Goal: Task Accomplishment & Management: Manage account settings

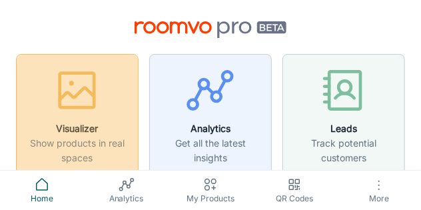
click at [75, 126] on h6 "Visualizer" at bounding box center [77, 128] width 105 height 15
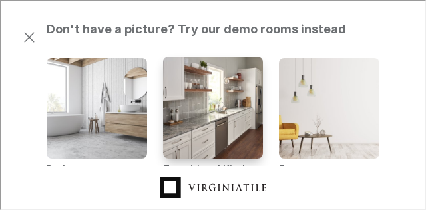
scroll to position [266, 0]
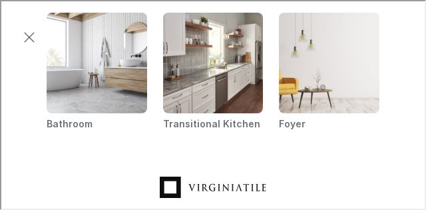
click at [210, 188] on link "Visit Virginia Tile homepage" at bounding box center [211, 186] width 106 height 28
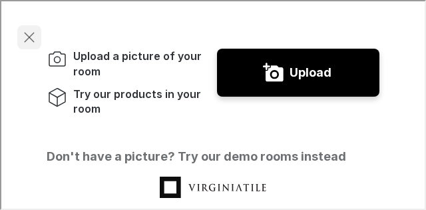
click at [32, 34] on icon "Exit visualizer" at bounding box center [28, 36] width 16 height 16
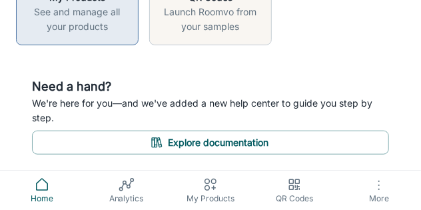
scroll to position [264, 0]
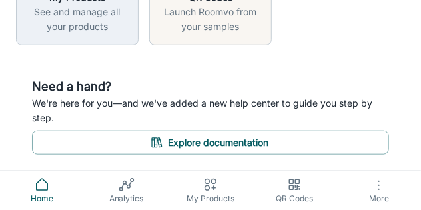
click at [371, 189] on icon "button" at bounding box center [379, 185] width 16 height 16
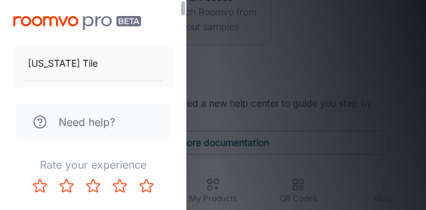
click at [322, 51] on div at bounding box center [213, 105] width 426 height 210
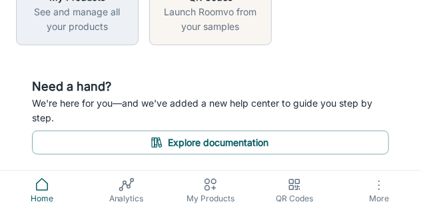
click at [43, 187] on icon at bounding box center [42, 184] width 16 height 16
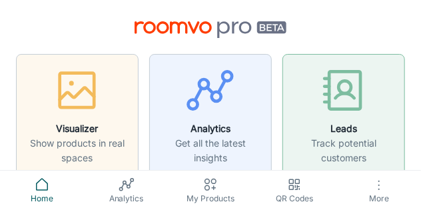
click at [342, 131] on h6 "Leads" at bounding box center [343, 128] width 105 height 15
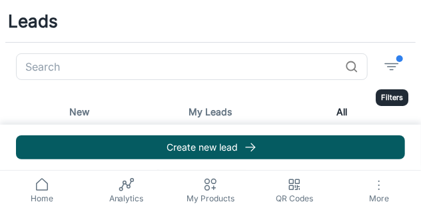
click at [391, 71] on icon "filter" at bounding box center [391, 67] width 16 height 16
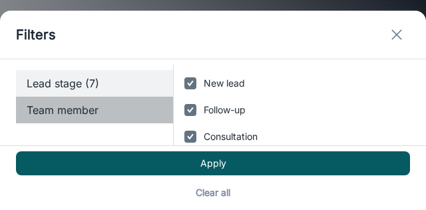
click at [87, 112] on span "Team member" at bounding box center [95, 110] width 136 height 16
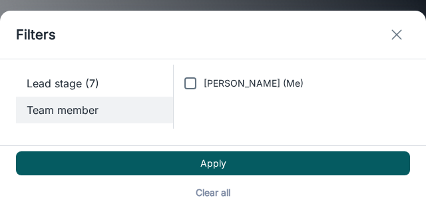
click at [392, 33] on icon "exit" at bounding box center [397, 35] width 16 height 16
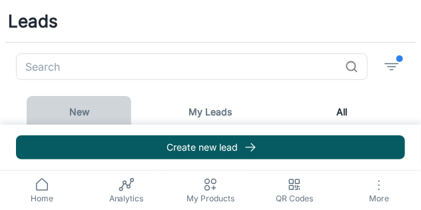
click at [79, 109] on link "New" at bounding box center [79, 112] width 104 height 32
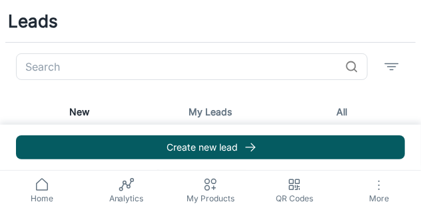
click at [38, 188] on icon at bounding box center [42, 184] width 16 height 16
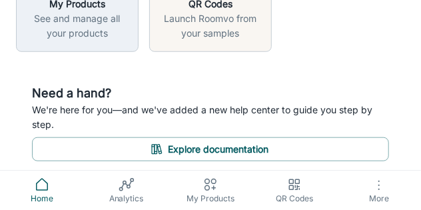
scroll to position [264, 0]
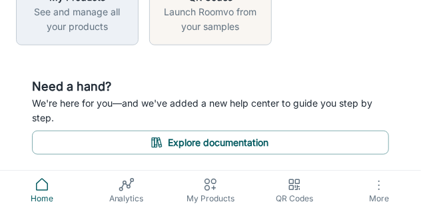
click at [124, 191] on icon at bounding box center [126, 184] width 16 height 16
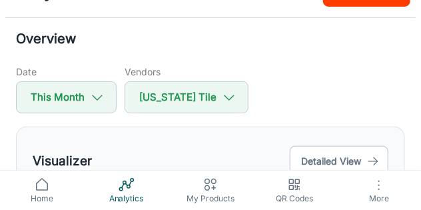
scroll to position [67, 0]
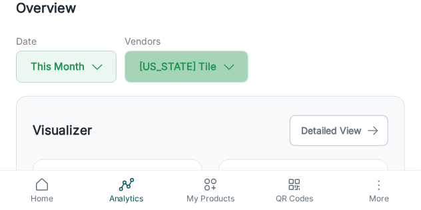
click at [222, 69] on icon "button" at bounding box center [229, 66] width 15 height 15
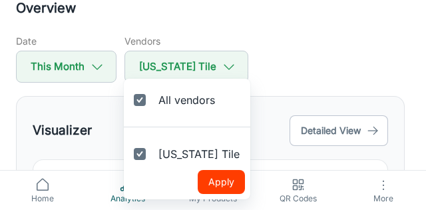
click at [249, 57] on div at bounding box center [213, 105] width 426 height 210
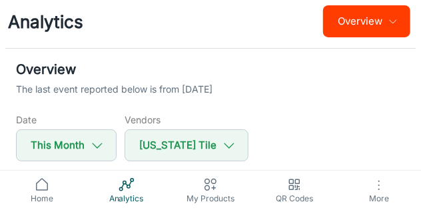
scroll to position [0, 0]
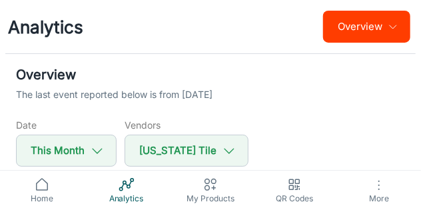
click at [385, 31] on button "Overview" at bounding box center [366, 27] width 87 height 32
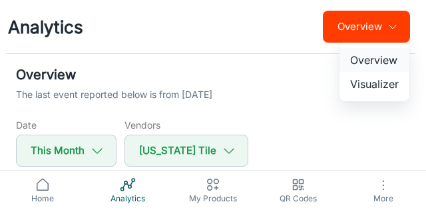
click at [375, 65] on li "Overview" at bounding box center [374, 60] width 70 height 24
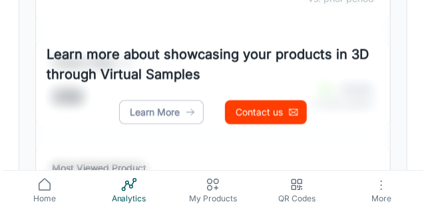
scroll to position [968, 0]
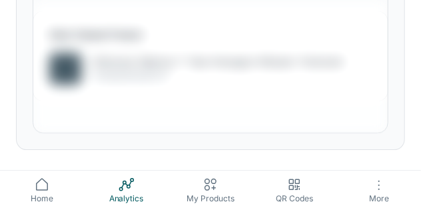
click at [375, 187] on icon "button" at bounding box center [379, 185] width 16 height 16
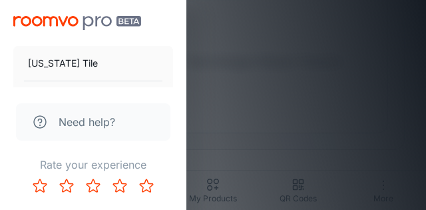
click at [106, 120] on span "Need help?" at bounding box center [87, 122] width 57 height 16
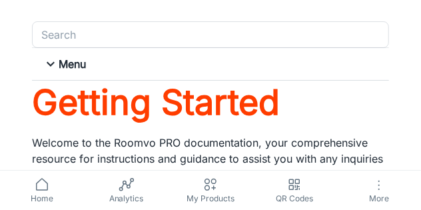
click at [100, 63] on div "Menu" at bounding box center [221, 64] width 325 height 16
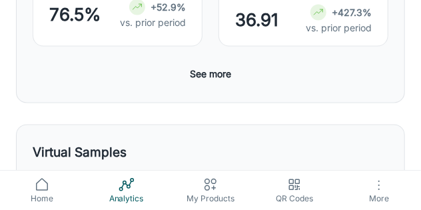
scroll to position [566, 0]
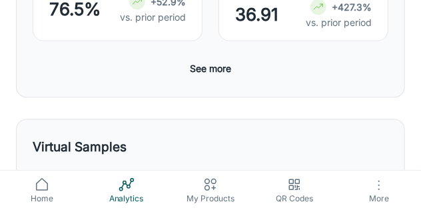
click at [212, 71] on button "See more" at bounding box center [210, 69] width 52 height 24
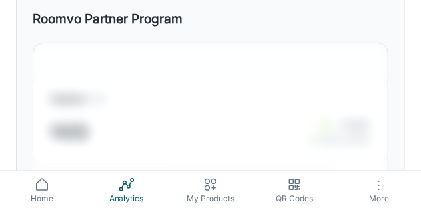
scroll to position [1497, 0]
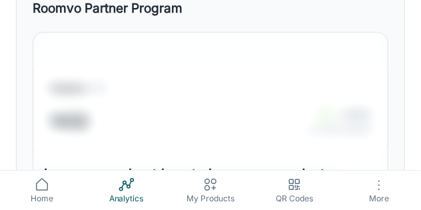
click at [41, 184] on icon at bounding box center [42, 184] width 16 height 16
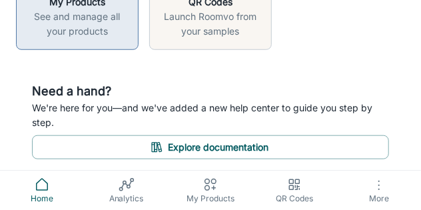
scroll to position [264, 0]
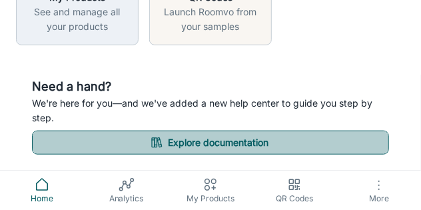
click at [216, 148] on button "Explore documentation" at bounding box center [210, 142] width 357 height 24
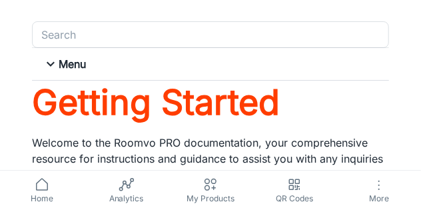
click at [93, 67] on div "Menu" at bounding box center [221, 64] width 325 height 16
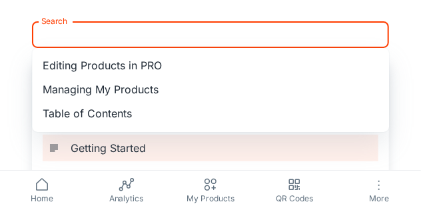
click at [74, 39] on input "Search" at bounding box center [199, 34] width 327 height 19
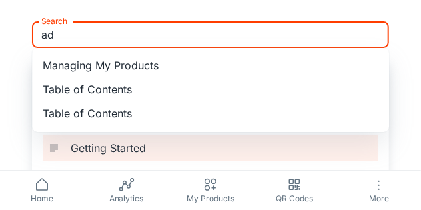
scroll to position [17, 0]
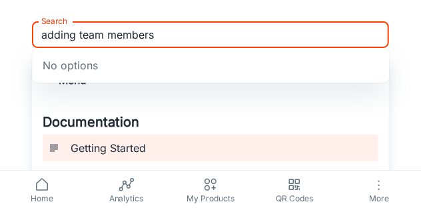
click at [207, 50] on div "No options" at bounding box center [210, 65] width 357 height 35
click at [194, 39] on input "adding team members" at bounding box center [199, 34] width 327 height 19
type input "a"
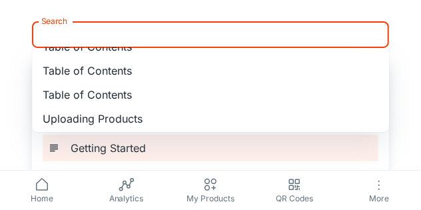
scroll to position [33, 0]
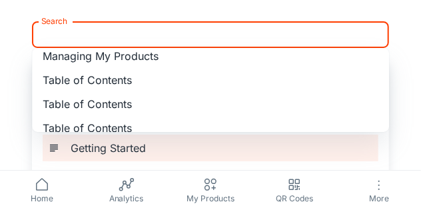
click at [71, 77] on li "Table of Contents" at bounding box center [210, 80] width 357 height 24
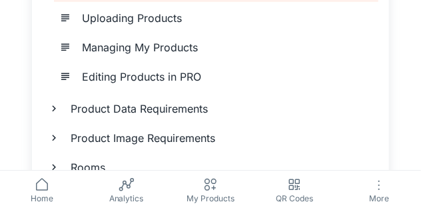
scroll to position [233, 0]
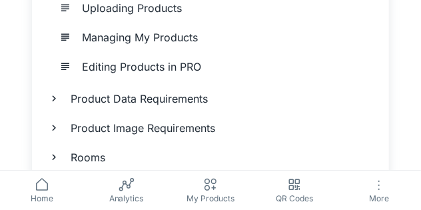
type input "Table of Contents"
click at [172, 68] on h6 "Editing Products in PRO" at bounding box center [224, 67] width 285 height 16
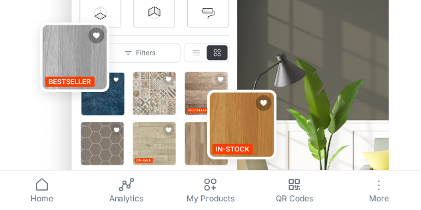
scroll to position [2703, 0]
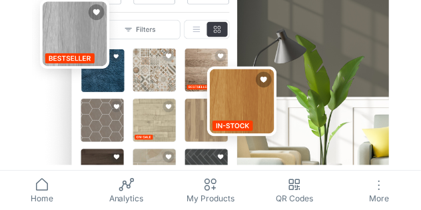
click at [202, 191] on link "My Products" at bounding box center [210, 189] width 84 height 39
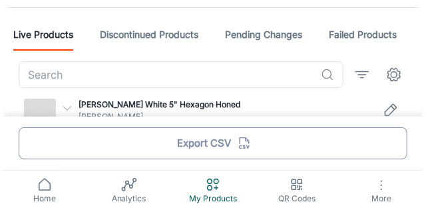
scroll to position [67, 0]
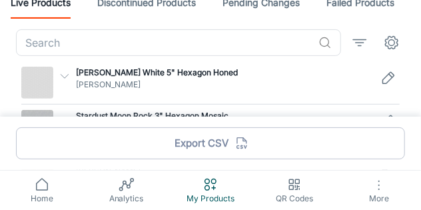
click at [391, 41] on icon "settings" at bounding box center [391, 43] width 16 height 16
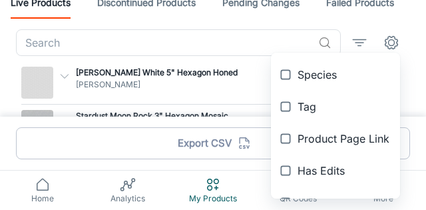
scroll to position [524, 0]
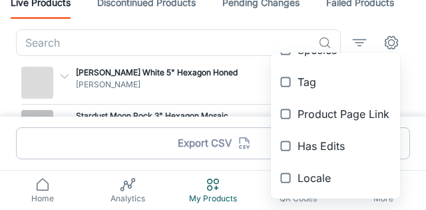
click at [357, 43] on div at bounding box center [213, 105] width 426 height 210
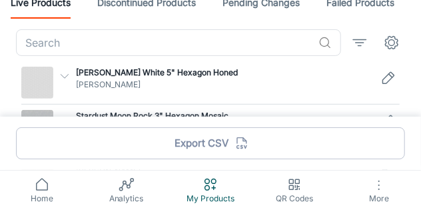
click at [359, 43] on icon "filter" at bounding box center [359, 43] width 16 height 16
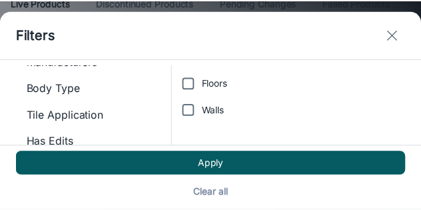
scroll to position [196, 0]
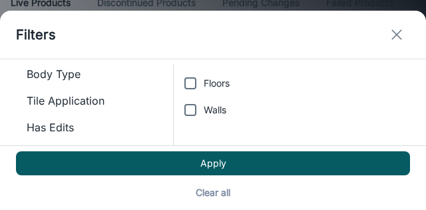
click at [393, 36] on icon "exit" at bounding box center [397, 35] width 16 height 16
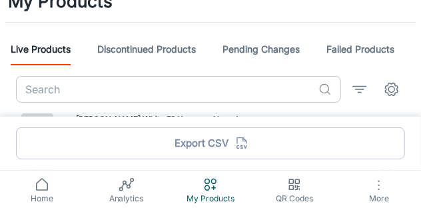
scroll to position [0, 0]
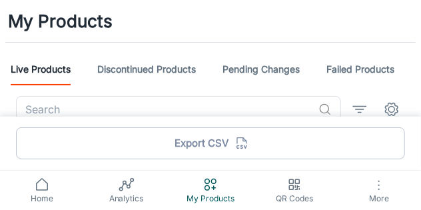
click at [46, 190] on icon at bounding box center [42, 183] width 11 height 11
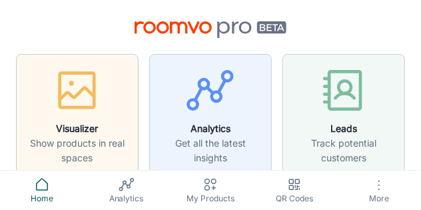
click at [259, 27] on img at bounding box center [210, 29] width 152 height 17
click at [174, 29] on img at bounding box center [210, 29] width 152 height 17
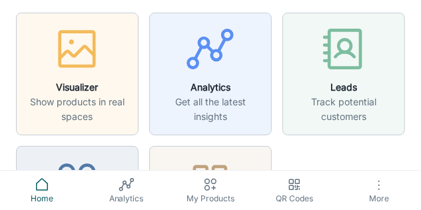
scroll to position [33, 0]
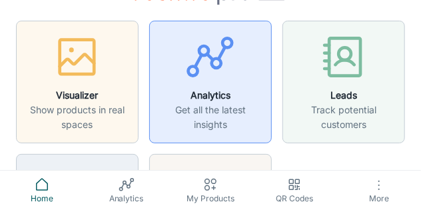
click at [206, 67] on icon "button" at bounding box center [210, 57] width 50 height 50
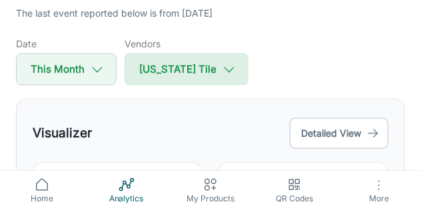
scroll to position [67, 0]
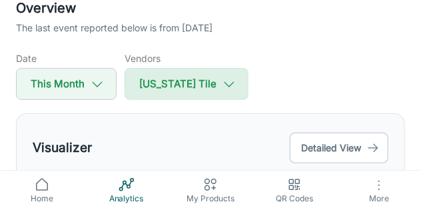
click at [222, 85] on icon "button" at bounding box center [229, 84] width 15 height 15
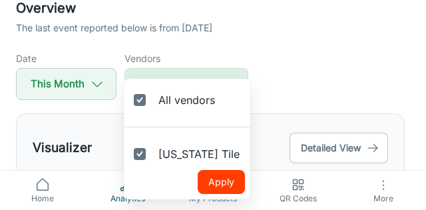
click at [203, 85] on label "All vendors" at bounding box center [175, 100] width 102 height 32
click at [153, 87] on input "All vendors" at bounding box center [139, 100] width 27 height 27
checkbox input "false"
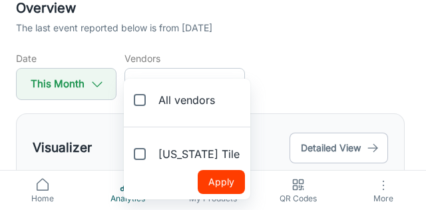
click at [279, 61] on div at bounding box center [213, 105] width 426 height 210
checkbox input "true"
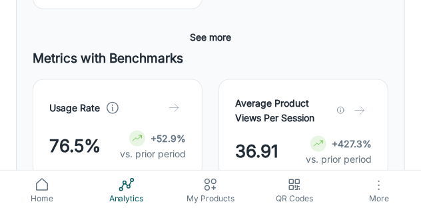
scroll to position [433, 0]
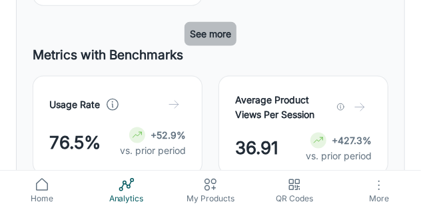
click at [214, 34] on button "See more" at bounding box center [210, 34] width 52 height 24
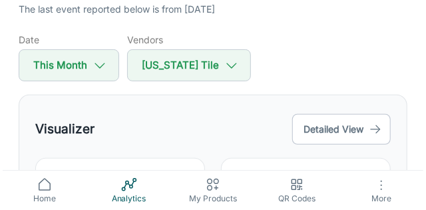
scroll to position [0, 0]
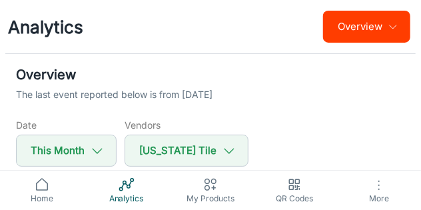
click at [31, 25] on h1 "Analytics" at bounding box center [45, 27] width 75 height 26
click at [379, 191] on icon "button" at bounding box center [379, 185] width 16 height 16
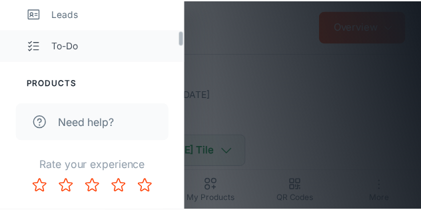
scroll to position [233, 0]
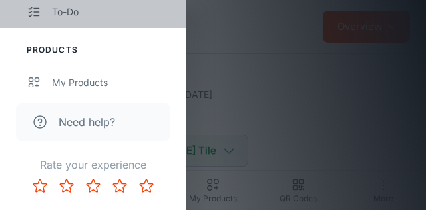
click at [83, 13] on div "To-do" at bounding box center [112, 12] width 121 height 15
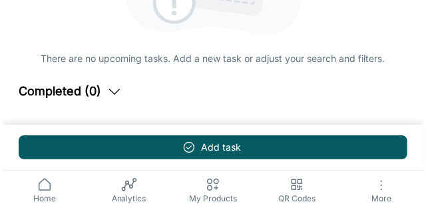
scroll to position [223, 0]
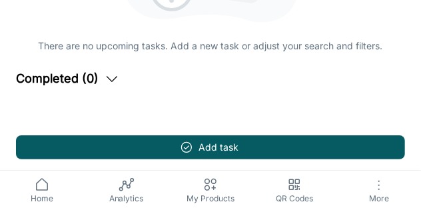
click at [376, 194] on span "More" at bounding box center [379, 198] width 68 height 10
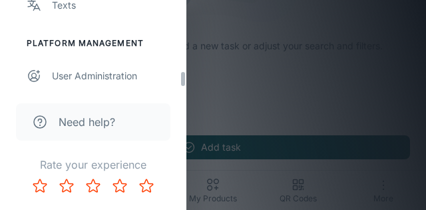
scroll to position [512, 0]
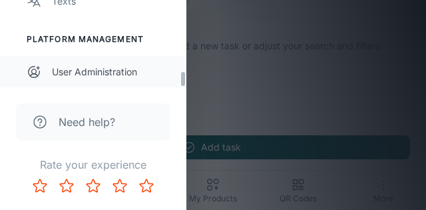
click at [98, 68] on div "User Administration" at bounding box center [112, 72] width 121 height 15
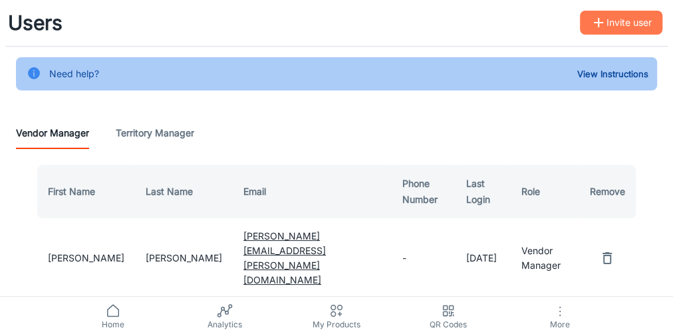
click at [420, 14] on button "Invite user" at bounding box center [621, 23] width 83 height 24
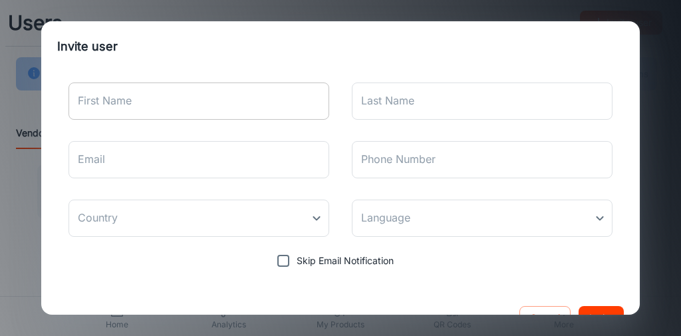
click at [218, 110] on input "First Name" at bounding box center [199, 101] width 261 height 37
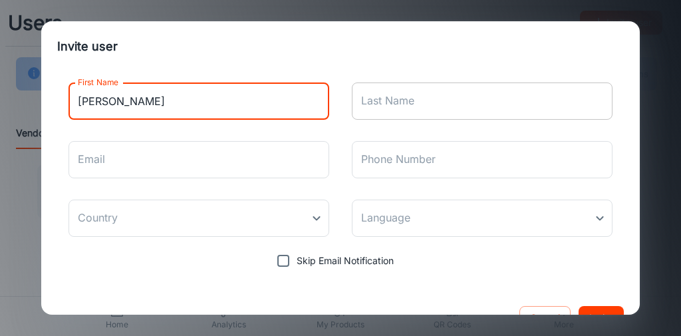
type input "[PERSON_NAME]"
click at [405, 102] on input "Last Name" at bounding box center [482, 101] width 261 height 37
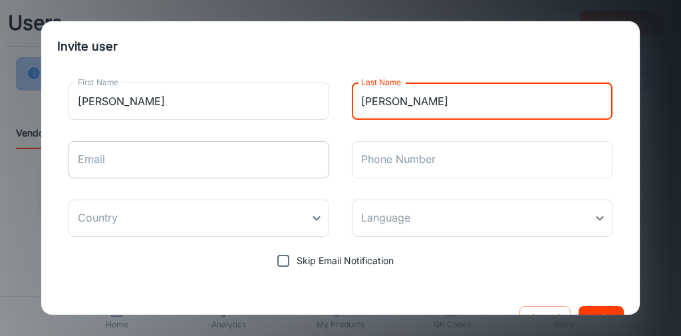
type input "[PERSON_NAME]"
click at [117, 155] on input "Email" at bounding box center [199, 159] width 261 height 37
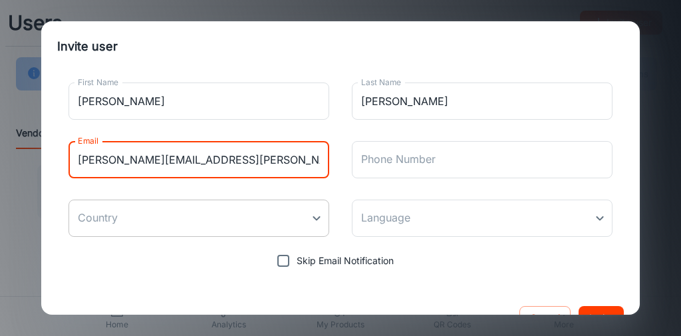
type input "[PERSON_NAME][EMAIL_ADDRESS][PERSON_NAME][DOMAIN_NAME]"
click at [169, 209] on body "Users Invite user Need help? View Instructions Vendor Manager Territory Manager…" at bounding box center [340, 168] width 681 height 336
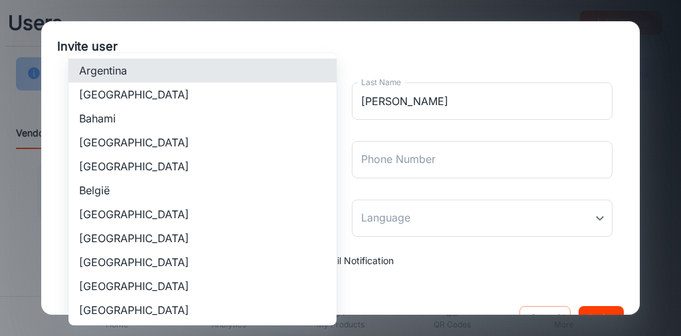
click at [343, 209] on div at bounding box center [340, 168] width 681 height 336
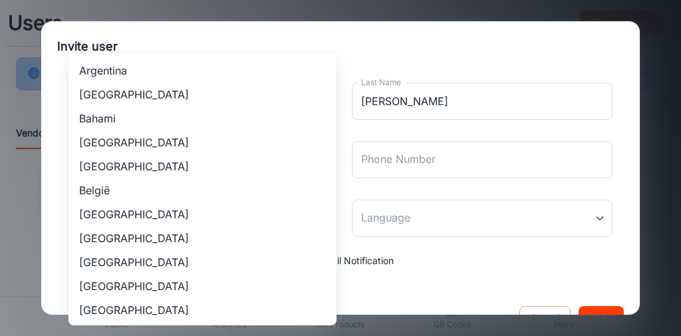
click at [309, 209] on body "Users Invite user Need help? View Instructions Vendor Manager Territory Manager…" at bounding box center [340, 168] width 681 height 336
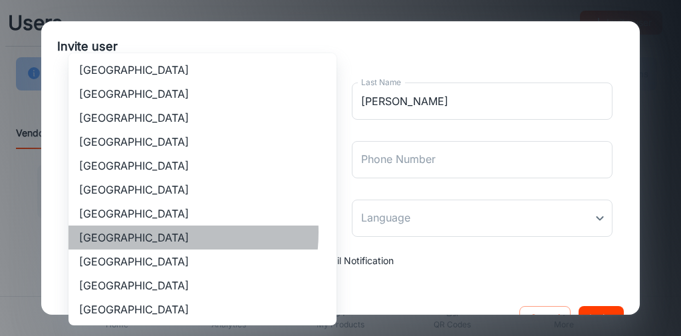
click at [136, 209] on li "[GEOGRAPHIC_DATA]" at bounding box center [203, 238] width 268 height 24
type input "[GEOGRAPHIC_DATA]"
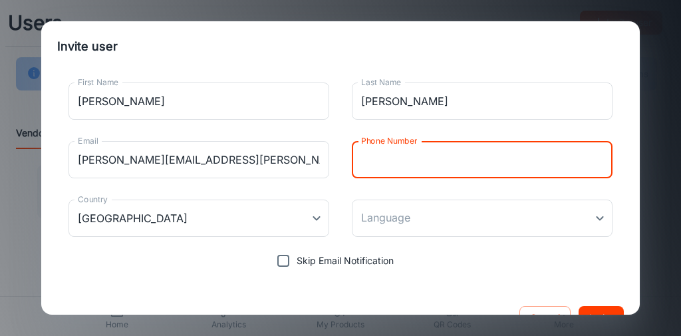
click at [407, 163] on input "Phone Number" at bounding box center [482, 159] width 261 height 37
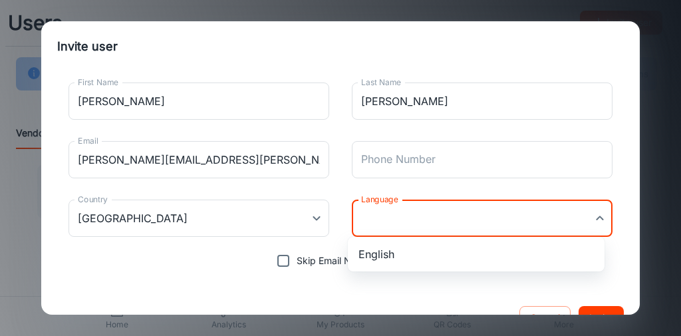
click at [420, 209] on body "Users Invite user Need help? View Instructions Vendor Manager Territory Manager…" at bounding box center [340, 168] width 681 height 336
click at [420, 209] on li "English" at bounding box center [476, 254] width 257 height 24
type input "en-us"
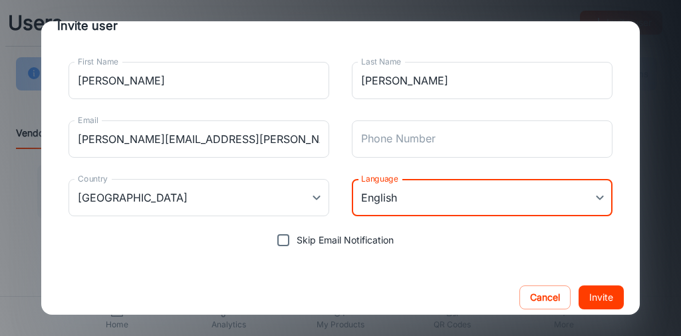
scroll to position [31, 0]
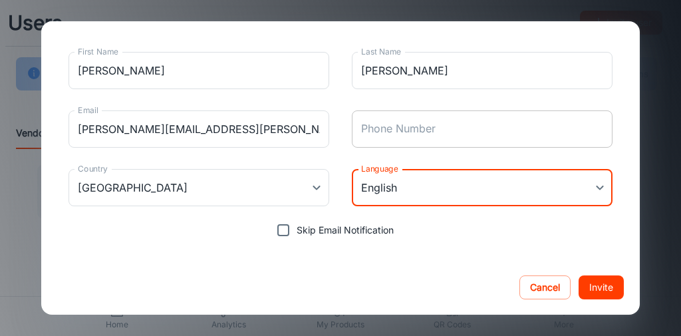
drag, startPoint x: 430, startPoint y: 138, endPoint x: 429, endPoint y: 132, distance: 6.7
click at [420, 138] on input "Phone Number" at bounding box center [482, 128] width 261 height 37
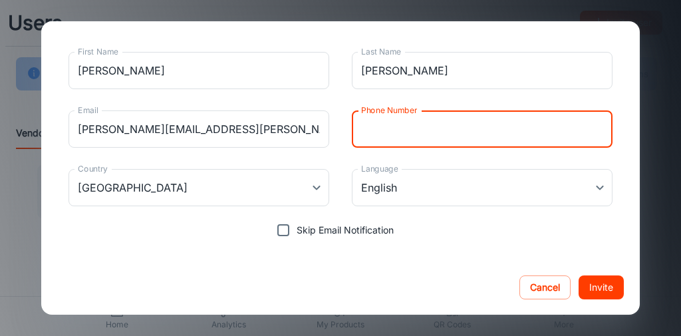
paste input "[PHONE_NUMBER]"
type input "[PHONE_NUMBER]"
click at [420, 209] on button "Invite" at bounding box center [601, 288] width 45 height 24
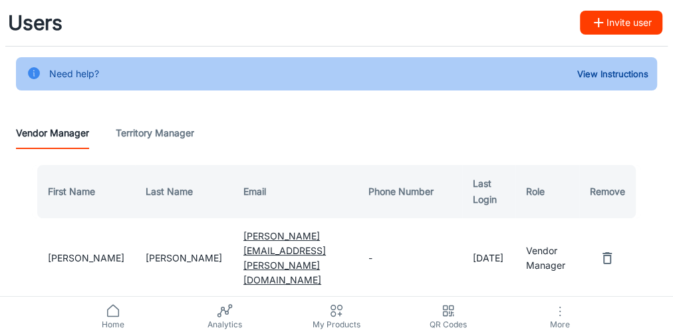
click at [420, 24] on button "Invite user" at bounding box center [621, 23] width 83 height 24
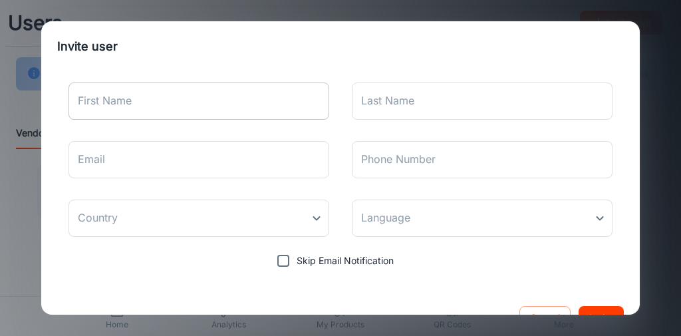
click at [184, 98] on input "First Name" at bounding box center [199, 101] width 261 height 37
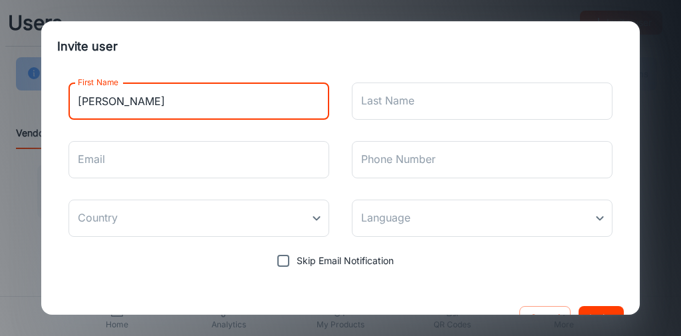
type input "[PERSON_NAME]"
type input "3136058861"
type input "[GEOGRAPHIC_DATA]"
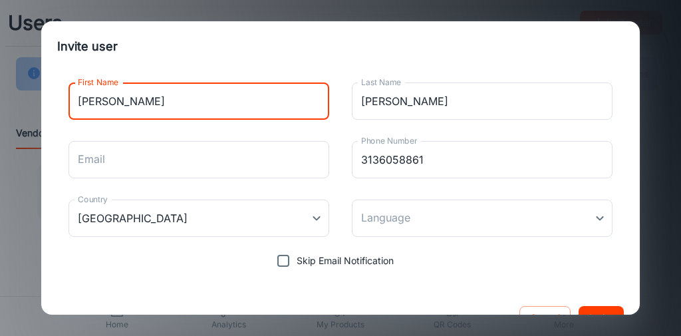
drag, startPoint x: 375, startPoint y: 158, endPoint x: 326, endPoint y: 162, distance: 49.4
click at [326, 162] on div "First Name [PERSON_NAME] First Name Last Name [PERSON_NAME] Last Name Email Ema…" at bounding box center [340, 173] width 567 height 202
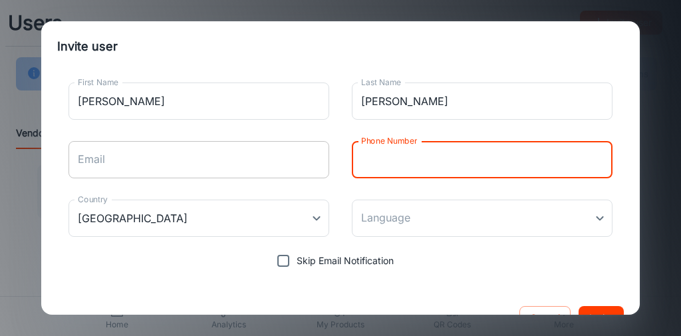
click at [156, 166] on input "Email" at bounding box center [199, 159] width 261 height 37
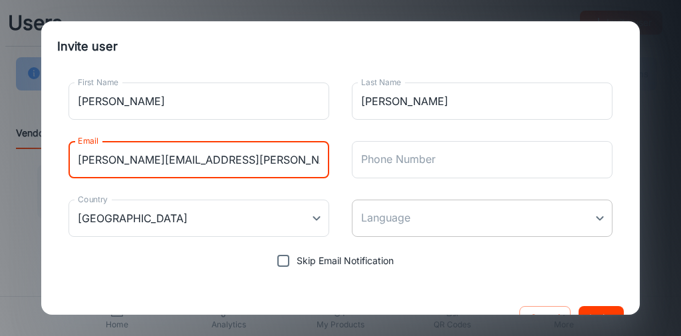
type input "[PERSON_NAME][EMAIL_ADDRESS][PERSON_NAME][DOMAIN_NAME]"
click at [388, 209] on body "Users Invite user Need help? View Instructions Vendor Manager Territory Manager…" at bounding box center [340, 168] width 681 height 336
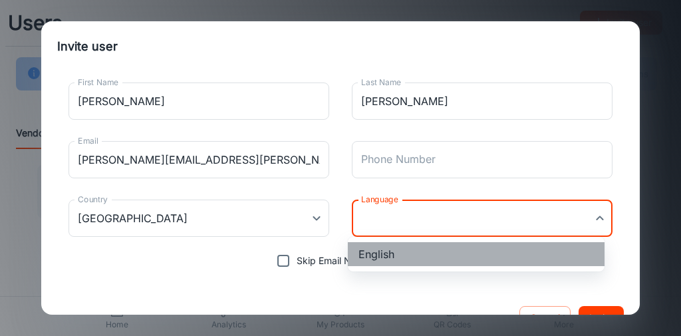
click at [385, 209] on li "English" at bounding box center [476, 254] width 257 height 24
type input "en-us"
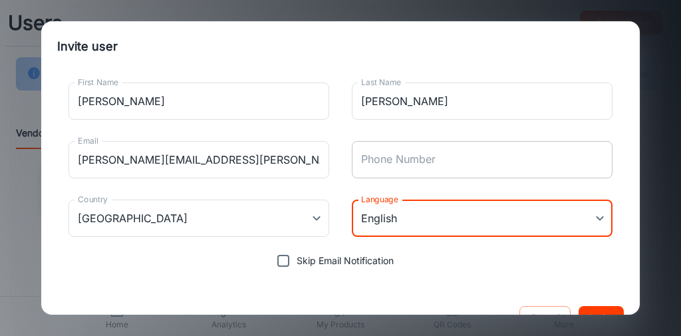
click at [404, 164] on input "Phone Number" at bounding box center [482, 159] width 261 height 37
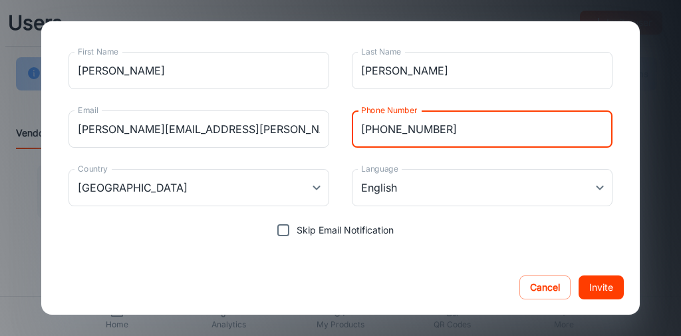
type input "[PHONE_NUMBER]"
click at [420, 209] on button "Invite" at bounding box center [601, 288] width 45 height 24
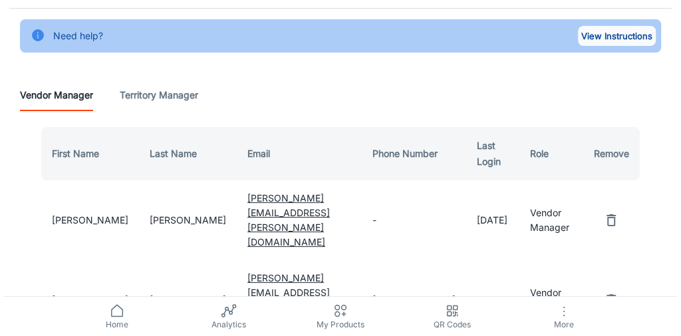
scroll to position [0, 0]
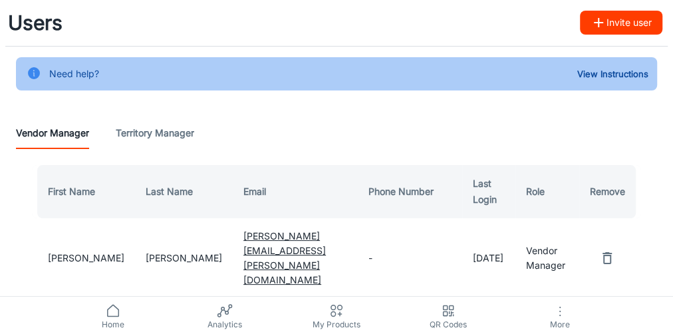
click at [420, 17] on button "Invite user" at bounding box center [621, 23] width 83 height 24
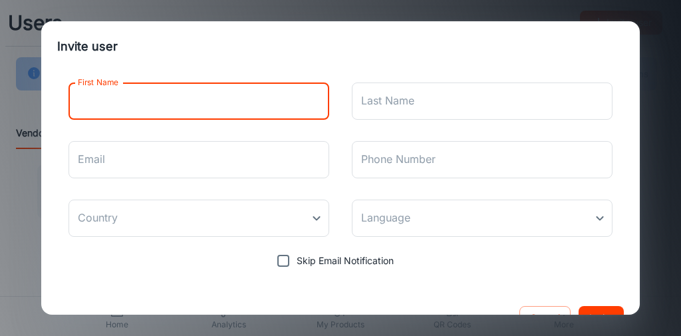
click at [180, 107] on input "First Name" at bounding box center [199, 101] width 261 height 37
type input "[PERSON_NAME]"
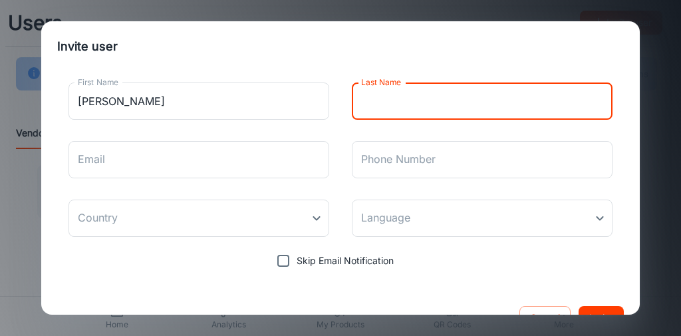
click at [389, 91] on div "Last Name Last Name" at bounding box center [482, 101] width 261 height 37
type input "Cilona"
click at [147, 168] on input "Email" at bounding box center [199, 159] width 261 height 37
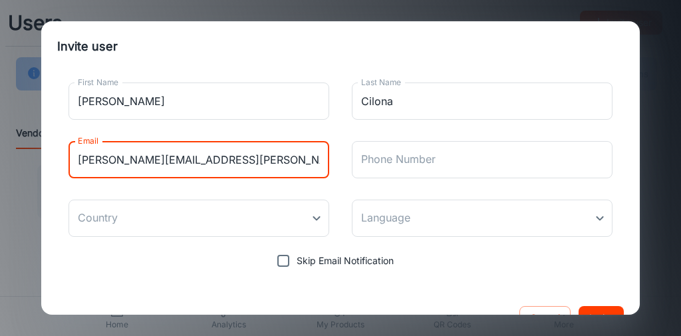
type input "[PERSON_NAME][EMAIL_ADDRESS][PERSON_NAME][DOMAIN_NAME]"
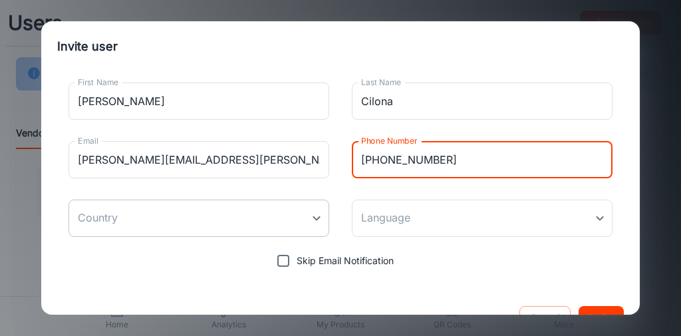
type input "[PHONE_NUMBER]"
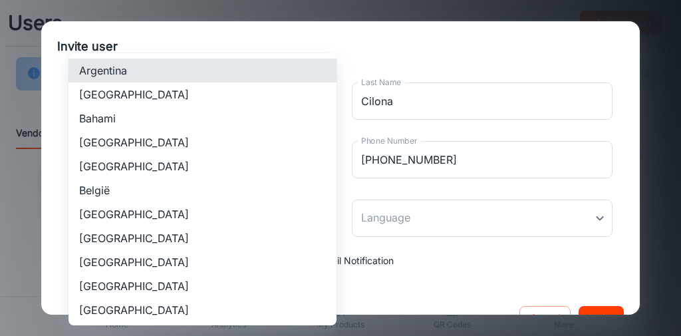
click at [280, 209] on body "Users Invite user Need help? View Instructions Vendor Manager Territory Manager…" at bounding box center [340, 168] width 681 height 336
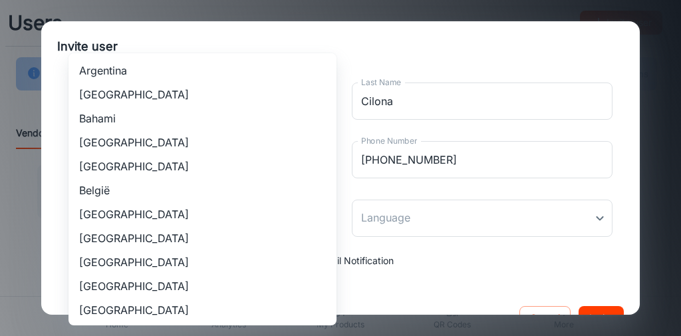
scroll to position [1246, 0]
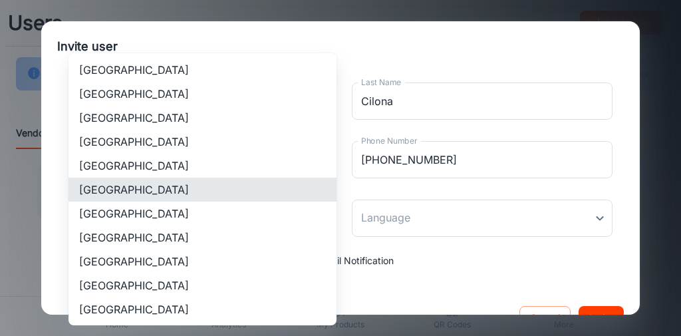
click at [163, 209] on li "[GEOGRAPHIC_DATA]" at bounding box center [203, 238] width 268 height 24
type input "[GEOGRAPHIC_DATA]"
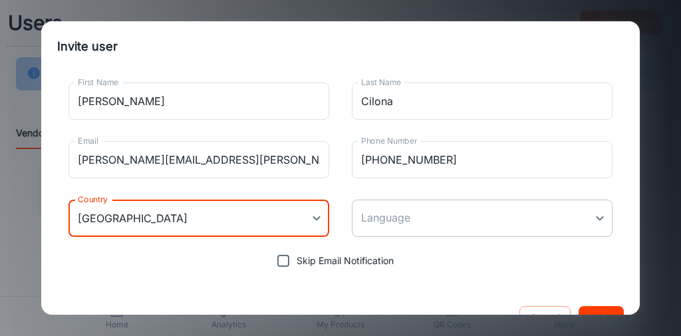
click at [420, 209] on body "Users Invite user Need help? View Instructions Vendor Manager Territory Manager…" at bounding box center [340, 168] width 681 height 336
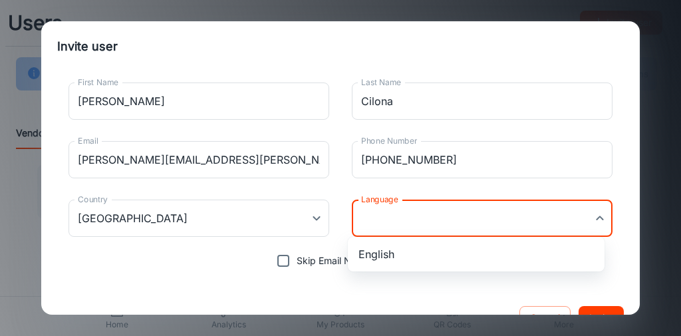
click at [402, 209] on li "English" at bounding box center [476, 254] width 257 height 24
type input "en-us"
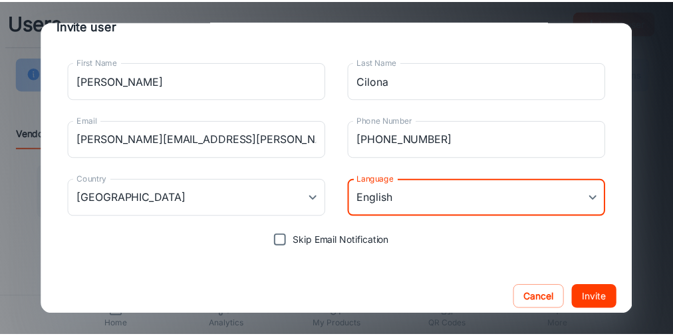
scroll to position [31, 0]
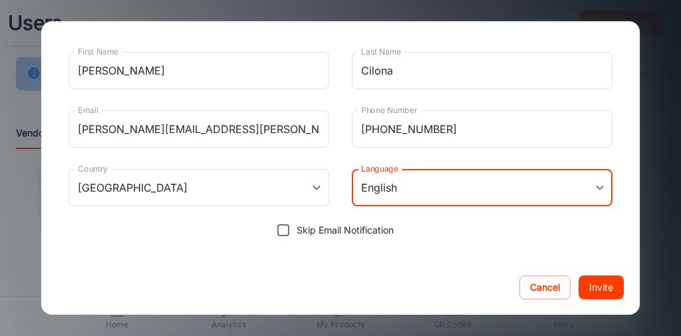
click at [420, 209] on button "Invite" at bounding box center [601, 288] width 45 height 24
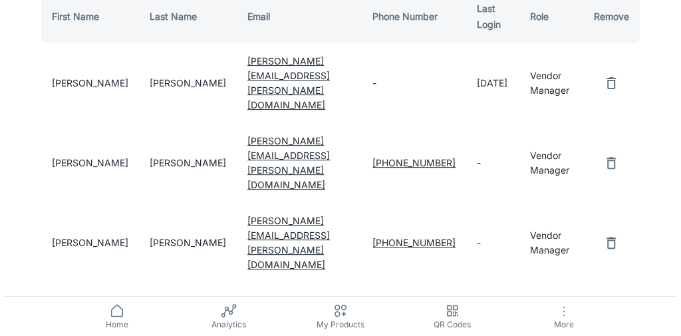
scroll to position [183, 0]
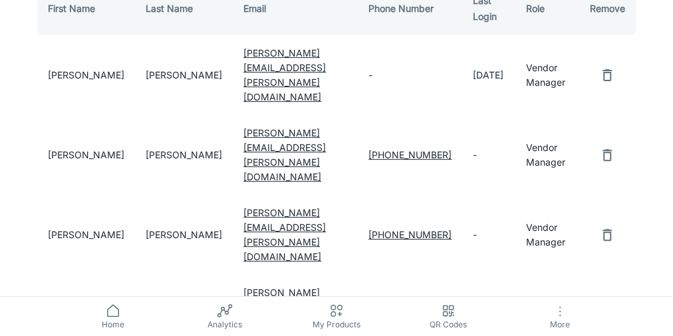
click at [420, 209] on span "More" at bounding box center [560, 324] width 96 height 10
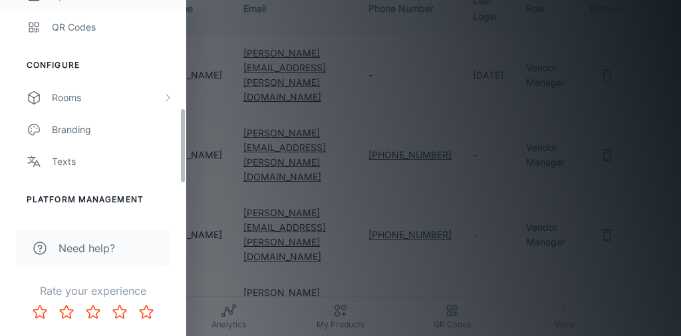
scroll to position [373, 0]
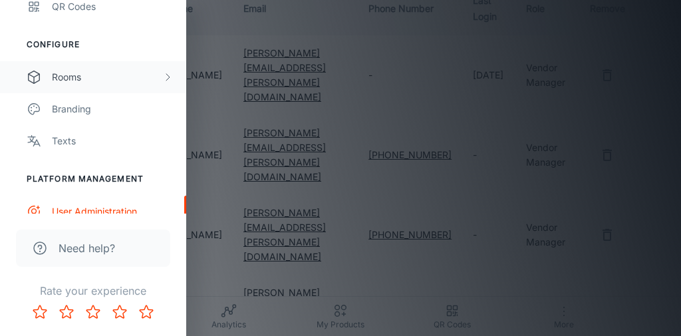
click at [101, 85] on div "Rooms" at bounding box center [93, 77] width 186 height 32
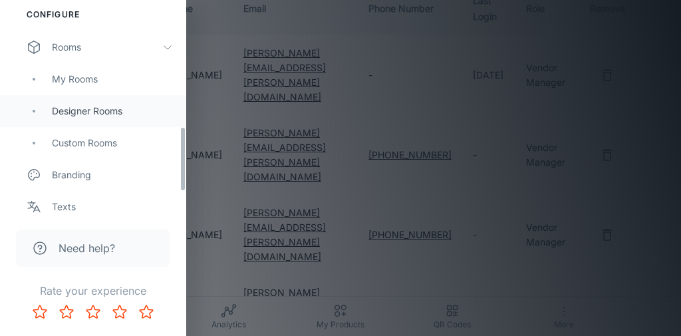
scroll to position [426, 0]
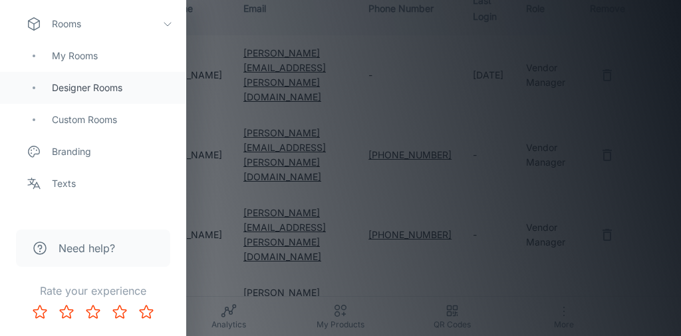
click at [102, 89] on div "Designer Rooms" at bounding box center [112, 88] width 121 height 15
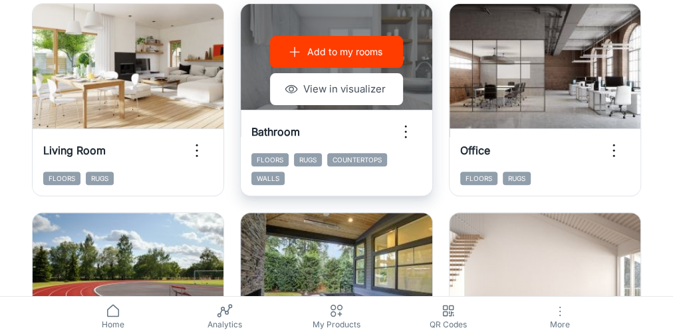
scroll to position [160, 0]
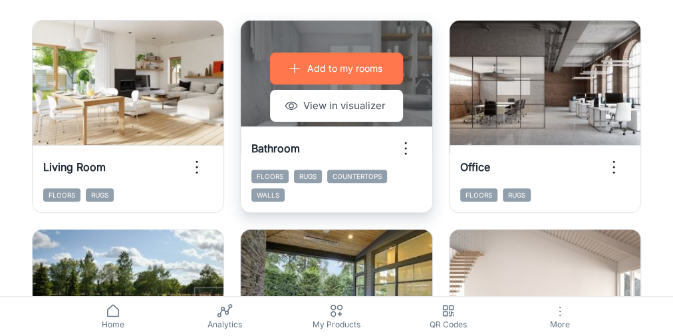
click at [335, 71] on p "Add to my rooms" at bounding box center [344, 68] width 75 height 15
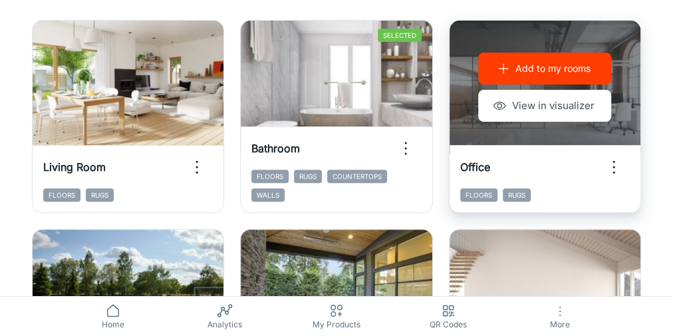
click at [420, 69] on p "Add to my rooms" at bounding box center [553, 68] width 75 height 15
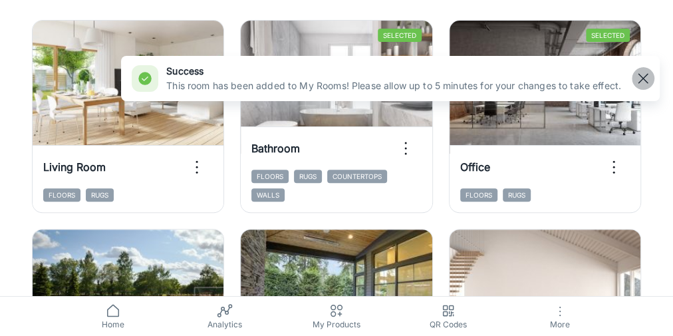
click at [420, 79] on rect "button" at bounding box center [644, 79] width 16 height 16
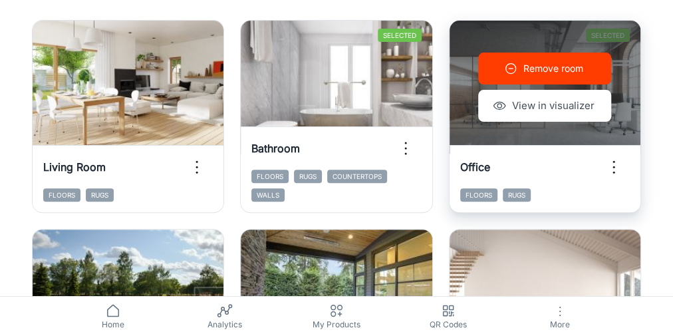
click at [420, 196] on span "Floors" at bounding box center [479, 194] width 37 height 13
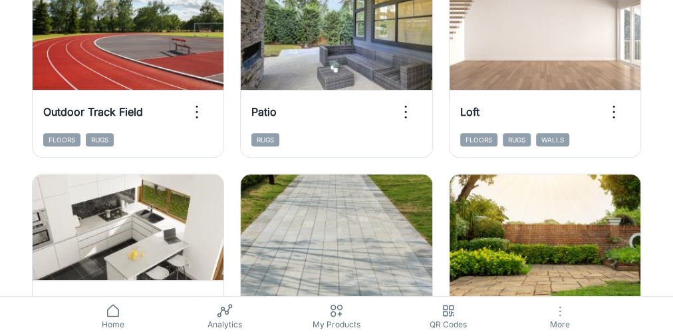
scroll to position [426, 0]
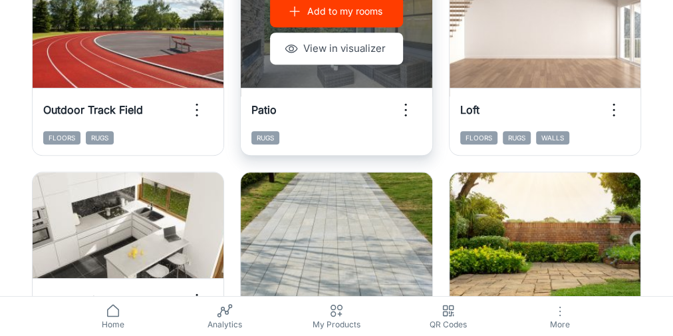
click at [339, 13] on p "Add to my rooms" at bounding box center [344, 11] width 75 height 15
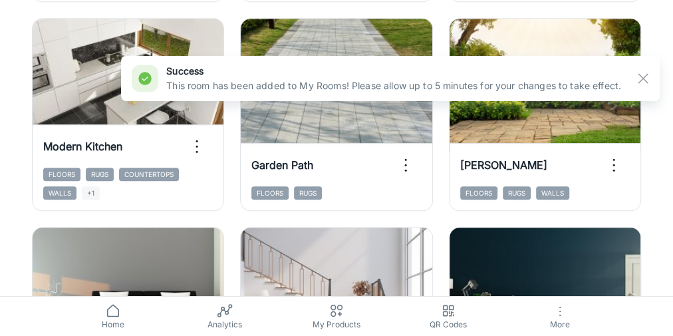
scroll to position [586, 0]
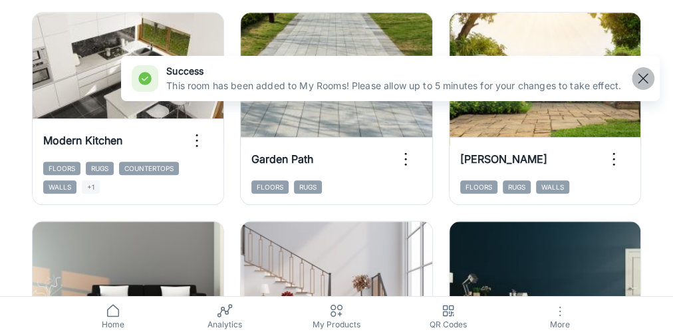
click at [420, 80] on line "button" at bounding box center [643, 78] width 9 height 9
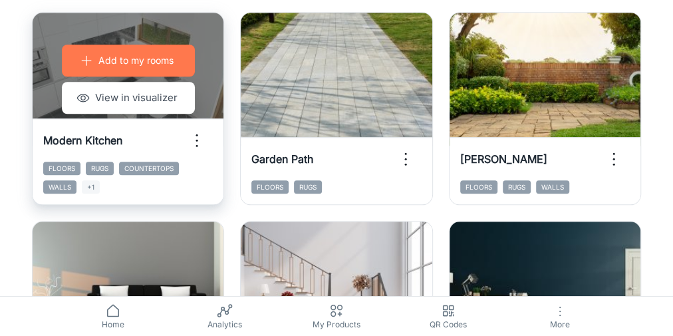
click at [103, 57] on p "Add to my rooms" at bounding box center [135, 60] width 75 height 15
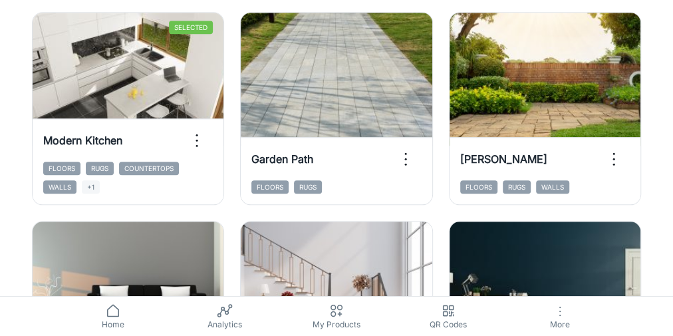
click at [420, 200] on div "Add to my rooms View in visualizer Sunny Patio Floors Rugs Walls" at bounding box center [537, 100] width 208 height 209
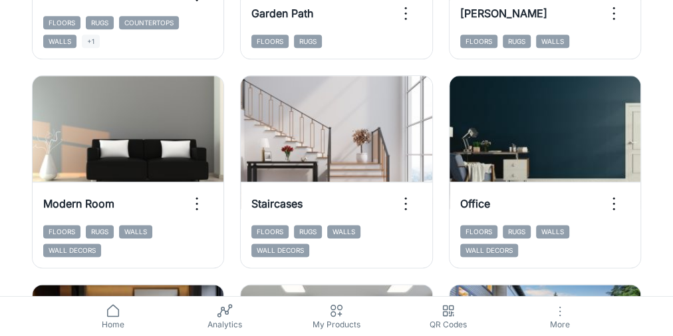
scroll to position [745, 0]
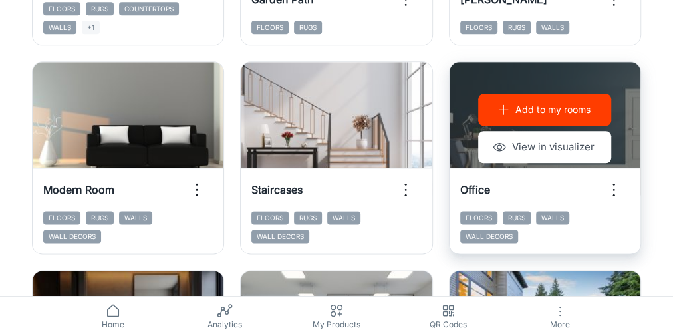
click at [420, 190] on circle "button" at bounding box center [614, 190] width 2 height 2
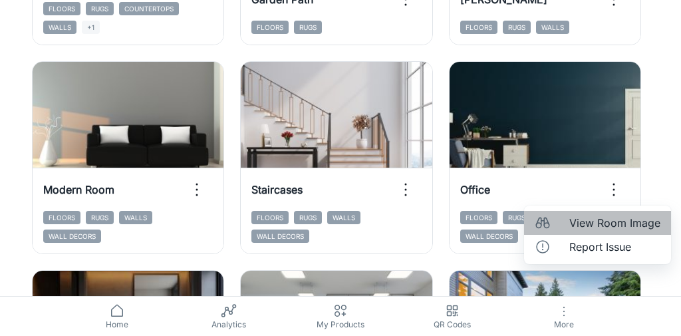
click at [420, 209] on span "View Room Image" at bounding box center [615, 223] width 91 height 16
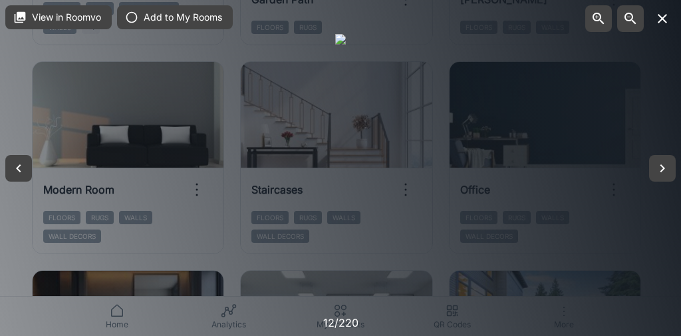
click at [420, 25] on icon "button" at bounding box center [663, 19] width 16 height 16
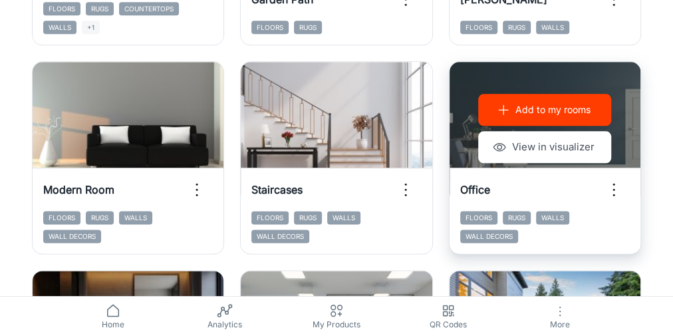
click at [420, 108] on p "Add to my rooms" at bounding box center [553, 109] width 75 height 15
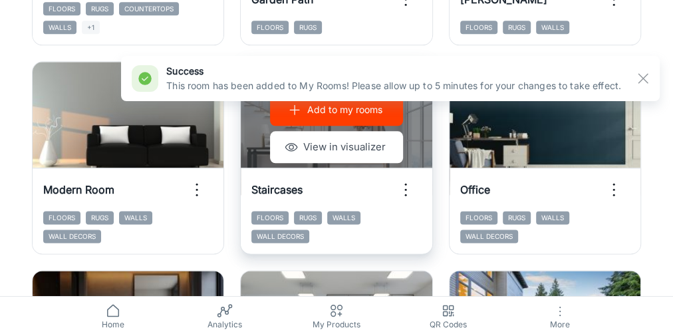
click at [405, 193] on icon "button" at bounding box center [405, 189] width 21 height 21
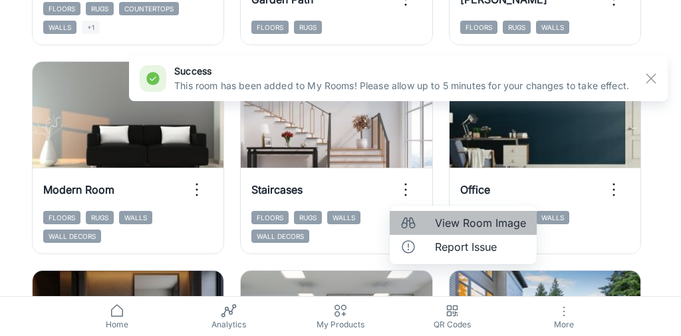
click at [420, 209] on span "View Room Image" at bounding box center [480, 223] width 91 height 16
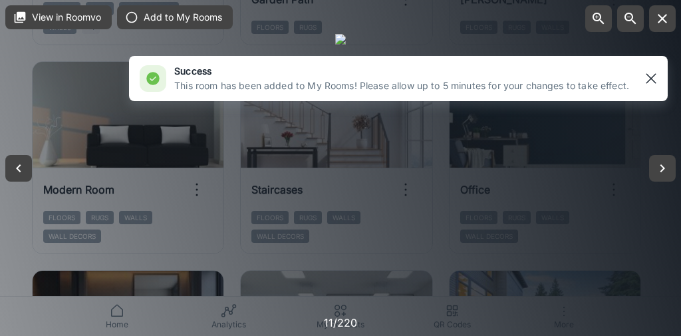
click at [420, 71] on rect "button" at bounding box center [652, 79] width 16 height 16
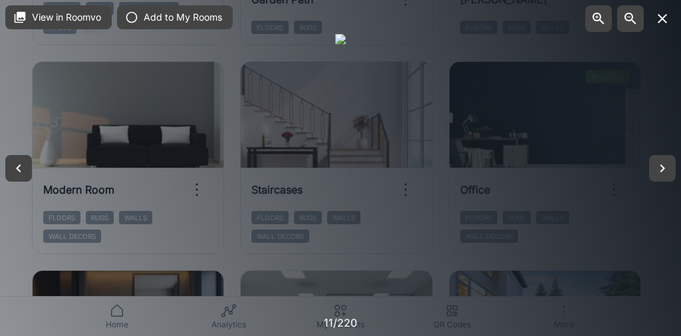
click at [420, 21] on icon "button" at bounding box center [663, 19] width 16 height 16
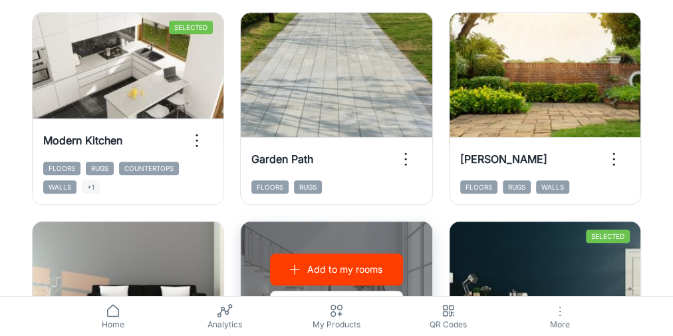
scroll to position [532, 0]
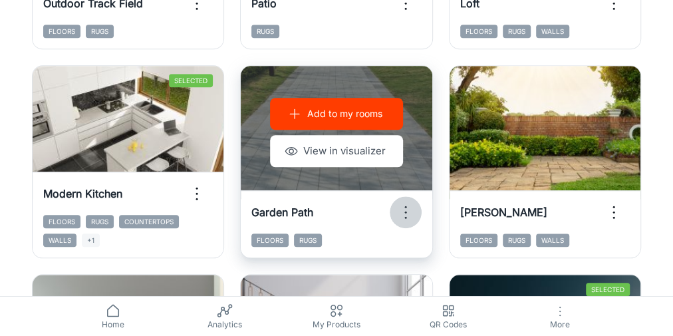
click at [407, 209] on icon "button" at bounding box center [405, 212] width 21 height 21
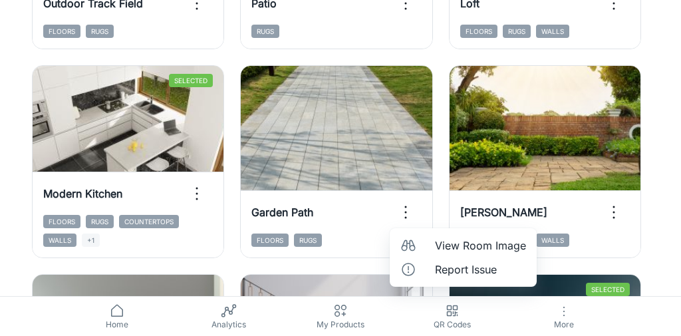
click at [420, 209] on span "View Room Image" at bounding box center [480, 246] width 91 height 16
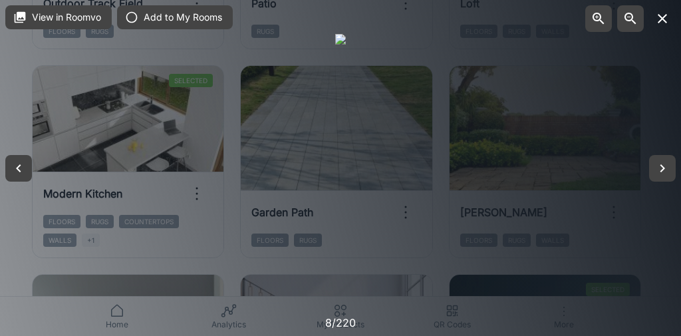
click at [420, 23] on icon "button" at bounding box center [663, 19] width 16 height 16
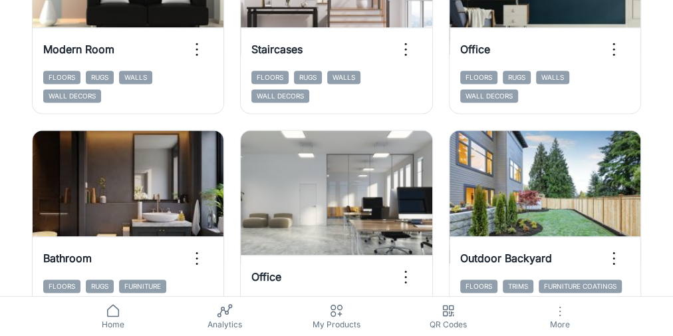
scroll to position [905, 0]
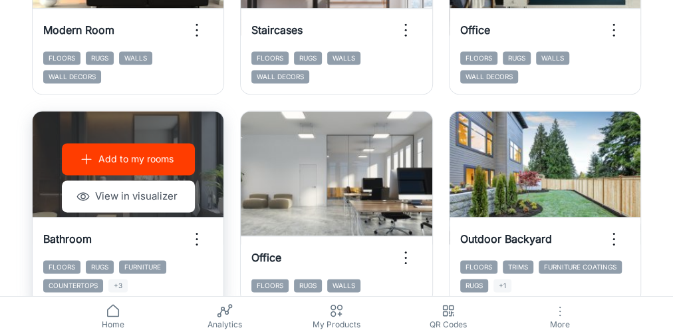
click at [141, 152] on p "Add to my rooms" at bounding box center [135, 159] width 75 height 15
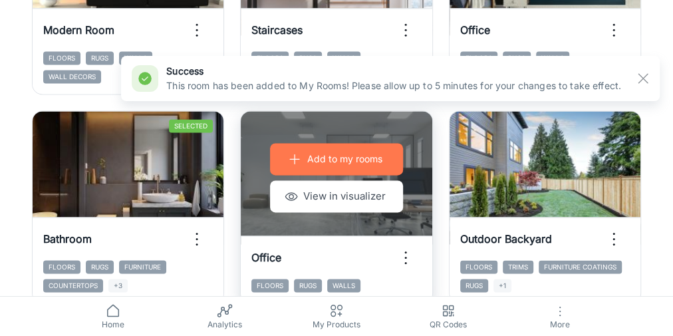
click at [312, 161] on p "Add to my rooms" at bounding box center [344, 159] width 75 height 15
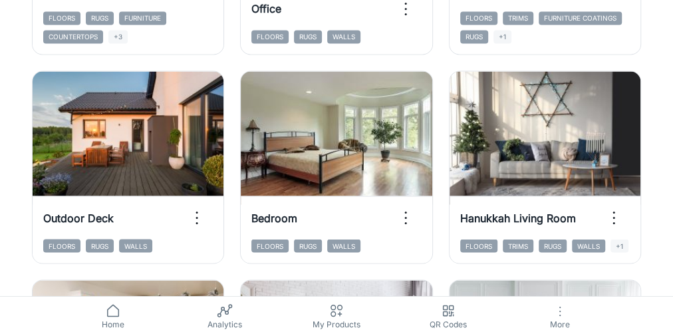
scroll to position [1171, 0]
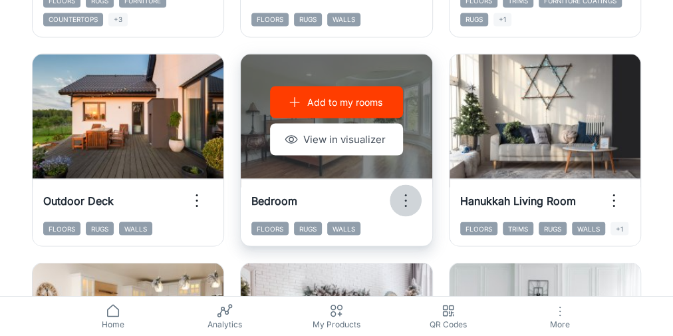
click at [406, 200] on circle "button" at bounding box center [406, 201] width 2 height 2
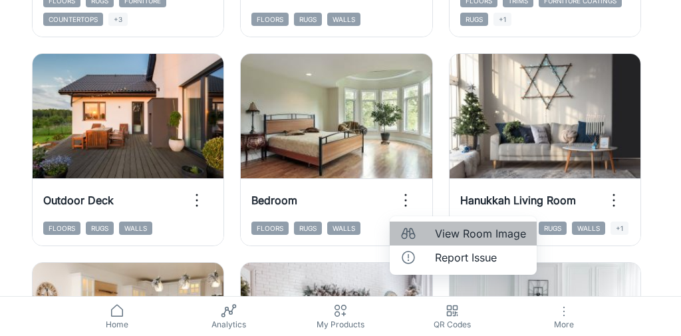
click at [420, 209] on span "View Room Image" at bounding box center [480, 234] width 91 height 16
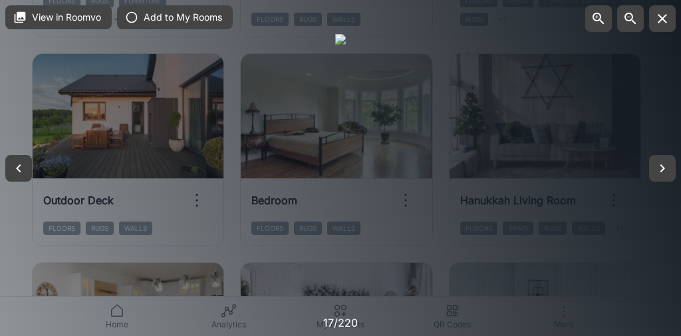
click at [420, 21] on icon "button" at bounding box center [662, 18] width 9 height 9
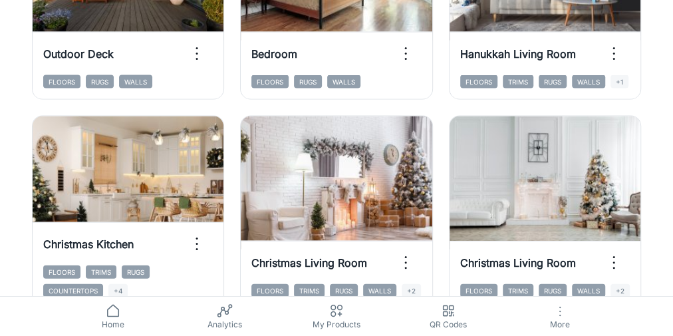
scroll to position [1384, 0]
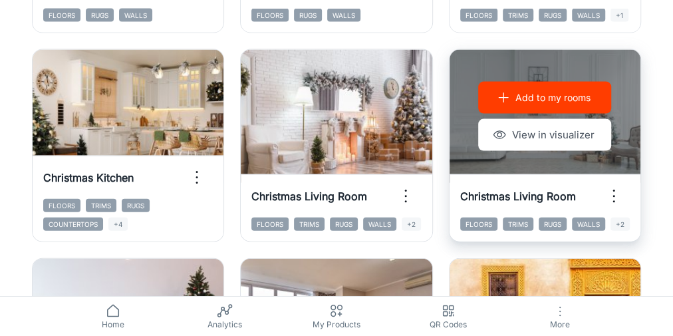
click at [420, 186] on icon "button" at bounding box center [614, 196] width 21 height 21
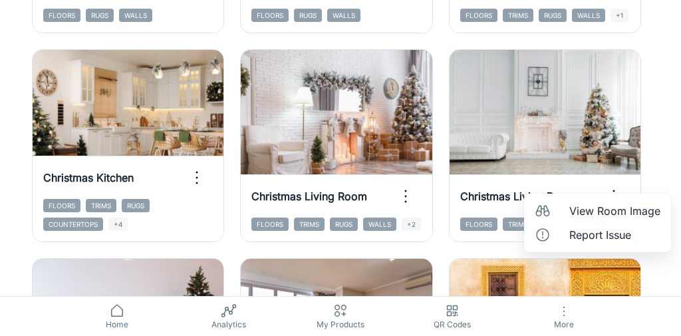
click at [420, 208] on span "View Room Image" at bounding box center [615, 211] width 91 height 16
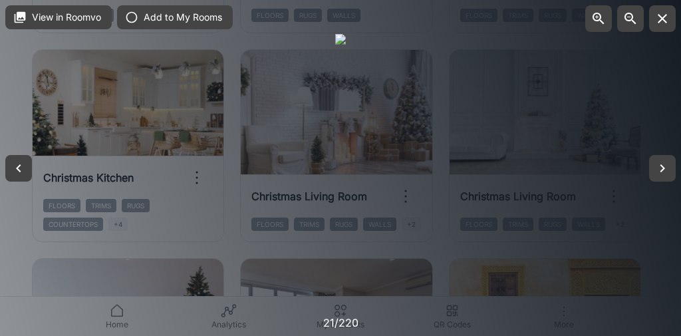
click at [420, 22] on icon "button" at bounding box center [663, 19] width 16 height 16
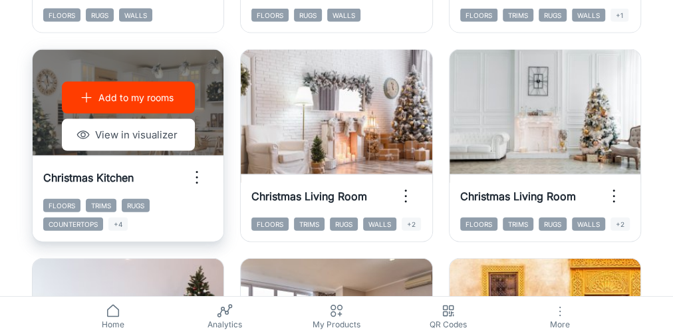
click at [130, 97] on p "Add to my rooms" at bounding box center [135, 98] width 75 height 15
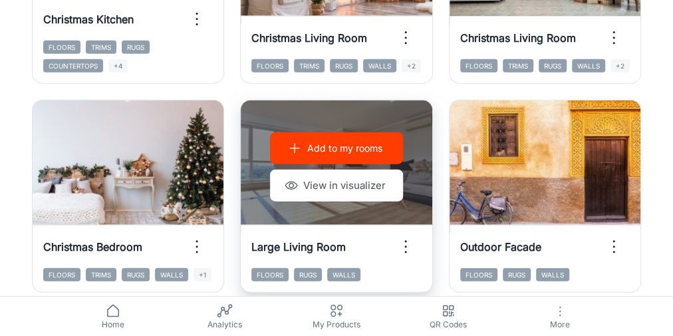
scroll to position [1544, 0]
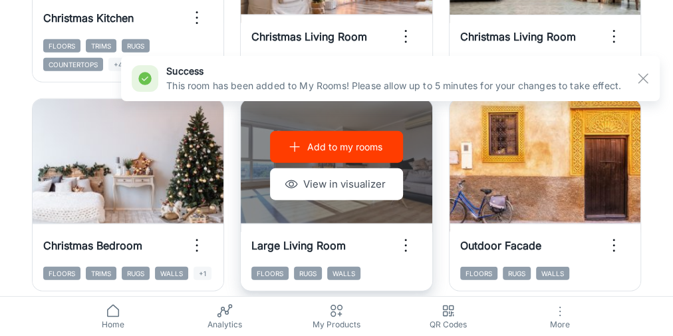
click at [337, 144] on p "Add to my rooms" at bounding box center [344, 147] width 75 height 15
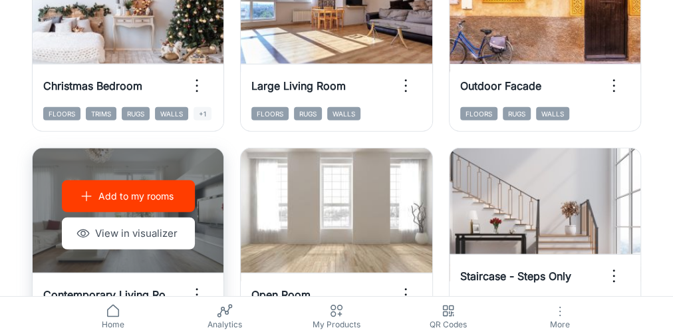
scroll to position [1757, 0]
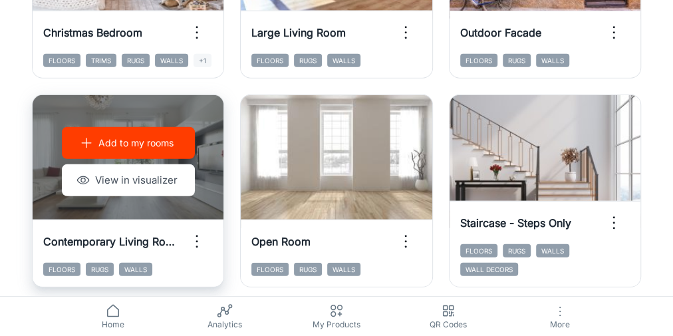
click at [122, 136] on p "Add to my rooms" at bounding box center [135, 143] width 75 height 15
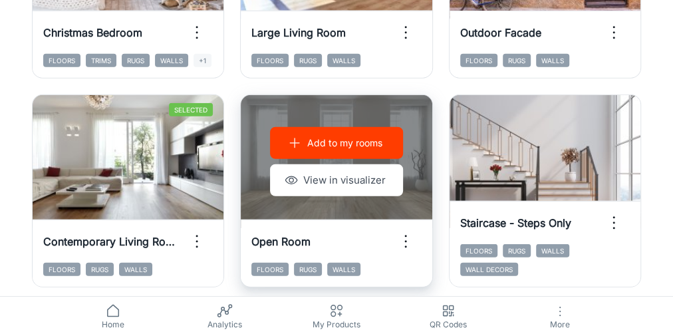
click at [405, 209] on icon "button" at bounding box center [405, 241] width 21 height 21
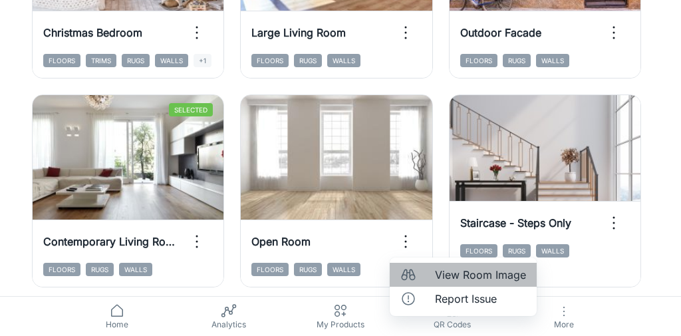
click at [420, 209] on span "View Room Image" at bounding box center [480, 275] width 91 height 16
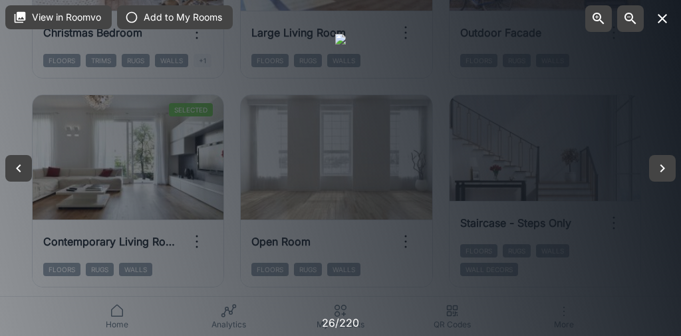
click at [420, 17] on icon "button" at bounding box center [662, 18] width 9 height 9
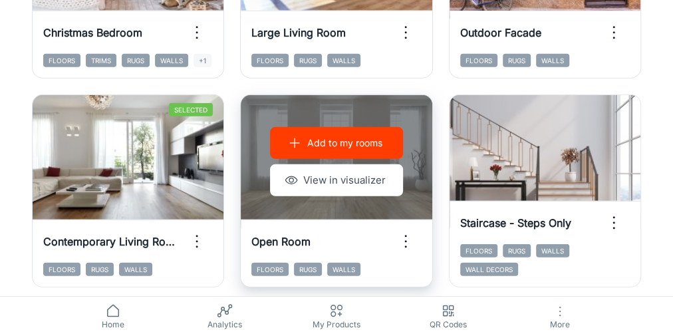
click at [315, 136] on p "Add to my rooms" at bounding box center [344, 143] width 75 height 15
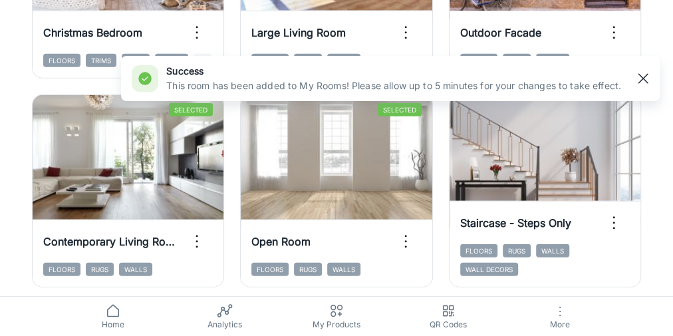
click at [420, 76] on line "button" at bounding box center [643, 78] width 9 height 9
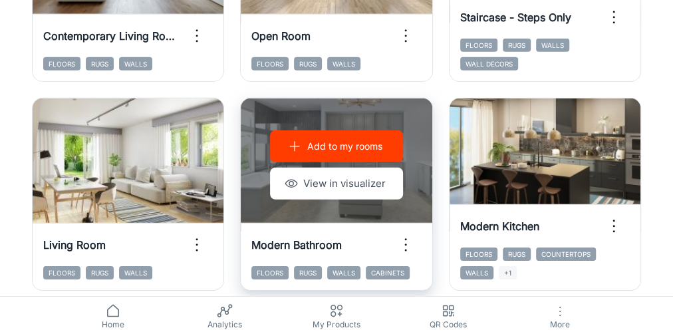
scroll to position [2023, 0]
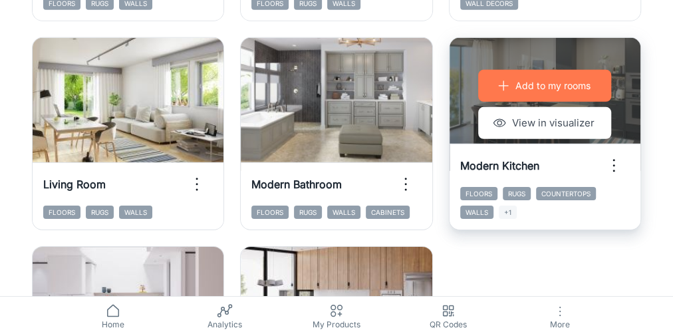
click at [420, 87] on p "Add to my rooms" at bounding box center [553, 86] width 75 height 15
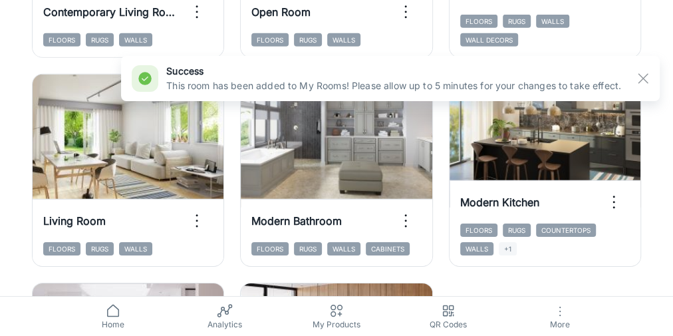
scroll to position [1970, 0]
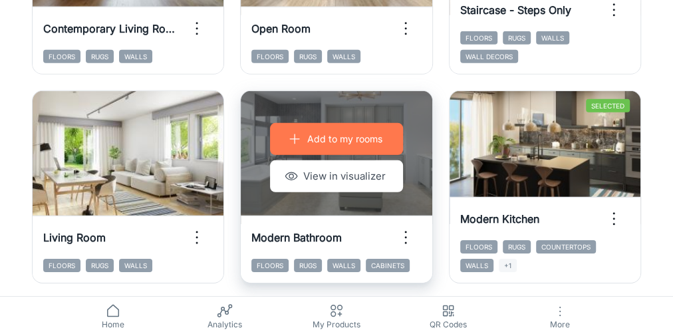
click at [327, 136] on p "Add to my rooms" at bounding box center [344, 139] width 75 height 15
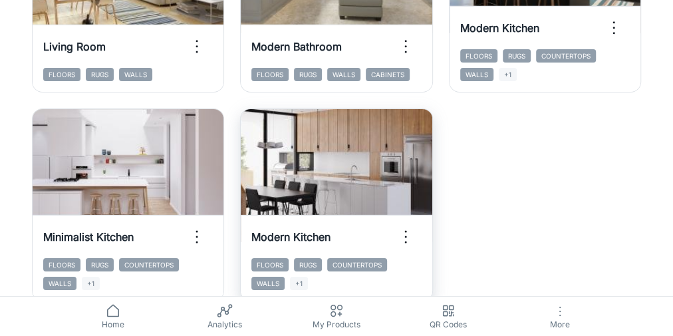
scroll to position [2183, 0]
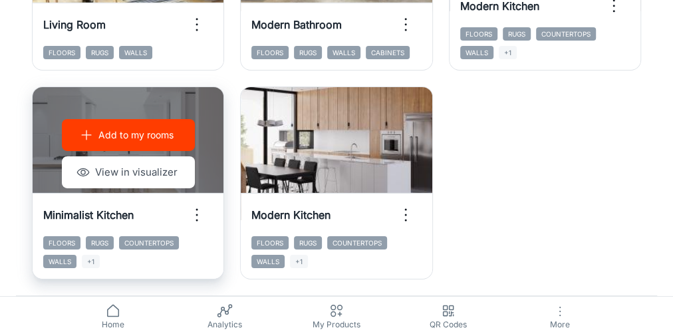
click at [134, 125] on button "Add to my rooms" at bounding box center [128, 135] width 133 height 32
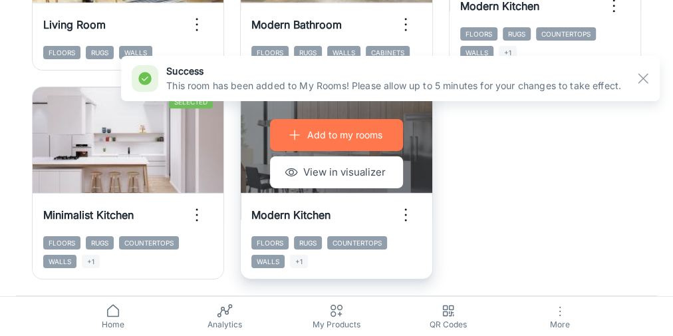
click at [316, 134] on p "Add to my rooms" at bounding box center [344, 135] width 75 height 15
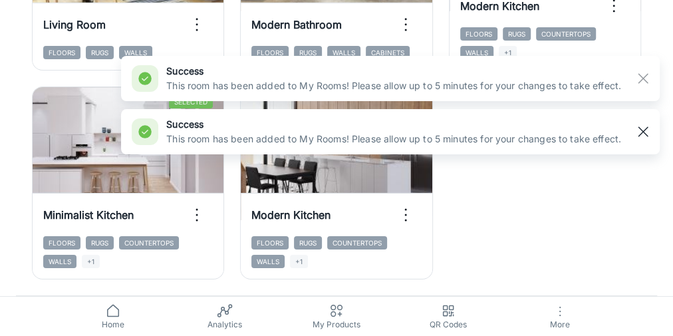
click at [420, 128] on line "button" at bounding box center [643, 131] width 9 height 9
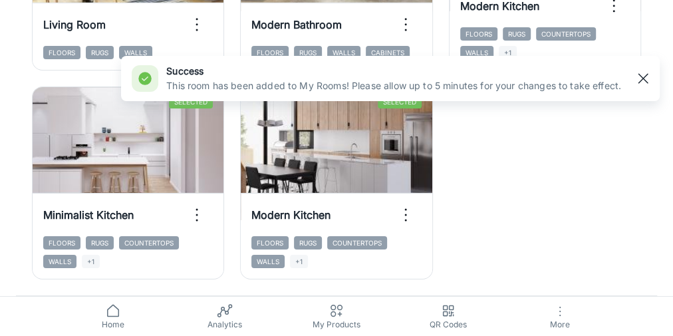
click at [420, 83] on rect "button" at bounding box center [644, 79] width 16 height 16
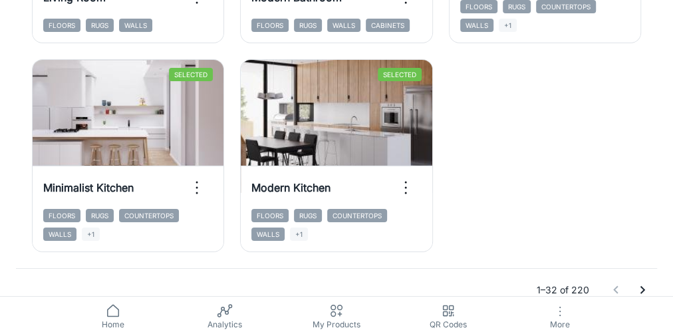
scroll to position [2225, 0]
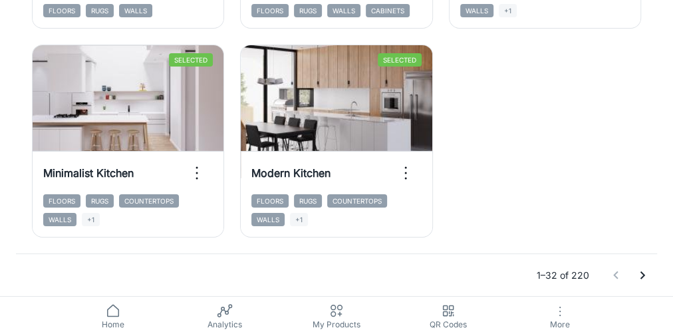
click at [420, 209] on icon "Go to next page" at bounding box center [643, 276] width 16 height 16
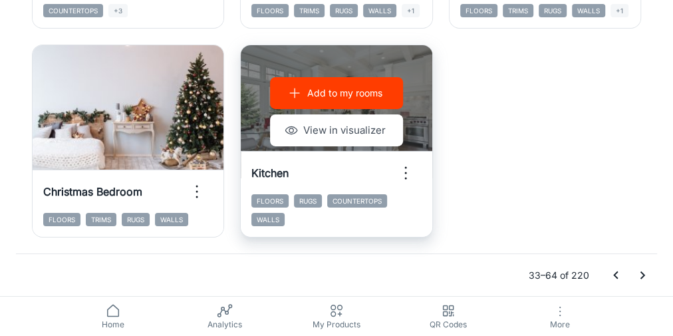
click at [371, 95] on p "Add to my rooms" at bounding box center [344, 93] width 75 height 15
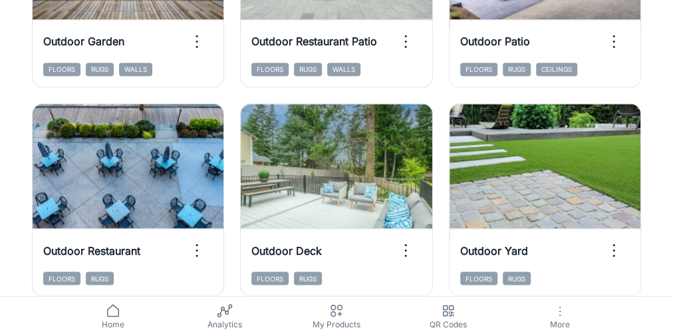
scroll to position [1107, 0]
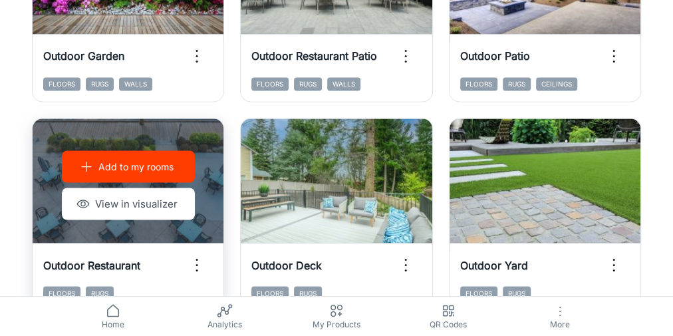
click at [110, 160] on p "Add to my rooms" at bounding box center [135, 166] width 75 height 15
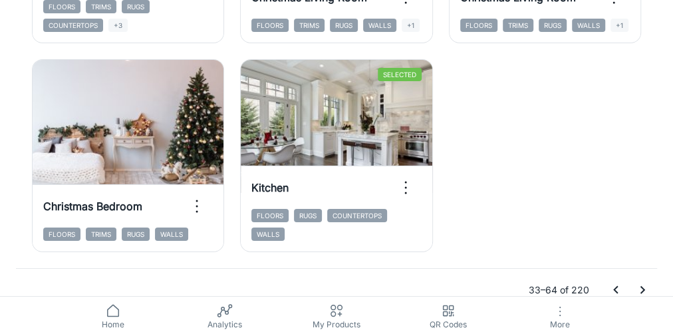
scroll to position [2225, 0]
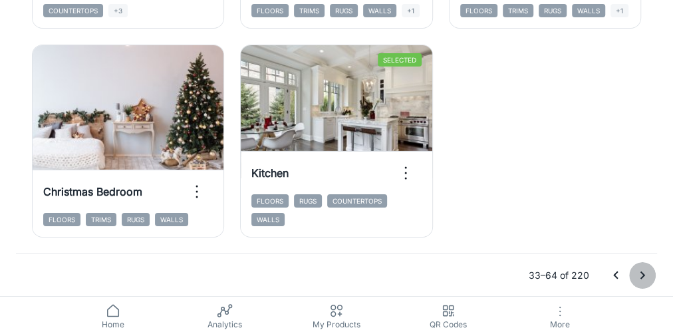
click at [420, 209] on icon "Go to next page" at bounding box center [643, 276] width 16 height 16
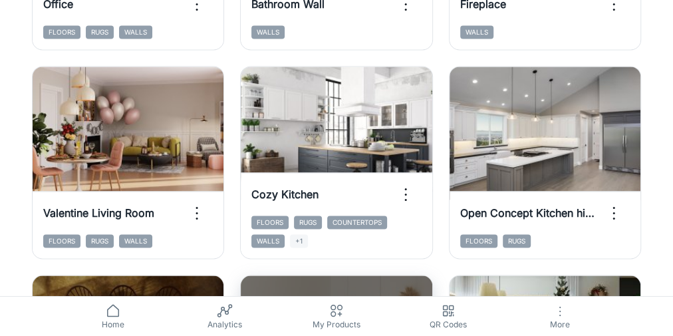
scroll to position [947, 0]
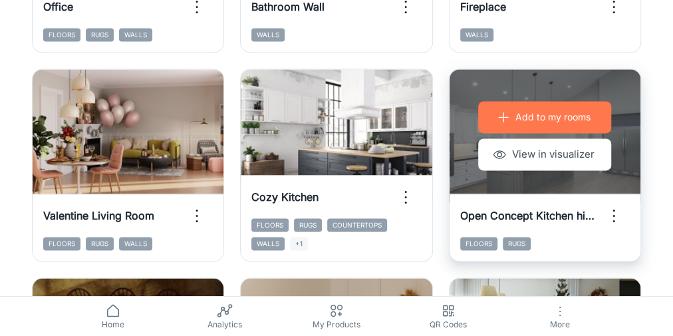
click at [420, 107] on button "Add to my rooms" at bounding box center [544, 117] width 133 height 32
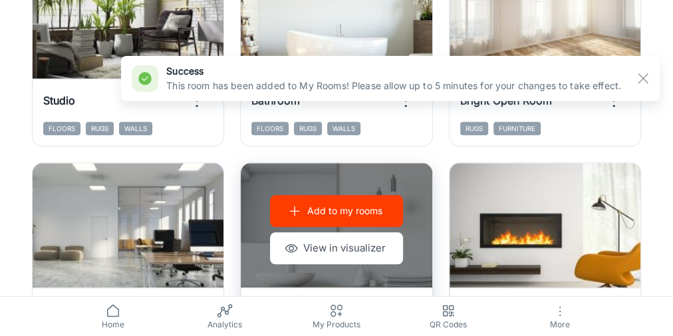
scroll to position [628, 0]
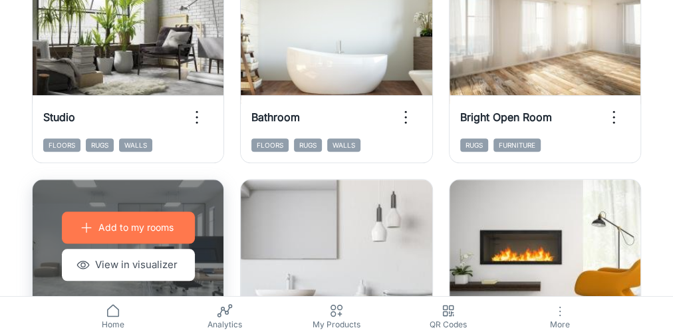
click at [96, 209] on button "Add to my rooms" at bounding box center [128, 228] width 133 height 32
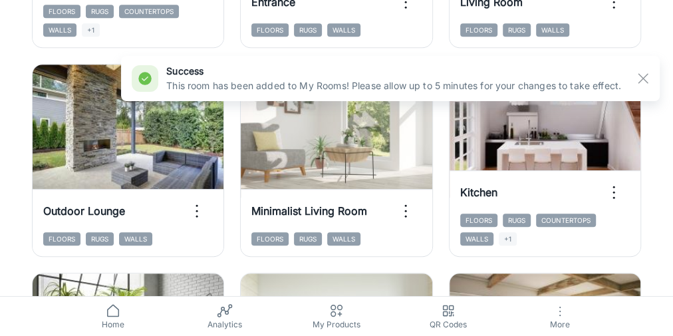
scroll to position [308, 0]
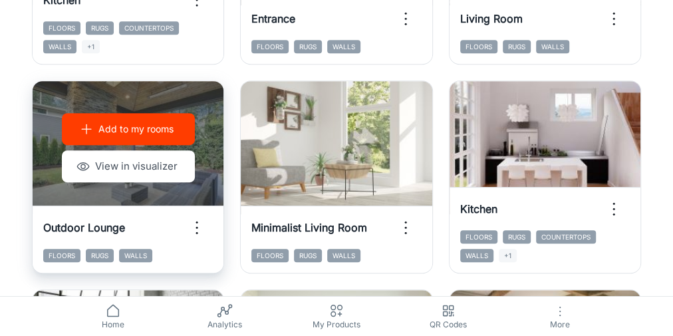
click at [140, 129] on p "Add to my rooms" at bounding box center [135, 129] width 75 height 15
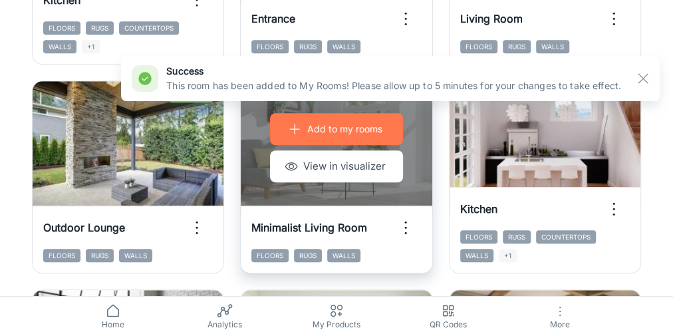
click at [350, 132] on p "Add to my rooms" at bounding box center [344, 129] width 75 height 15
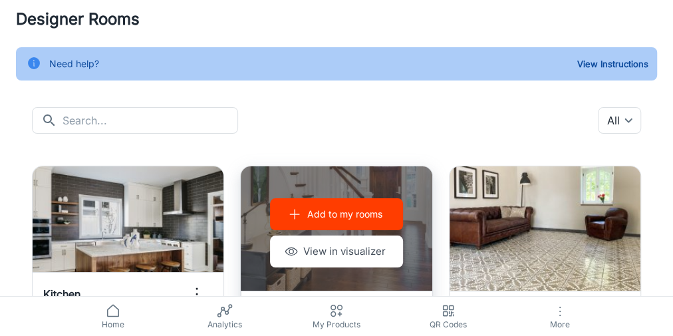
scroll to position [0, 0]
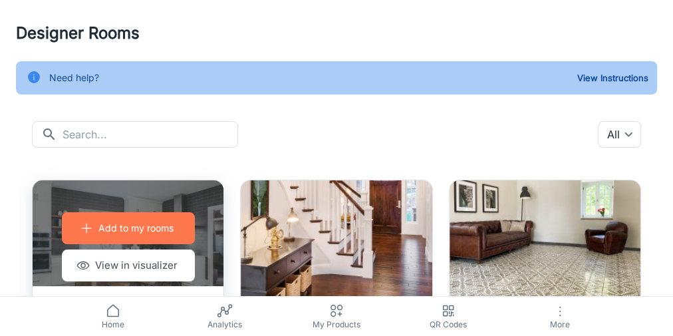
click at [151, 209] on p "Add to my rooms" at bounding box center [135, 228] width 75 height 15
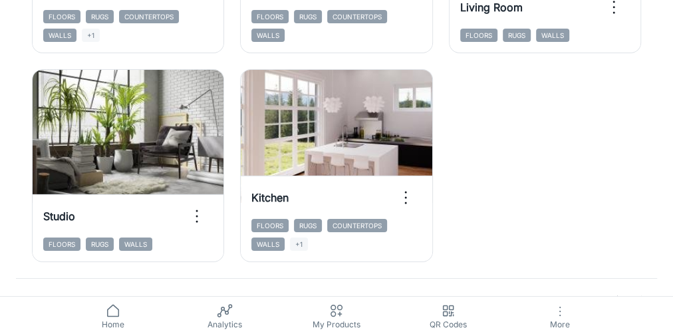
scroll to position [2225, 0]
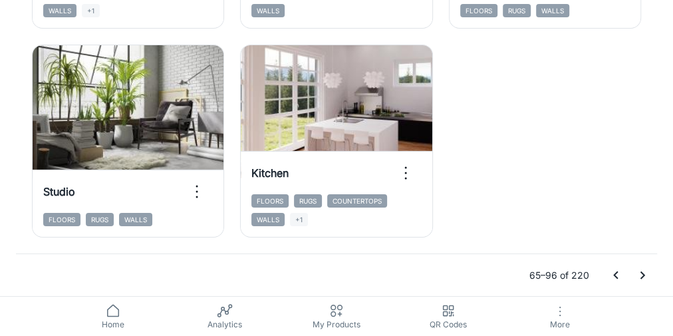
click at [420, 209] on icon "Go to next page" at bounding box center [643, 276] width 16 height 16
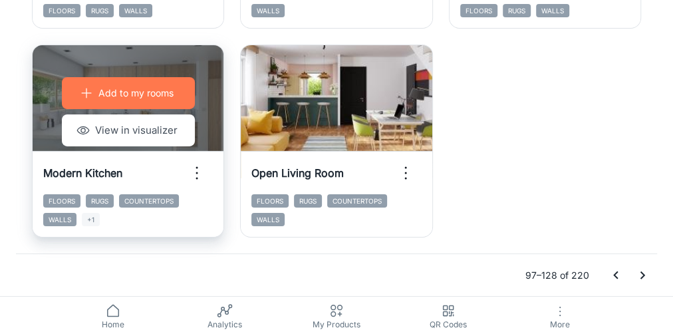
click at [133, 90] on p "Add to my rooms" at bounding box center [135, 93] width 75 height 15
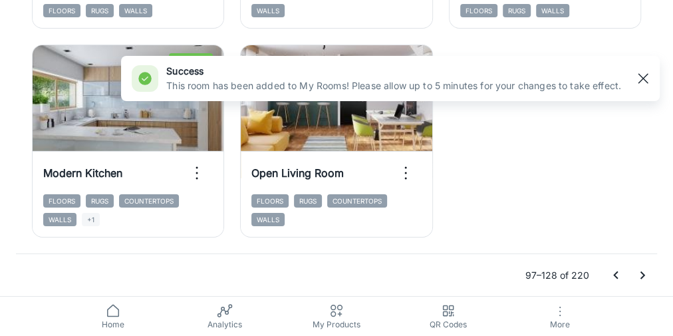
click at [420, 80] on rect "button" at bounding box center [644, 79] width 16 height 16
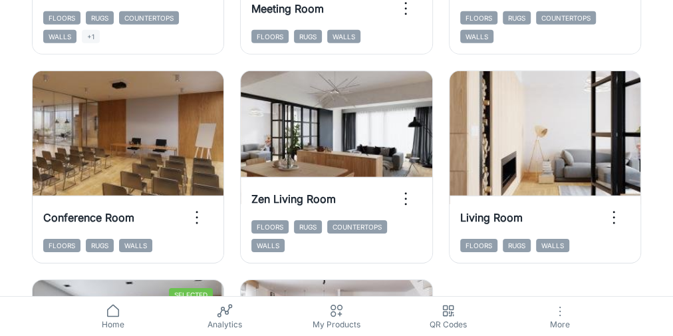
scroll to position [1959, 0]
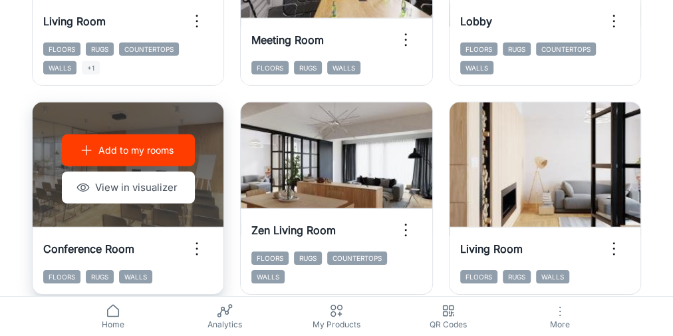
click at [108, 150] on p "Add to my rooms" at bounding box center [135, 150] width 75 height 15
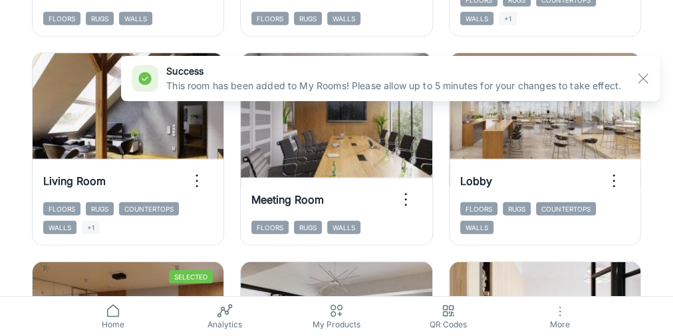
scroll to position [1746, 0]
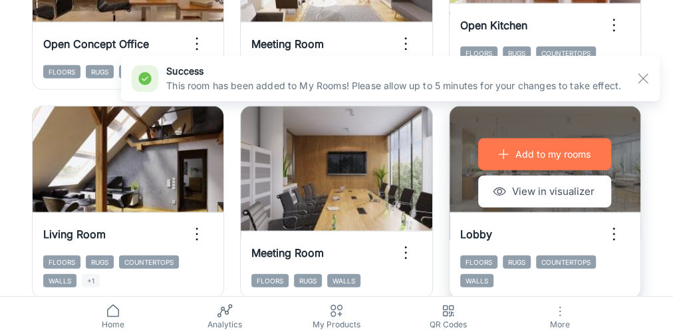
click at [420, 157] on p "Add to my rooms" at bounding box center [553, 154] width 75 height 15
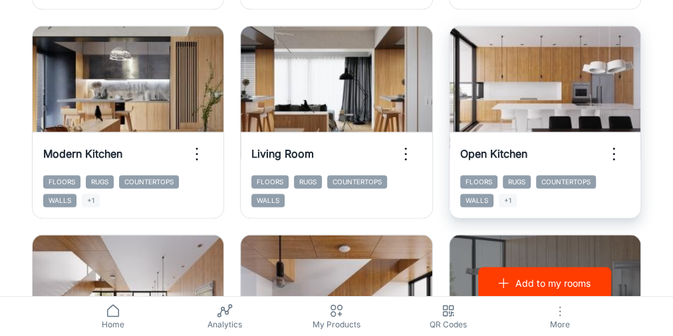
scroll to position [947, 0]
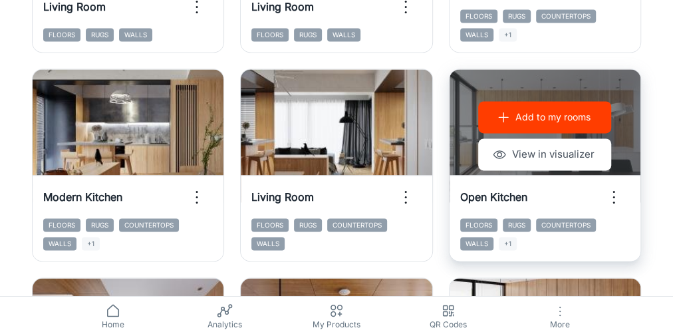
click at [420, 111] on p "Add to my rooms" at bounding box center [553, 117] width 75 height 15
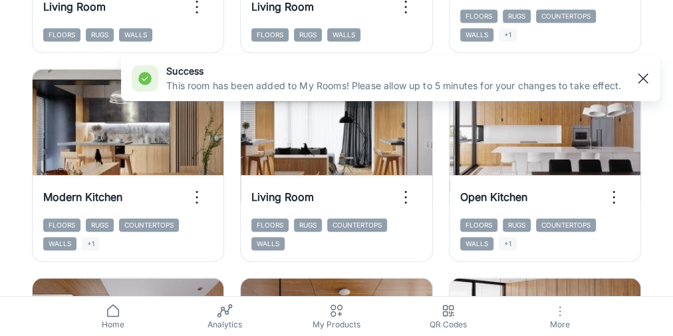
click at [420, 77] on line "button" at bounding box center [643, 78] width 9 height 9
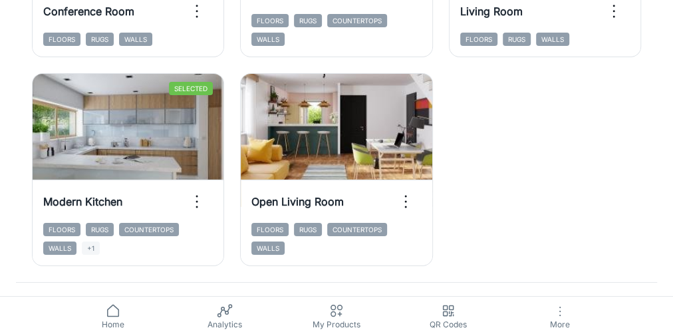
scroll to position [2225, 0]
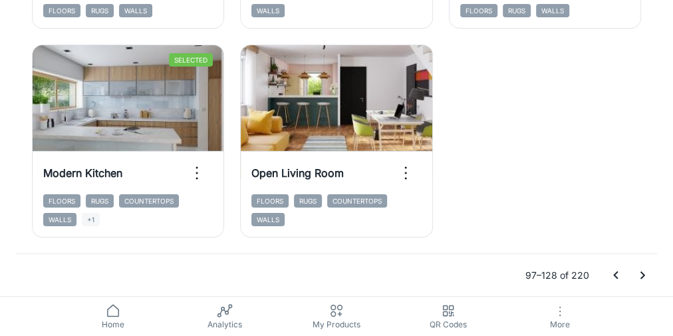
click at [420, 209] on icon "Go to next page" at bounding box center [643, 276] width 5 height 8
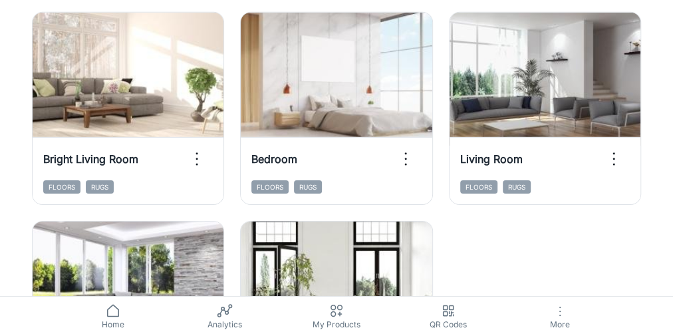
scroll to position [2065, 0]
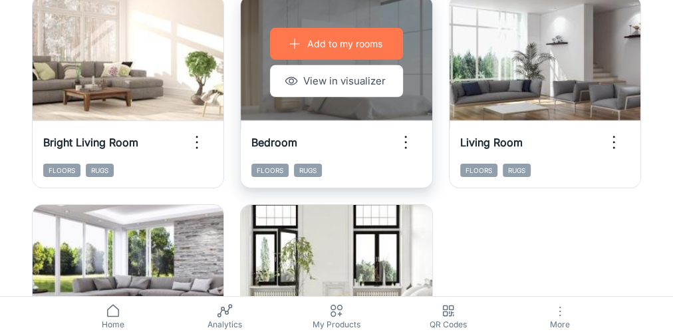
click at [333, 43] on p "Add to my rooms" at bounding box center [344, 44] width 75 height 15
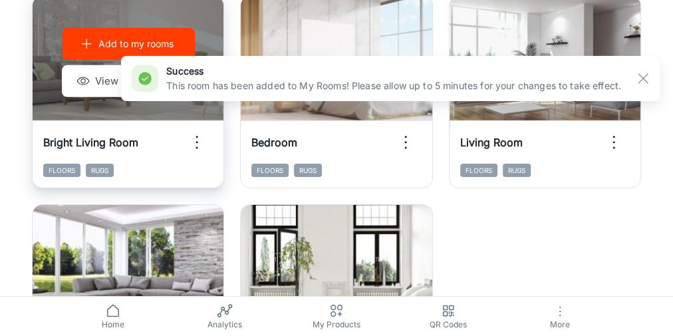
click at [108, 43] on p "Add to my rooms" at bounding box center [135, 44] width 75 height 15
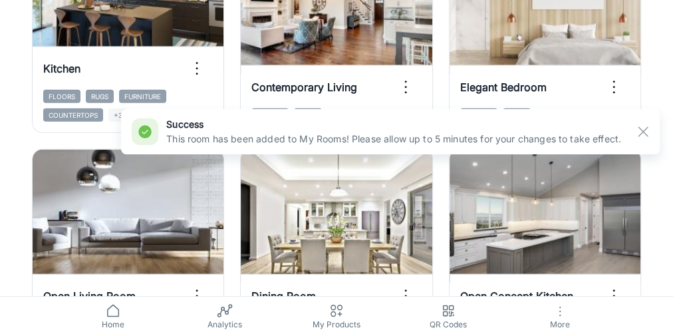
scroll to position [1692, 0]
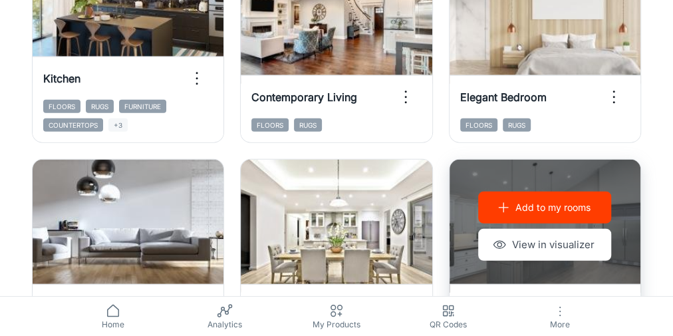
click at [420, 204] on p "Add to my rooms" at bounding box center [553, 207] width 75 height 15
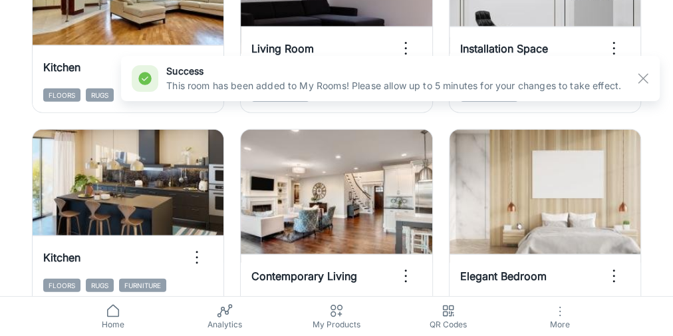
scroll to position [1479, 0]
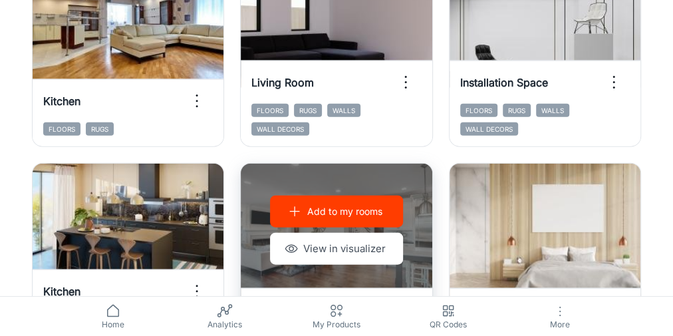
click at [357, 209] on p "Add to my rooms" at bounding box center [344, 211] width 75 height 15
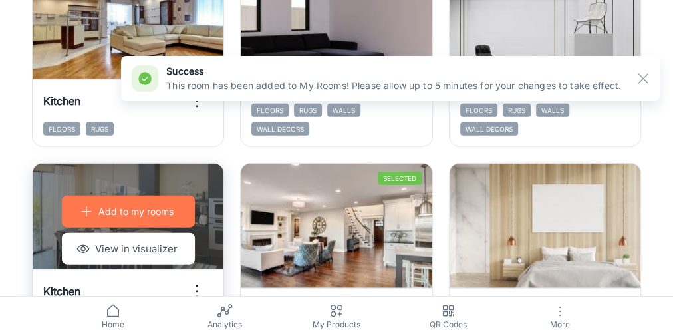
drag, startPoint x: 128, startPoint y: 207, endPoint x: 145, endPoint y: 206, distance: 16.7
click at [128, 207] on p "Add to my rooms" at bounding box center [135, 211] width 75 height 15
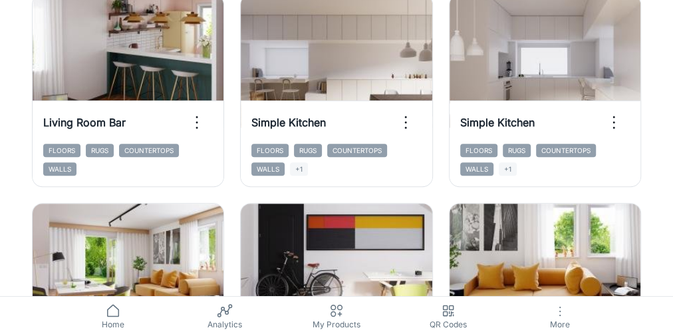
scroll to position [95, 0]
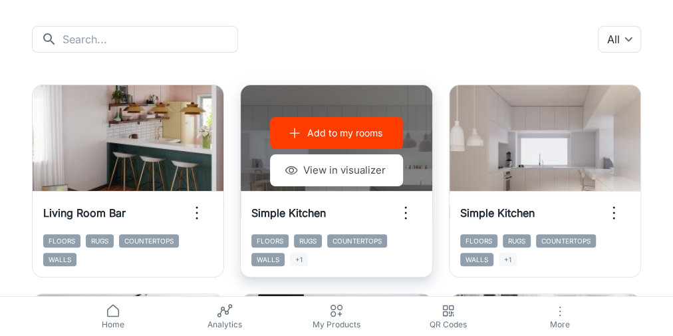
click at [319, 132] on p "Add to my rooms" at bounding box center [344, 133] width 75 height 15
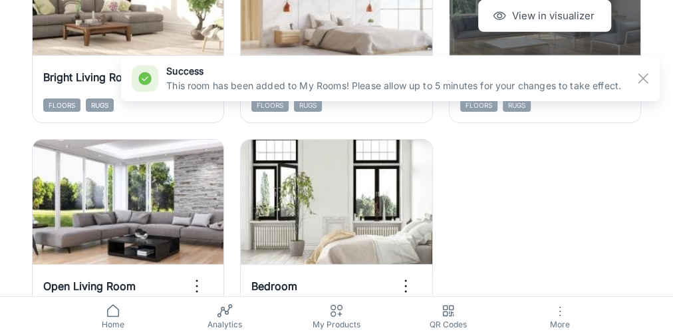
scroll to position [2225, 0]
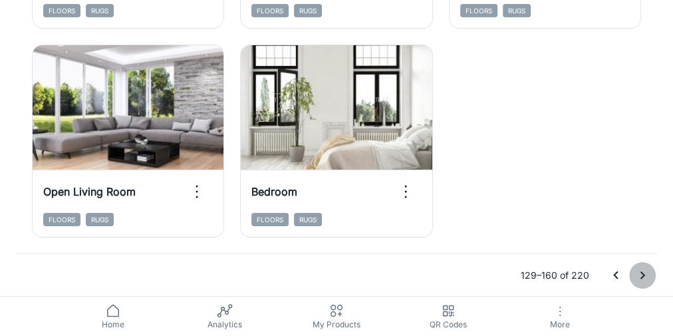
click at [420, 209] on icon "Go to next page" at bounding box center [643, 276] width 16 height 16
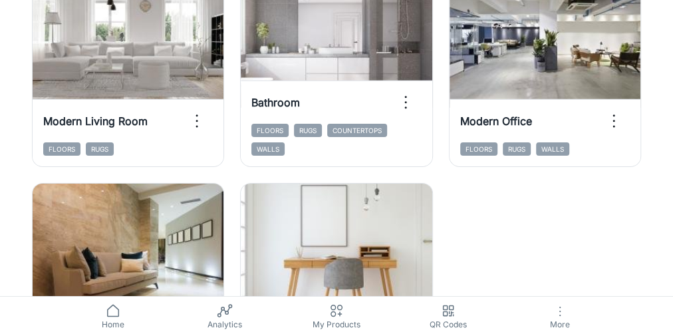
scroll to position [2065, 0]
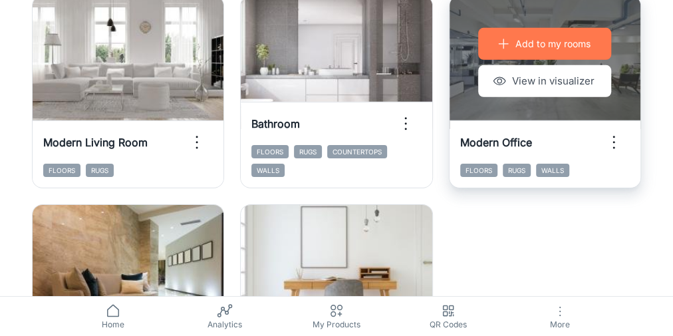
click at [420, 46] on p "Add to my rooms" at bounding box center [553, 44] width 75 height 15
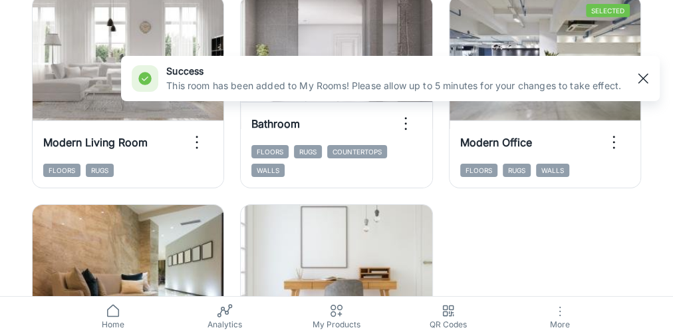
click at [420, 78] on rect "button" at bounding box center [644, 79] width 16 height 16
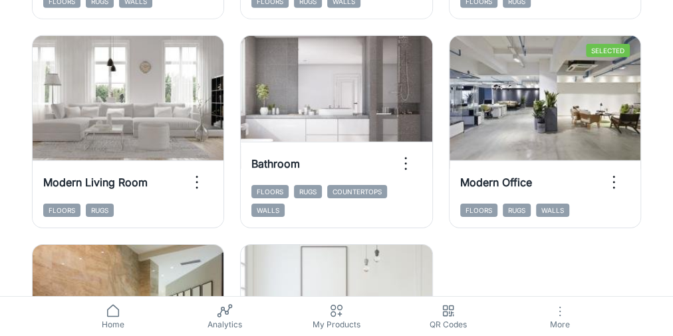
scroll to position [2012, 0]
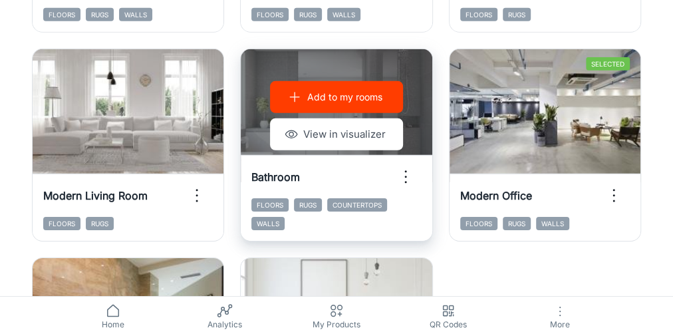
click at [340, 102] on p "Add to my rooms" at bounding box center [344, 97] width 75 height 15
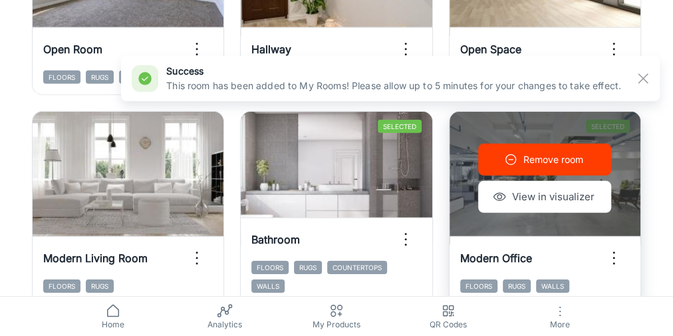
scroll to position [1799, 0]
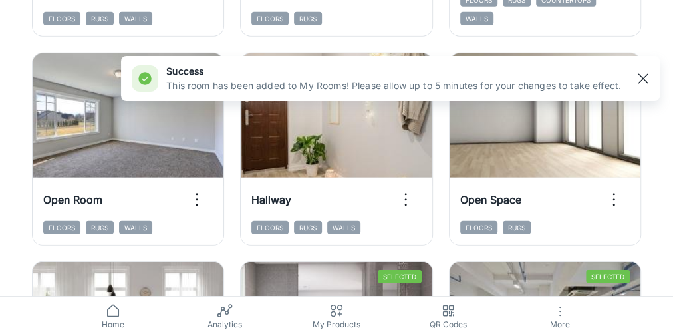
click at [420, 79] on rect "button" at bounding box center [644, 79] width 16 height 16
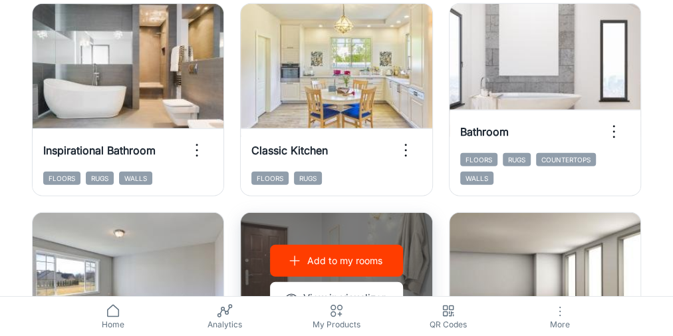
scroll to position [1586, 0]
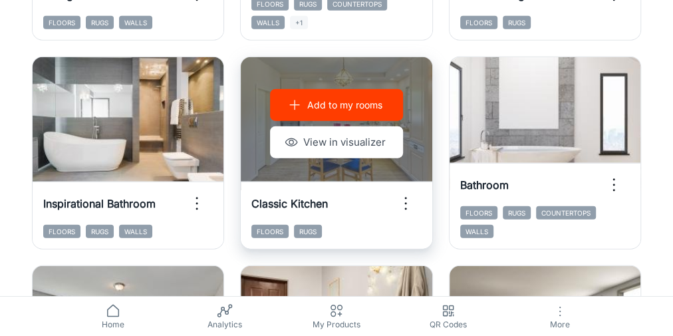
click at [343, 98] on p "Add to my rooms" at bounding box center [344, 105] width 75 height 15
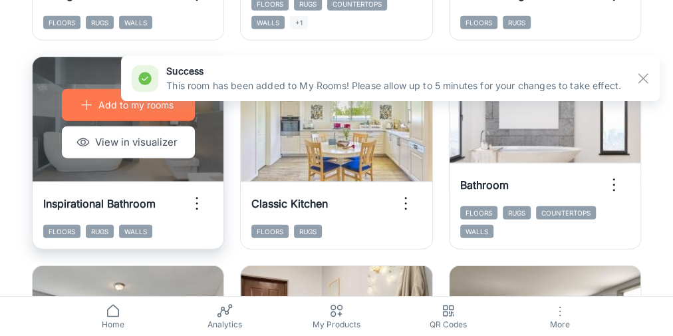
click at [102, 98] on p "Add to my rooms" at bounding box center [135, 105] width 75 height 15
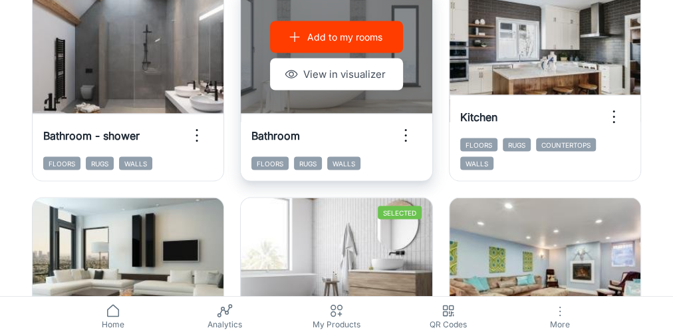
scroll to position [1213, 0]
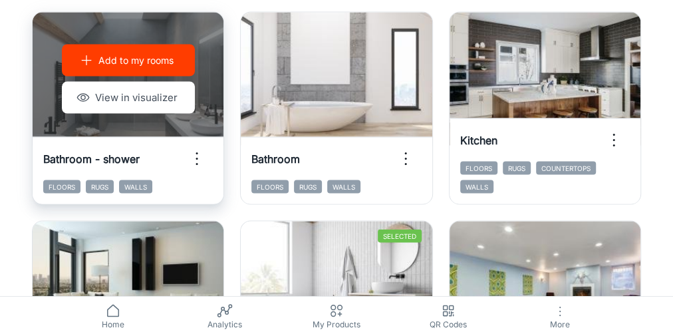
click at [143, 60] on p "Add to my rooms" at bounding box center [135, 60] width 75 height 15
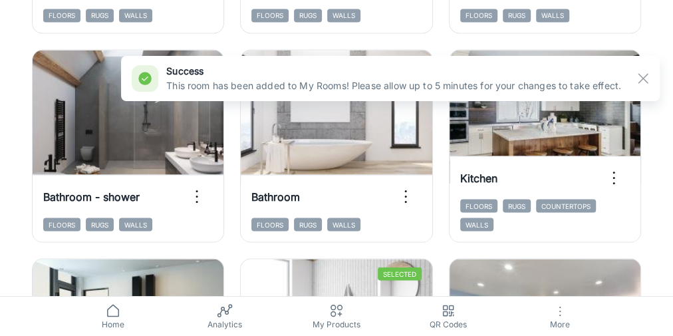
scroll to position [1160, 0]
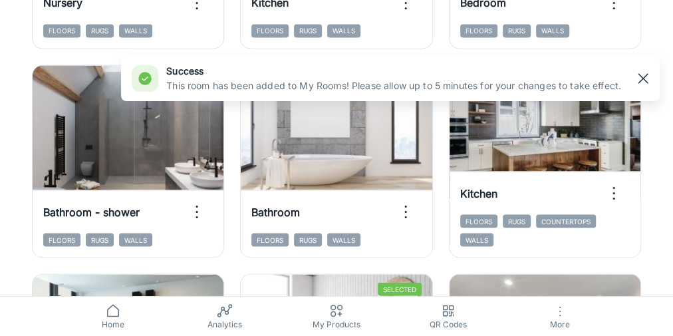
click at [420, 76] on rect "button" at bounding box center [644, 79] width 16 height 16
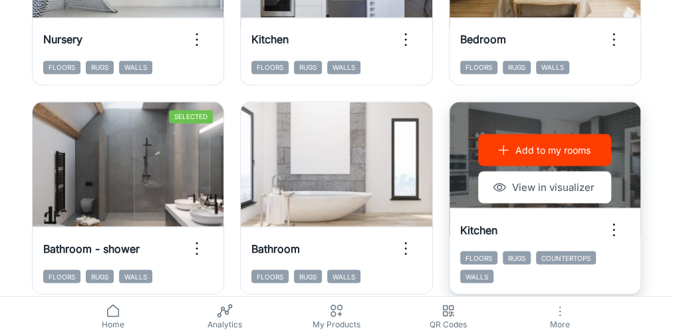
scroll to position [1107, 0]
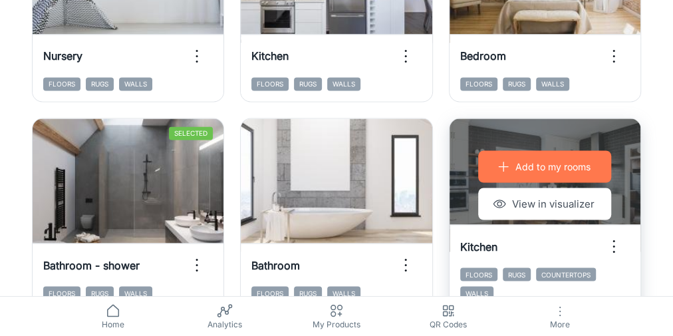
click at [420, 159] on p "Add to my rooms" at bounding box center [553, 166] width 75 height 15
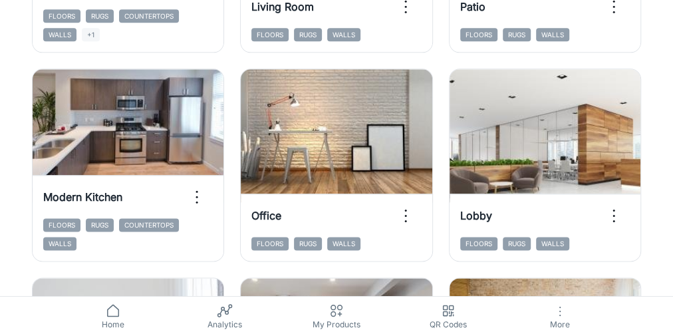
scroll to position [734, 0]
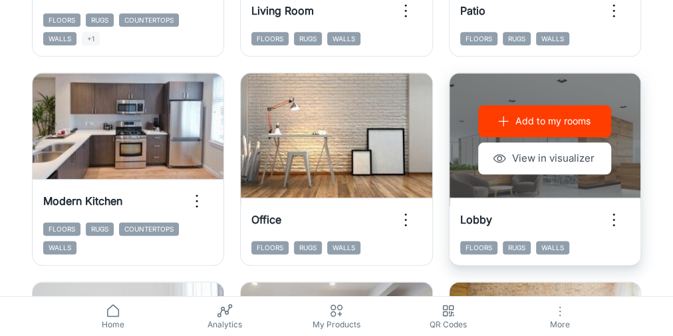
click at [420, 116] on p "Add to my rooms" at bounding box center [553, 121] width 75 height 15
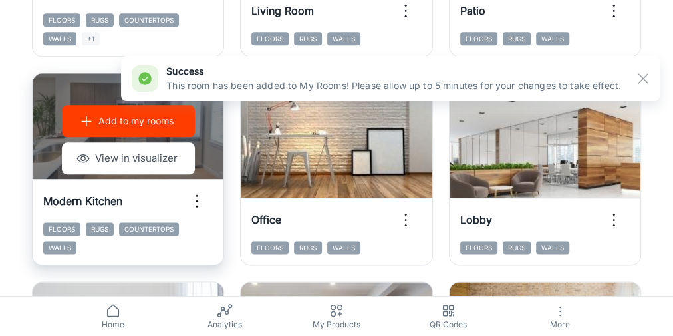
click at [110, 116] on p "Add to my rooms" at bounding box center [135, 121] width 75 height 15
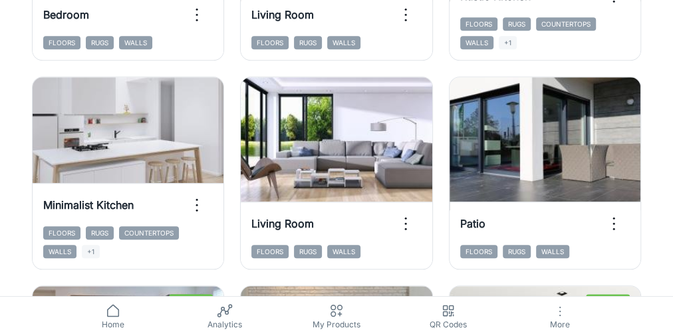
scroll to position [361, 0]
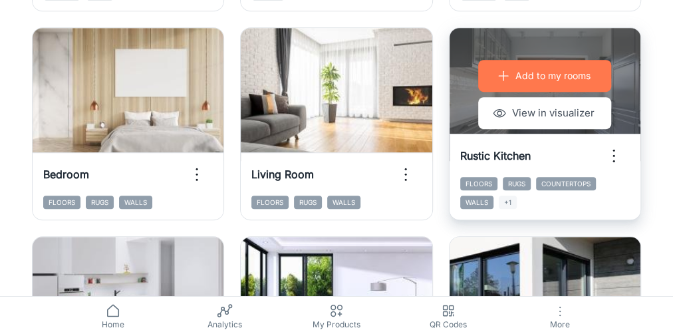
click at [420, 75] on p "Add to my rooms" at bounding box center [553, 76] width 75 height 15
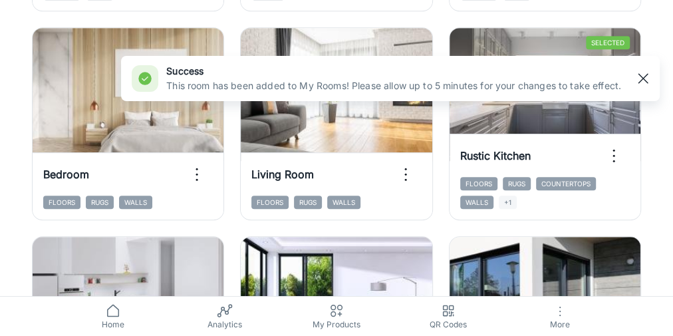
click at [420, 80] on line "button" at bounding box center [643, 78] width 9 height 9
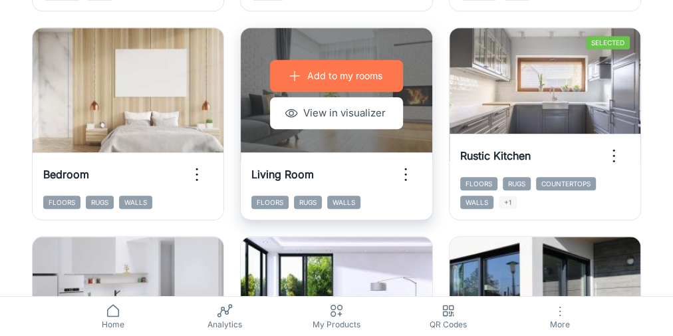
click at [326, 67] on button "Add to my rooms" at bounding box center [336, 76] width 133 height 32
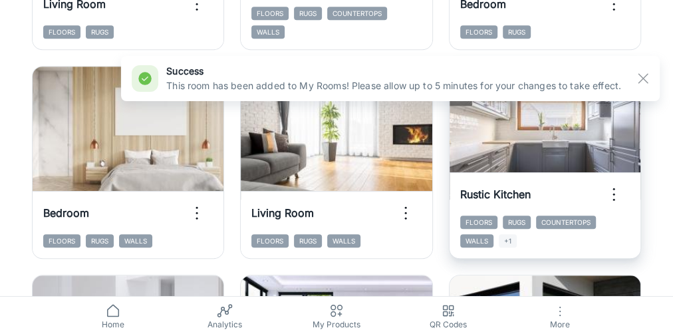
scroll to position [308, 0]
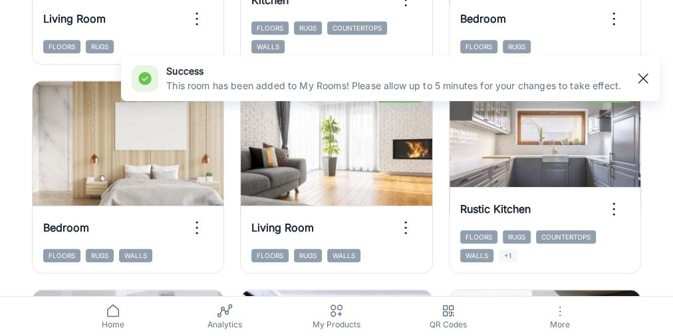
click at [420, 79] on rect "button" at bounding box center [644, 79] width 16 height 16
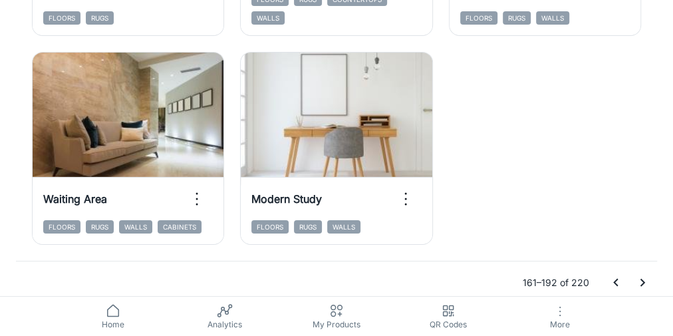
scroll to position [2225, 0]
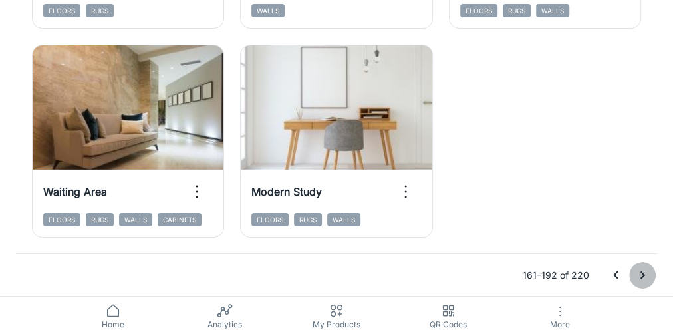
click at [420, 209] on icon "Go to next page" at bounding box center [643, 276] width 16 height 16
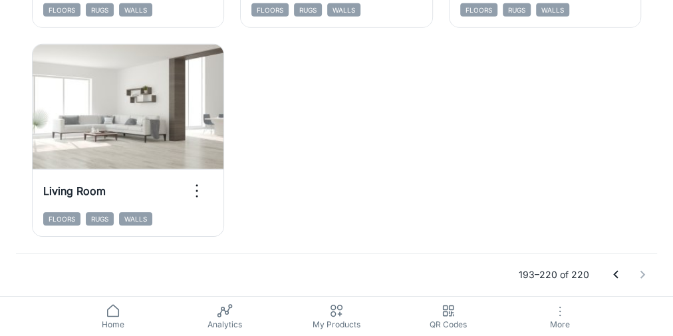
scroll to position [2016, 0]
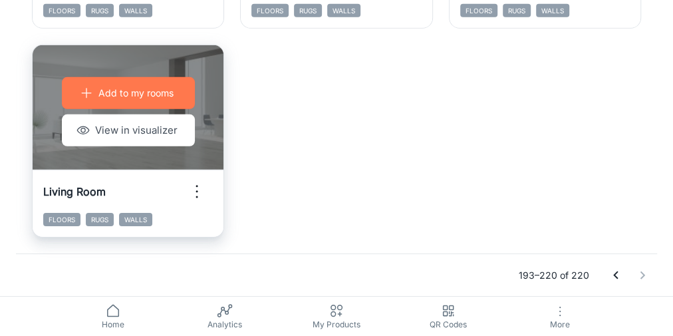
click at [110, 88] on p "Add to my rooms" at bounding box center [135, 93] width 75 height 15
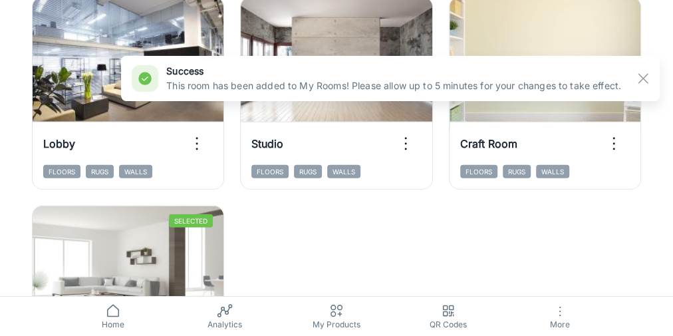
scroll to position [1803, 0]
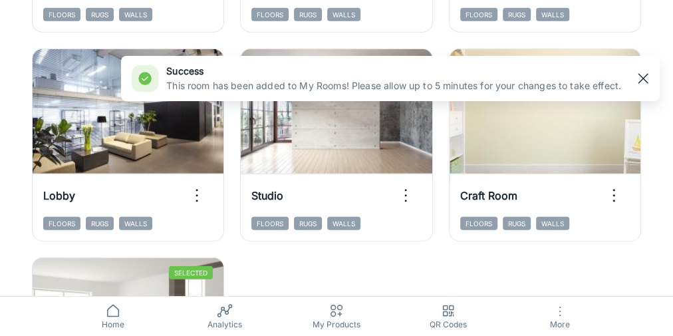
click at [420, 78] on rect "button" at bounding box center [644, 79] width 16 height 16
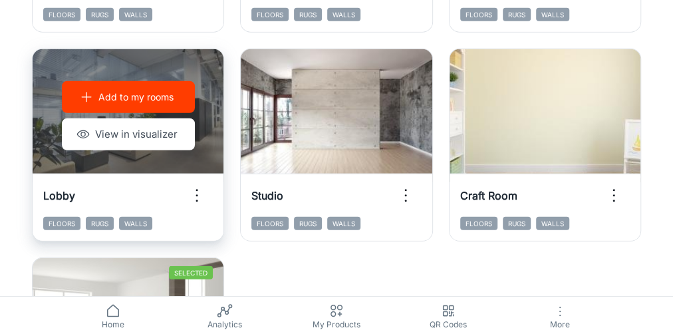
click at [129, 94] on p "Add to my rooms" at bounding box center [135, 97] width 75 height 15
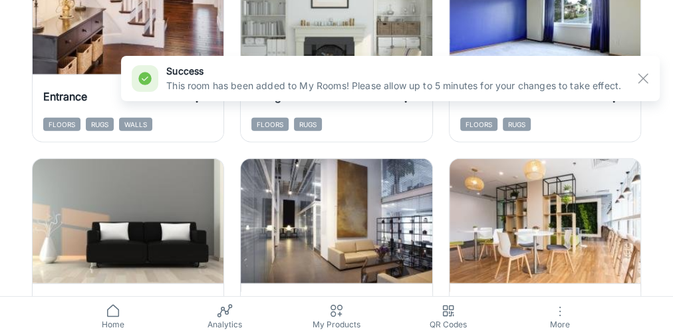
scroll to position [1483, 0]
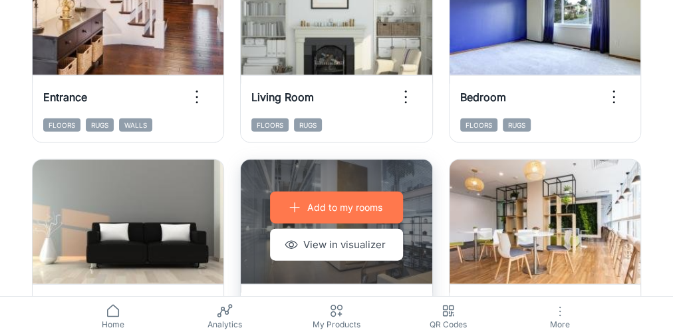
click at [330, 207] on p "Add to my rooms" at bounding box center [344, 207] width 75 height 15
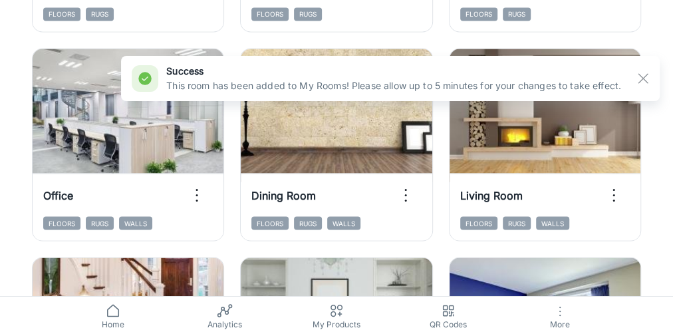
scroll to position [1111, 0]
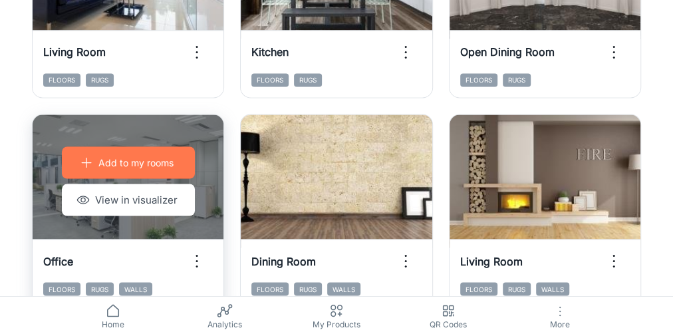
click at [137, 164] on p "Add to my rooms" at bounding box center [135, 162] width 75 height 15
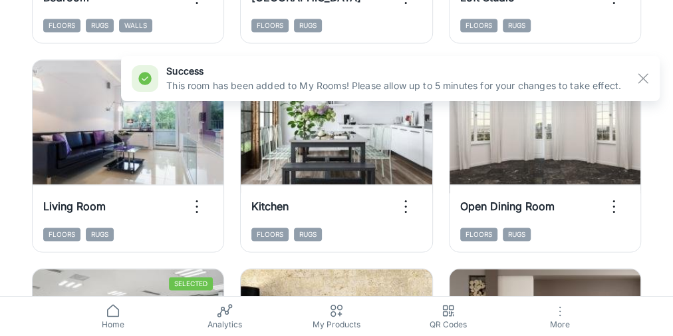
scroll to position [898, 0]
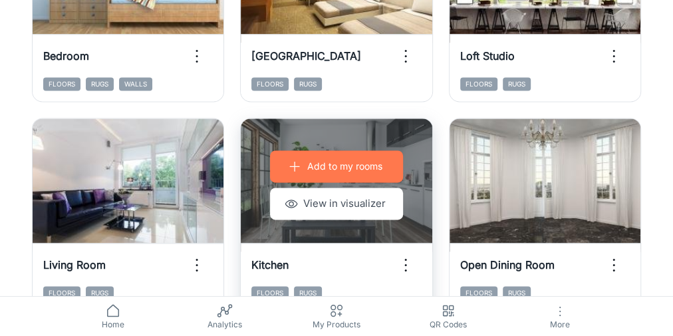
click at [322, 165] on p "Add to my rooms" at bounding box center [344, 166] width 75 height 15
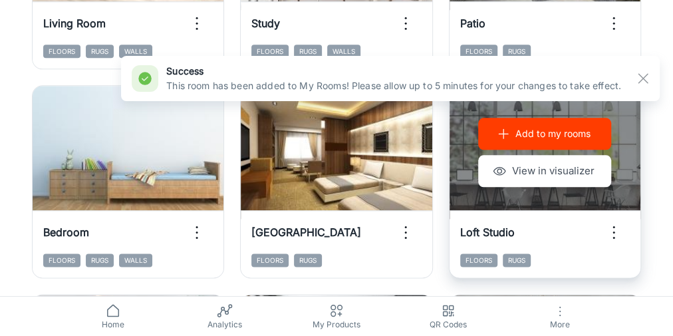
scroll to position [738, 0]
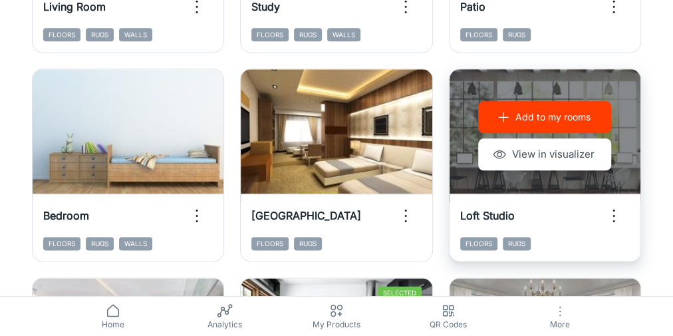
click at [420, 116] on p "Add to my rooms" at bounding box center [553, 117] width 75 height 15
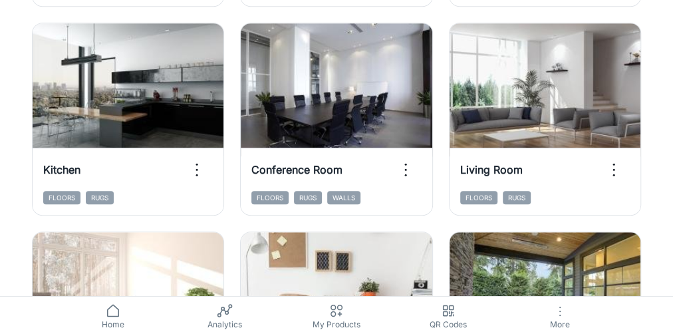
scroll to position [365, 0]
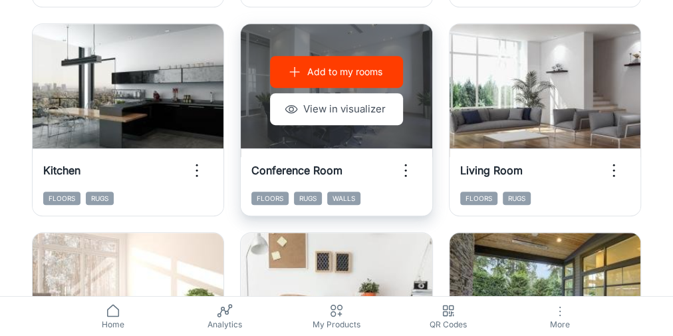
click at [334, 68] on p "Add to my rooms" at bounding box center [344, 72] width 75 height 15
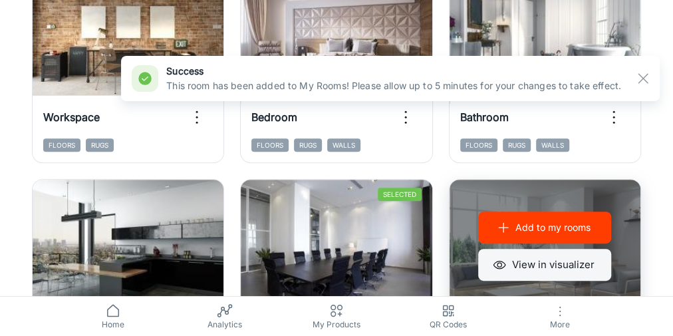
scroll to position [206, 0]
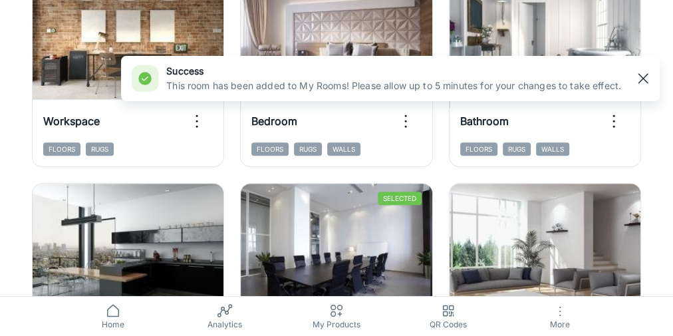
click at [420, 81] on rect "button" at bounding box center [644, 79] width 16 height 16
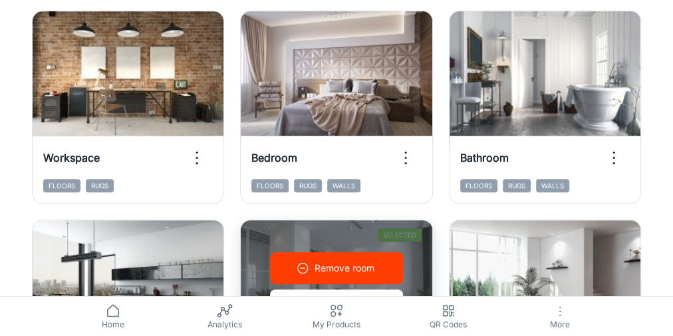
scroll to position [152, 0]
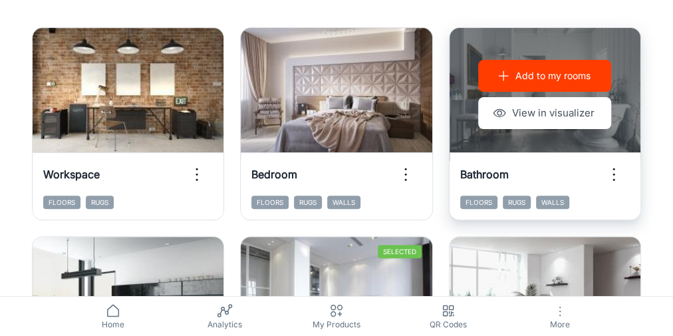
click at [420, 76] on p "Add to my rooms" at bounding box center [553, 76] width 75 height 15
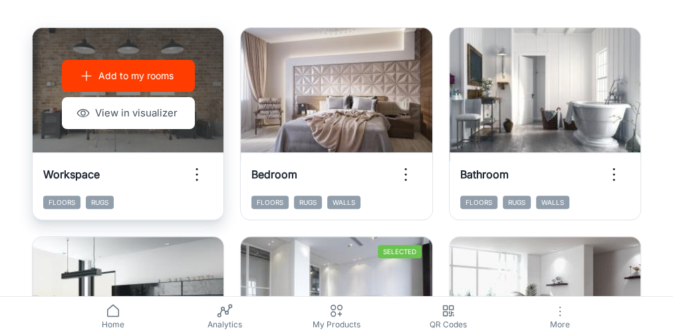
click at [167, 77] on p "Add to my rooms" at bounding box center [135, 76] width 75 height 15
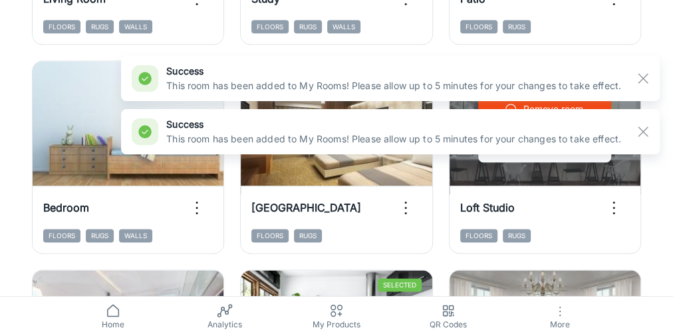
scroll to position [799, 0]
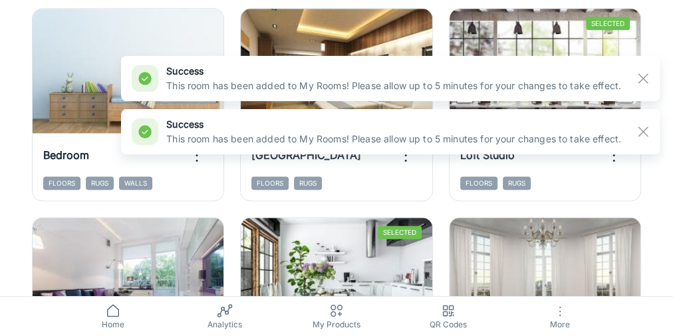
click at [420, 130] on rect "button" at bounding box center [644, 132] width 16 height 16
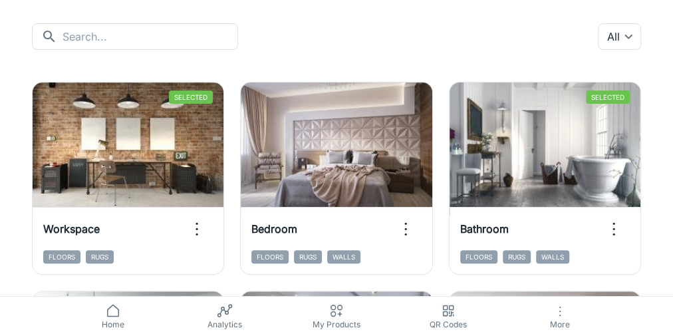
scroll to position [0, 0]
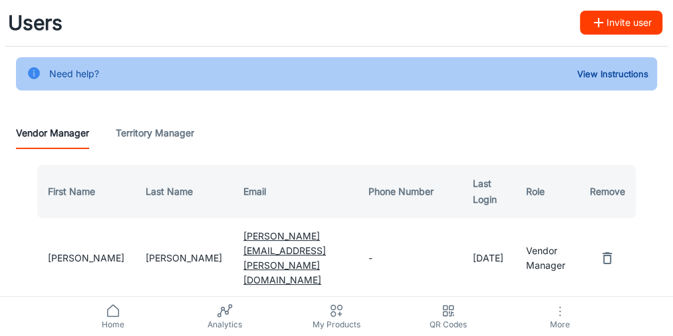
click at [110, 209] on icon at bounding box center [113, 310] width 11 height 11
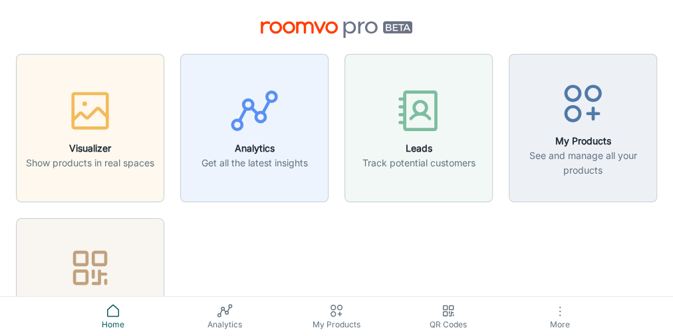
click at [420, 209] on icon "button" at bounding box center [560, 311] width 16 height 16
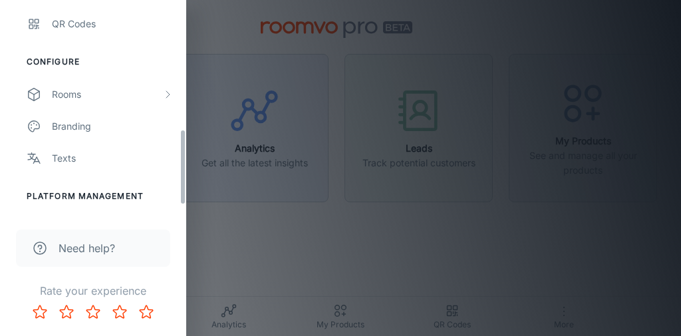
scroll to position [373, 0]
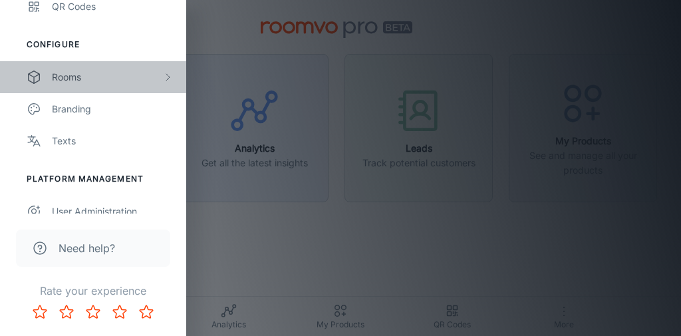
click at [94, 77] on div "Rooms" at bounding box center [107, 77] width 110 height 15
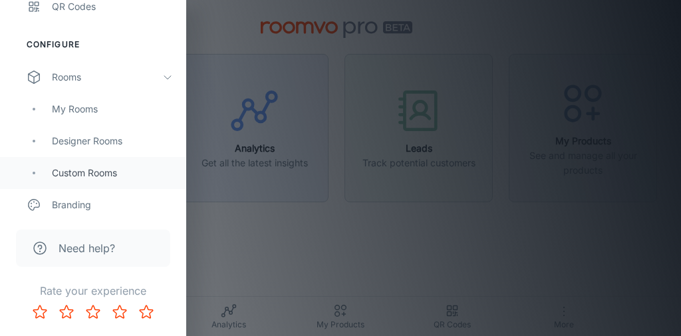
click at [98, 177] on div "Custom Rooms" at bounding box center [112, 173] width 121 height 15
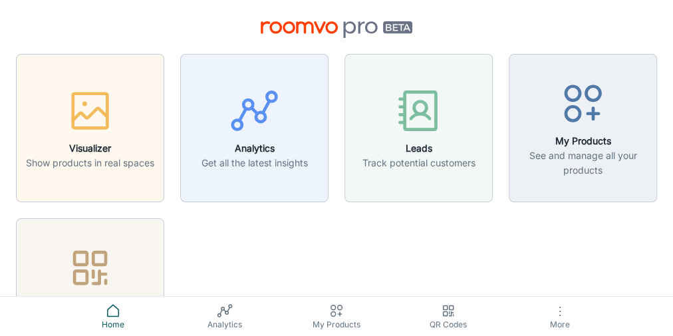
click at [420, 209] on icon "button" at bounding box center [560, 311] width 16 height 16
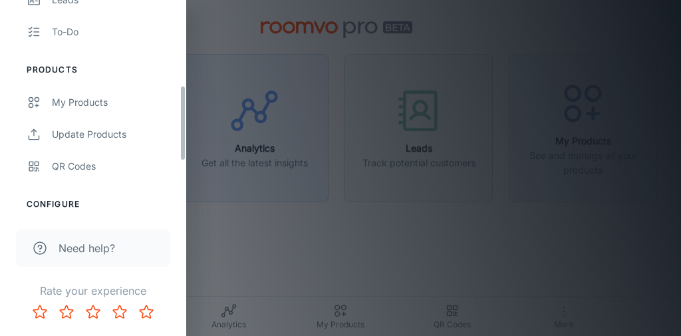
scroll to position [319, 0]
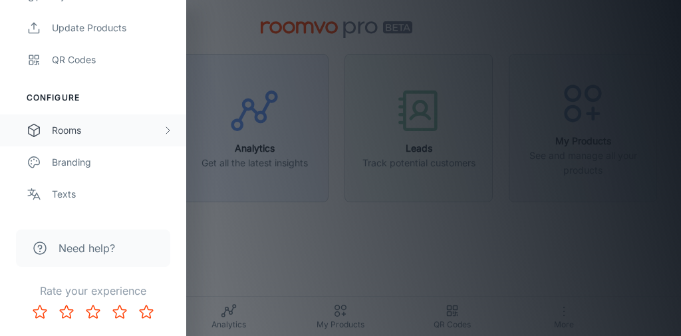
click at [99, 131] on div "Rooms" at bounding box center [107, 130] width 110 height 15
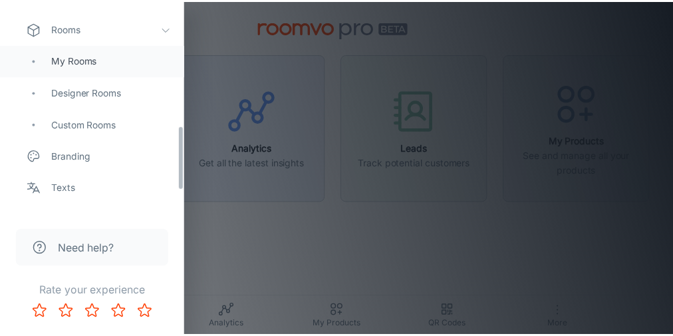
scroll to position [426, 0]
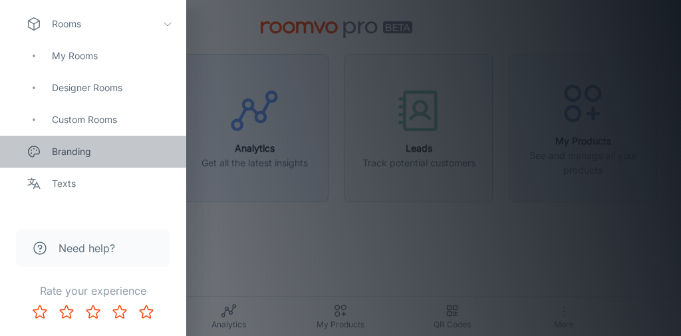
click at [109, 160] on link "Branding" at bounding box center [93, 152] width 186 height 32
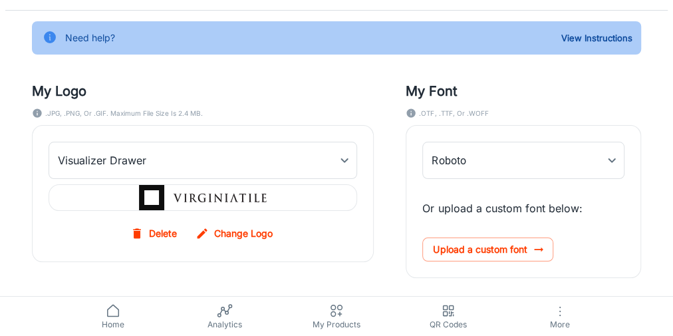
scroll to position [53, 0]
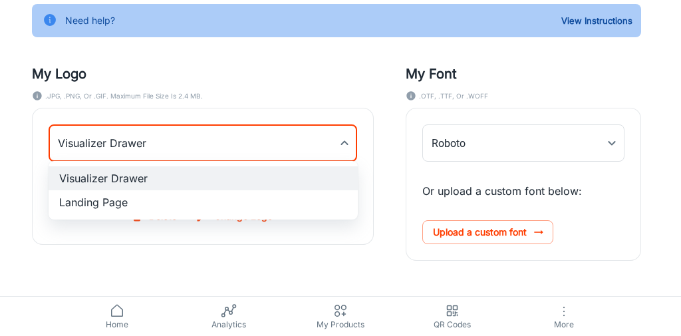
click at [348, 145] on body "Branding Need help? View Instructions My Logo .JPG, .PNG, or .GIF. Maximum file…" at bounding box center [340, 115] width 681 height 336
click at [348, 145] on div at bounding box center [340, 168] width 681 height 336
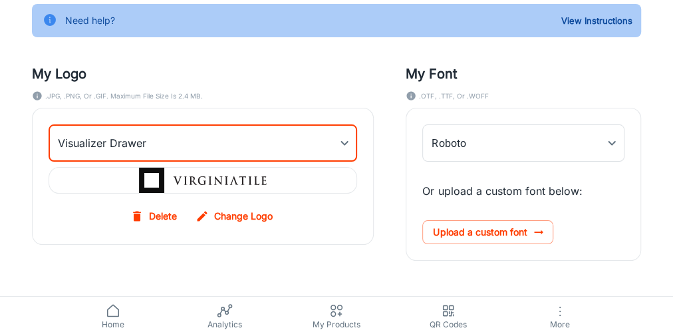
click at [386, 169] on div "My Font .OTF, .TTF, or .WOFF Roboto Roboto ​ Or upload a custom font below: Upl…" at bounding box center [508, 146] width 268 height 229
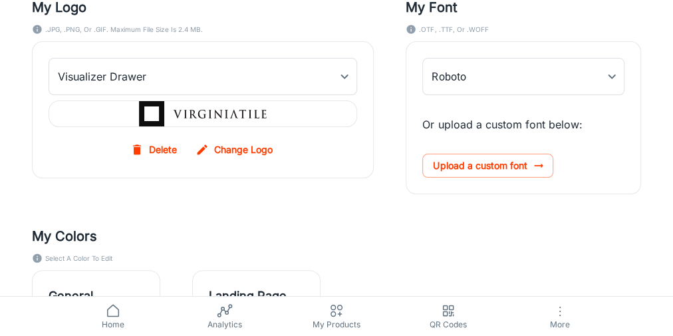
scroll to position [106, 0]
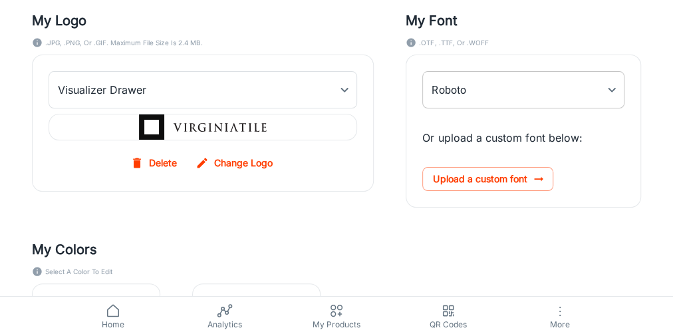
click at [420, 89] on body "Branding Need help? View Instructions My Logo .JPG, .PNG, or .GIF. Maximum file…" at bounding box center [336, 62] width 673 height 336
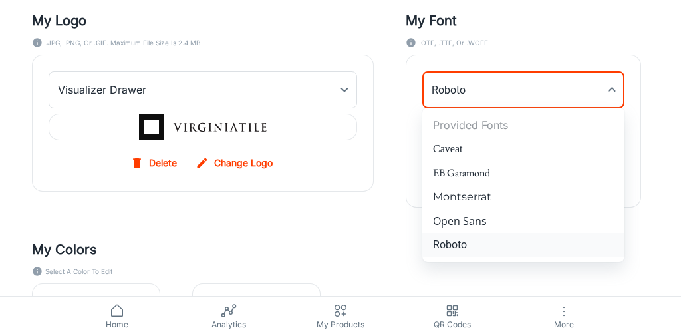
click at [420, 209] on li "Roboto" at bounding box center [524, 245] width 202 height 24
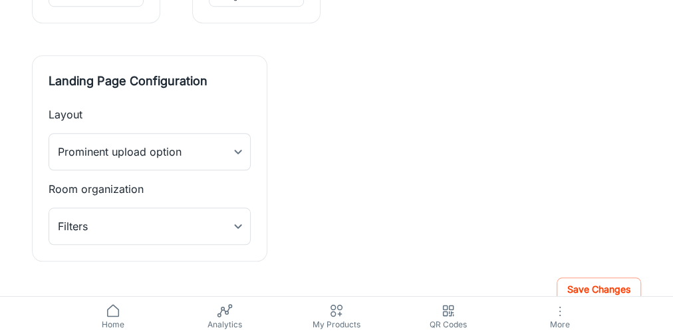
scroll to position [533, 0]
click at [420, 209] on button "Save Changes" at bounding box center [599, 289] width 85 height 24
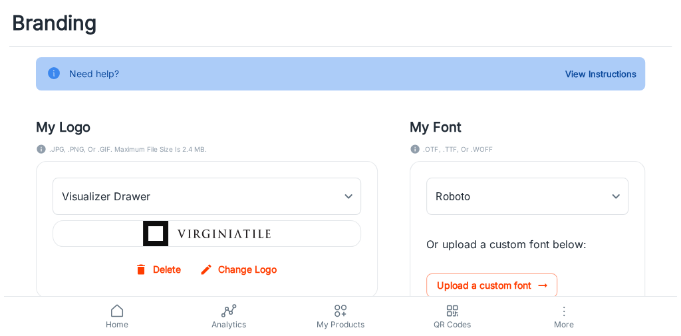
scroll to position [0, 0]
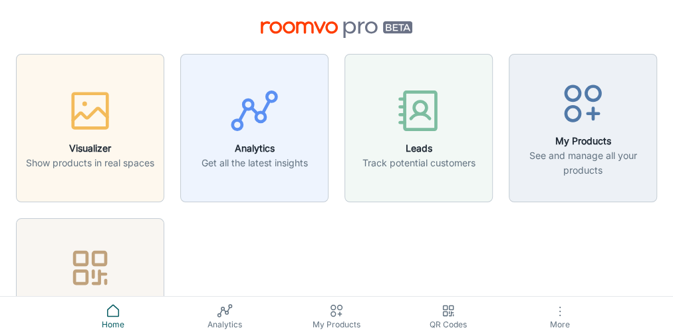
click at [420, 209] on span "More" at bounding box center [560, 324] width 96 height 10
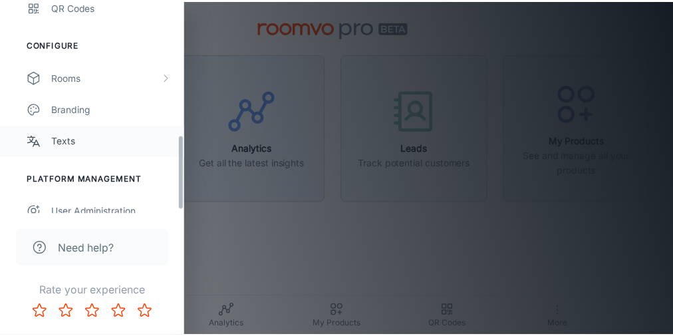
scroll to position [386, 0]
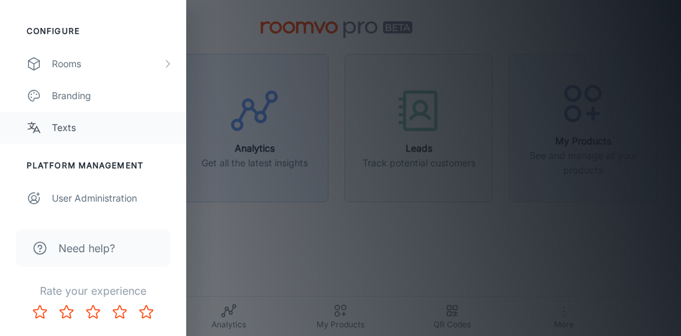
click at [72, 130] on div "Texts" at bounding box center [112, 127] width 121 height 15
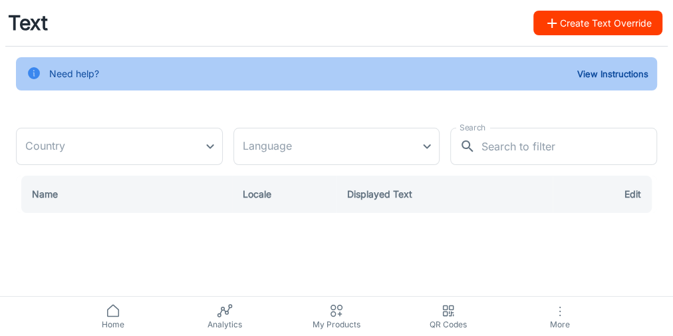
type input "[GEOGRAPHIC_DATA]"
type input "en-us"
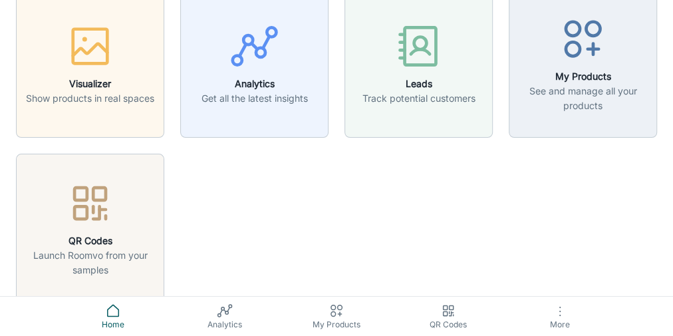
scroll to position [151, 0]
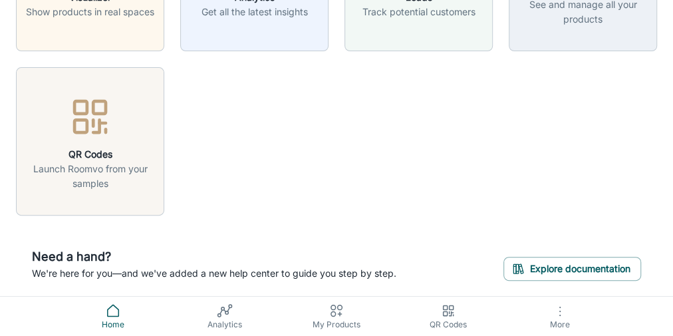
click at [114, 209] on icon at bounding box center [113, 310] width 11 height 11
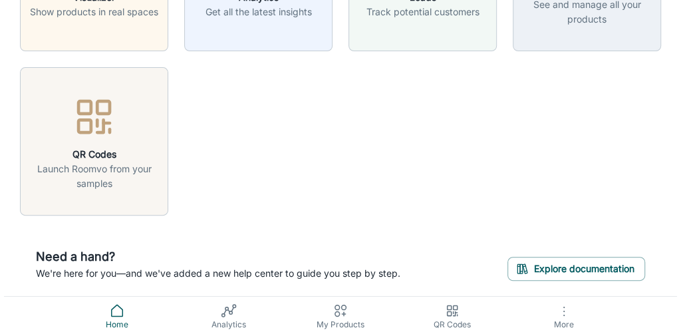
scroll to position [0, 0]
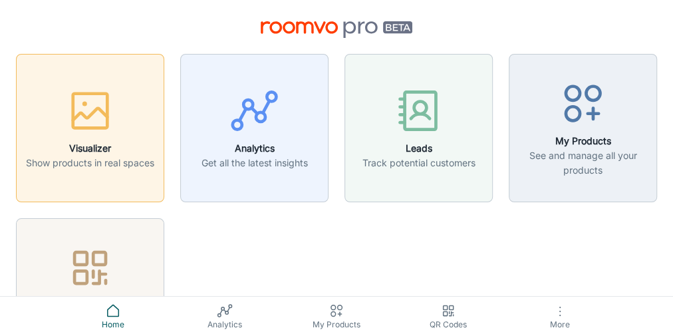
click at [73, 127] on rect "button" at bounding box center [90, 111] width 35 height 35
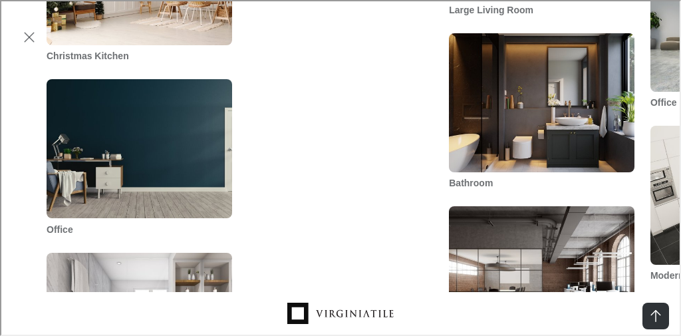
scroll to position [3073, 0]
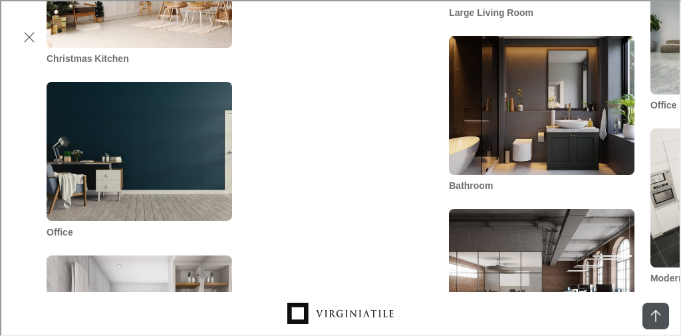
click at [420, 209] on icon "Back to top" at bounding box center [655, 315] width 16 height 16
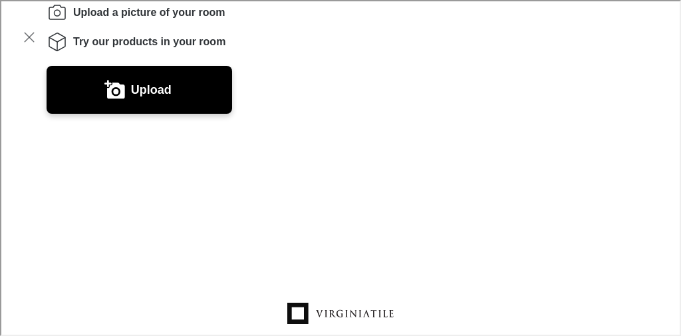
scroll to position [0, 0]
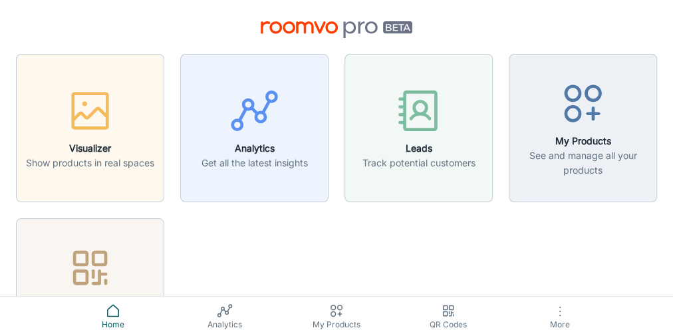
click at [420, 209] on icon "button" at bounding box center [560, 311] width 16 height 16
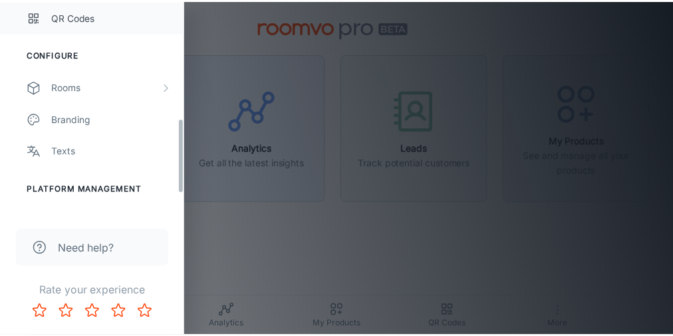
scroll to position [373, 0]
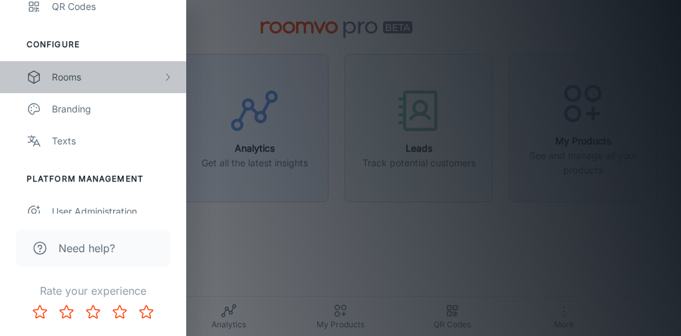
click at [83, 77] on div "Rooms" at bounding box center [107, 77] width 110 height 15
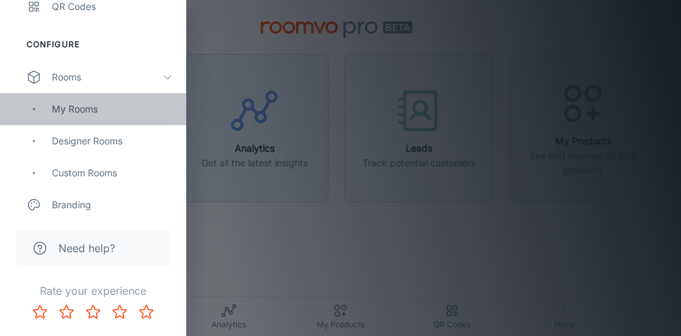
click at [91, 114] on div "My Rooms" at bounding box center [112, 109] width 121 height 15
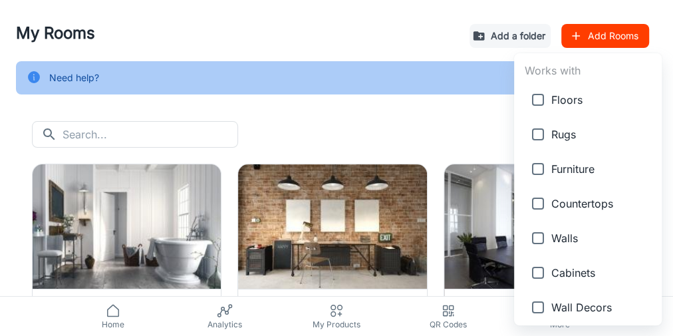
click at [420, 137] on body "My Rooms Add a folder Add Rooms Need help? View Instructions ​ ​ All ​ View in …" at bounding box center [336, 168] width 673 height 336
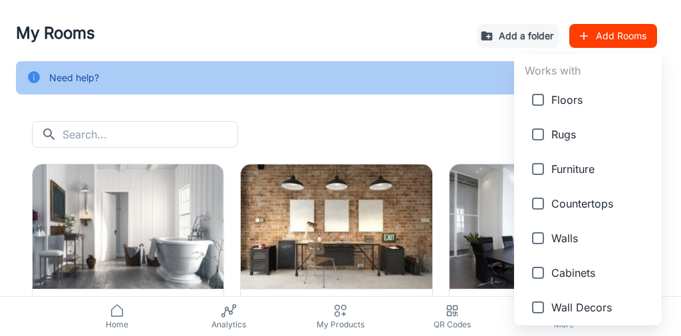
click at [420, 137] on span "Rugs" at bounding box center [602, 134] width 100 height 16
type input "2"
checkbox input "true"
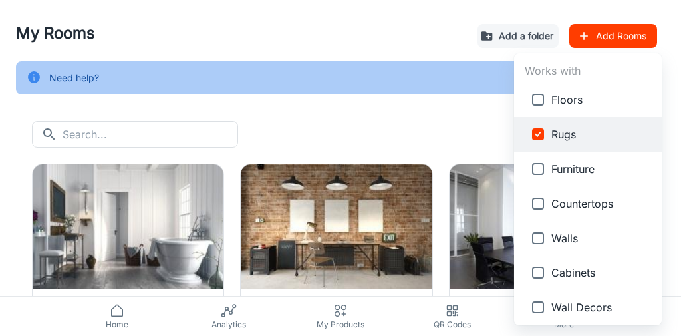
click at [413, 128] on div at bounding box center [340, 168] width 681 height 336
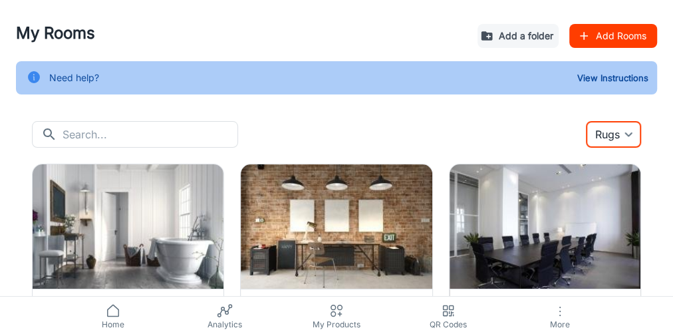
click at [420, 132] on body "My Rooms Add a folder Add Rooms Need help? View Instructions ​ ​ Rugs 2 ​ View …" at bounding box center [336, 168] width 673 height 336
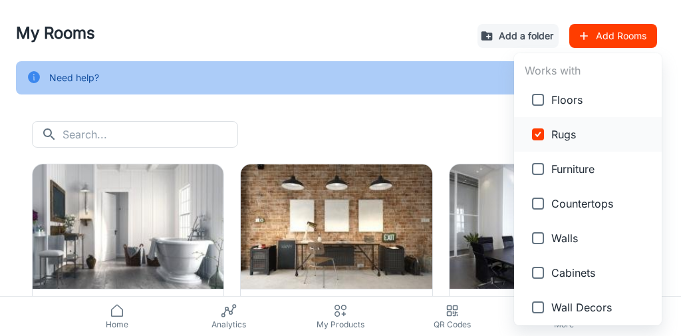
click at [420, 134] on input "checkbox" at bounding box center [538, 134] width 27 height 27
checkbox input "false"
click at [420, 133] on div at bounding box center [340, 168] width 681 height 336
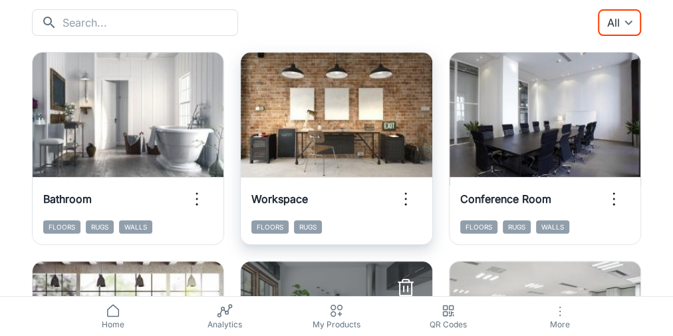
scroll to position [106, 0]
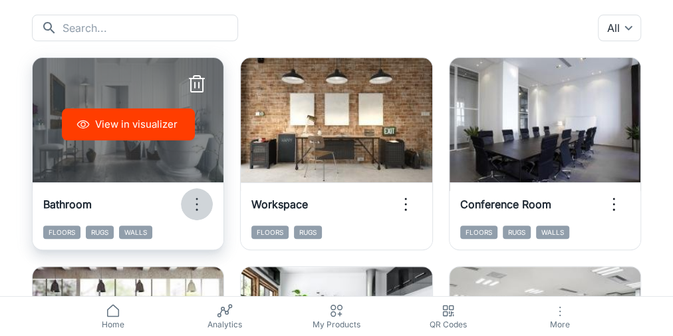
click at [199, 204] on icon "button" at bounding box center [196, 204] width 21 height 21
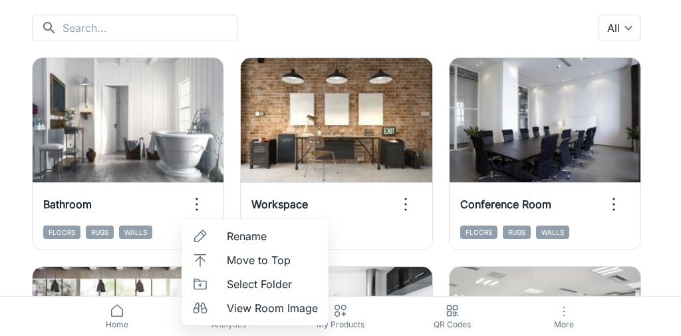
click at [420, 209] on div at bounding box center [340, 168] width 681 height 336
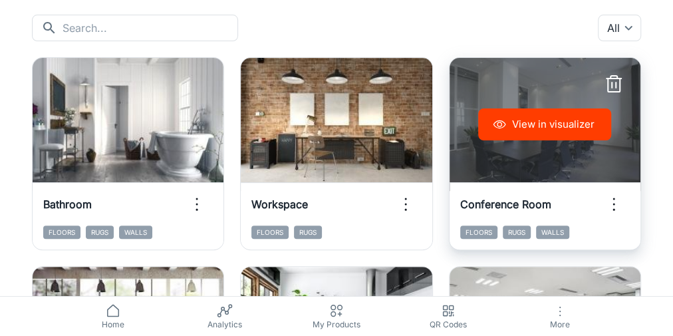
click at [420, 204] on icon "button" at bounding box center [614, 204] width 21 height 21
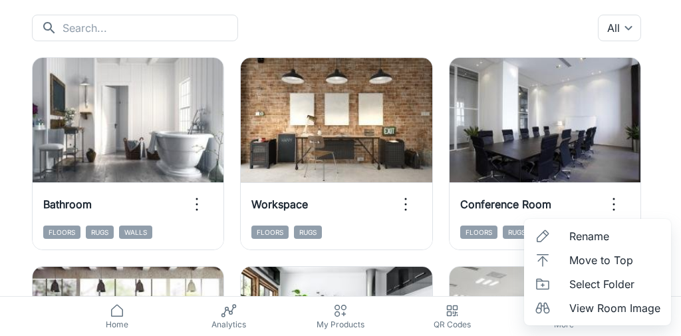
click at [420, 209] on span "Rename" at bounding box center [615, 236] width 91 height 16
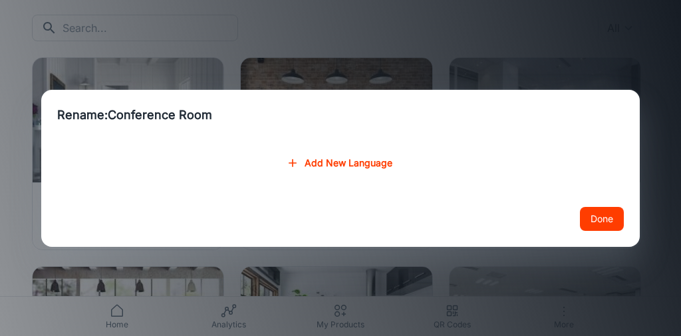
click at [163, 112] on h2 "Rename: Conference Room" at bounding box center [340, 115] width 599 height 51
click at [420, 209] on button "Done" at bounding box center [602, 219] width 44 height 24
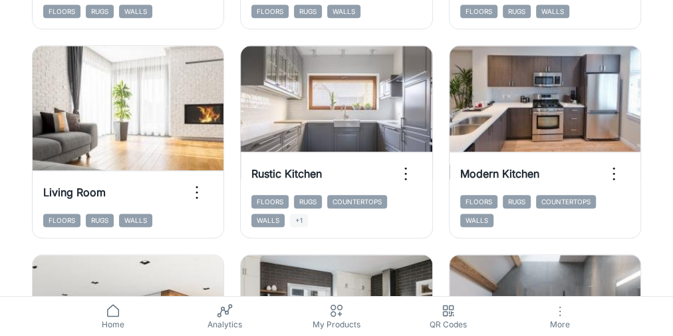
scroll to position [745, 0]
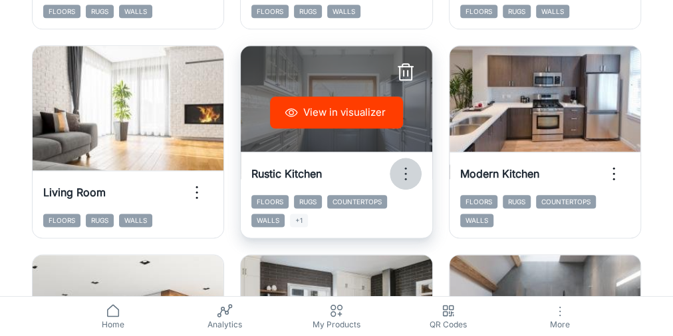
click at [403, 174] on icon "button" at bounding box center [405, 173] width 21 height 21
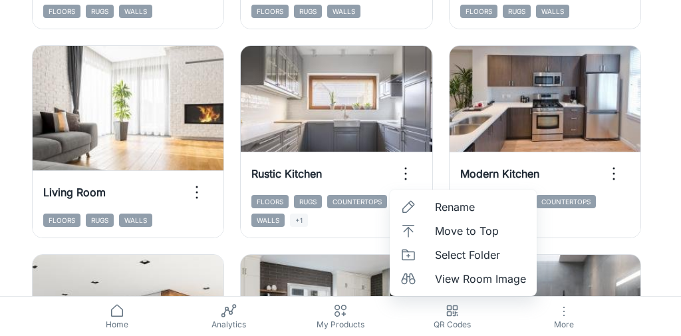
click at [420, 209] on span "Move to Top" at bounding box center [480, 231] width 91 height 16
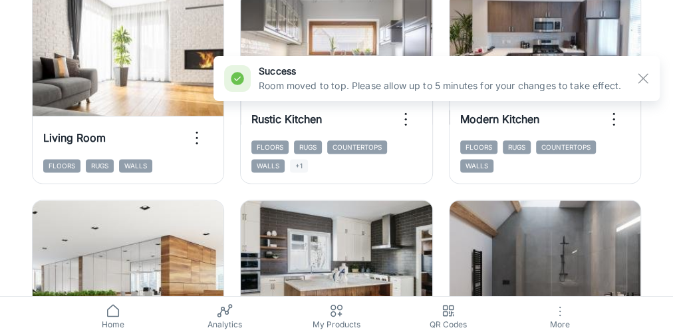
scroll to position [905, 0]
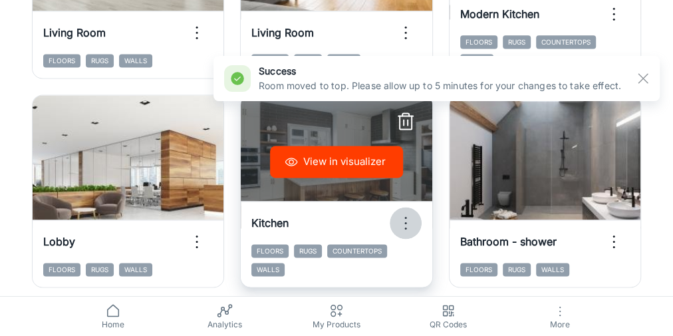
click at [404, 209] on icon "button" at bounding box center [405, 222] width 21 height 21
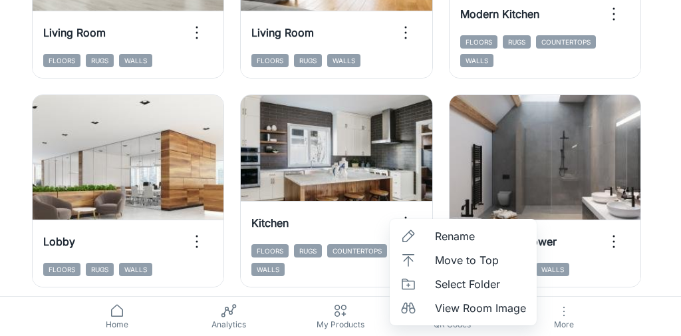
click at [420, 209] on span "Move to Top" at bounding box center [480, 260] width 91 height 16
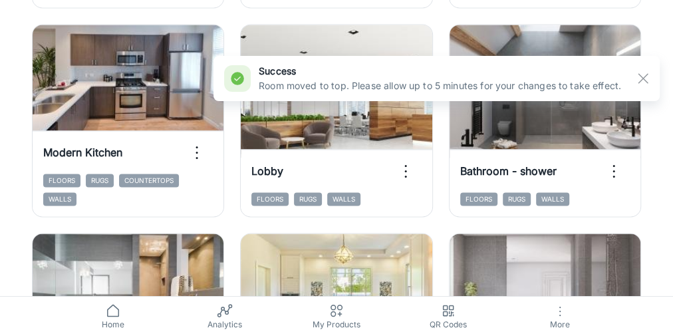
scroll to position [1065, 0]
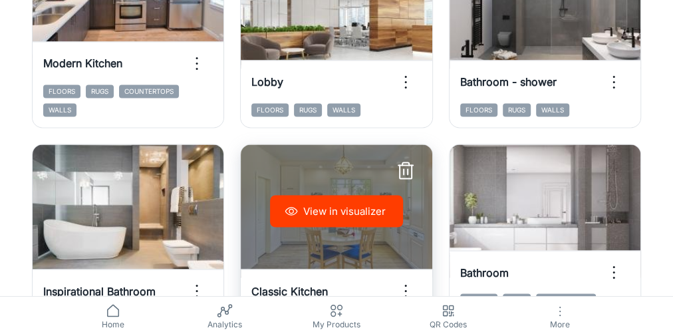
click at [403, 209] on icon "button" at bounding box center [405, 290] width 21 height 21
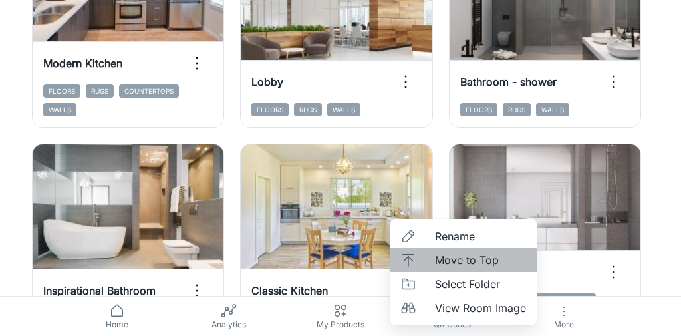
click at [420, 209] on span "Move to Top" at bounding box center [480, 260] width 91 height 16
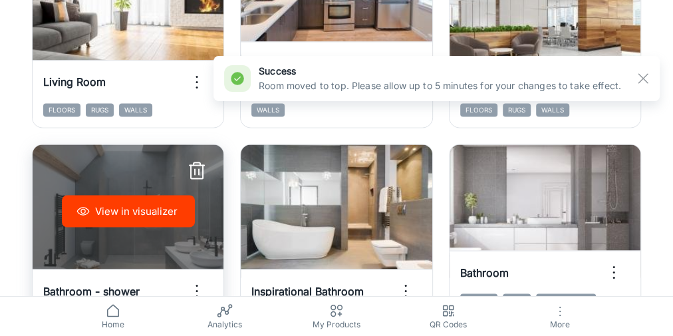
click at [198, 209] on circle "button" at bounding box center [197, 291] width 2 height 2
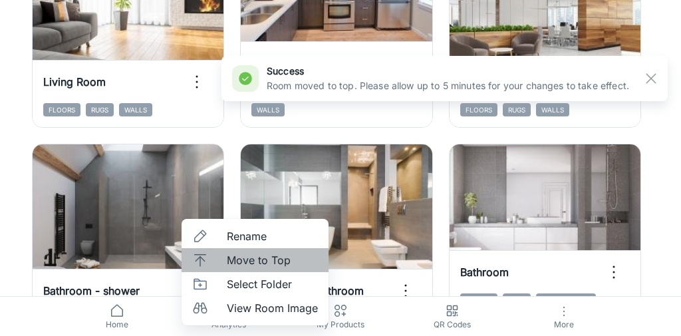
click at [232, 209] on span "Move to Top" at bounding box center [272, 260] width 91 height 16
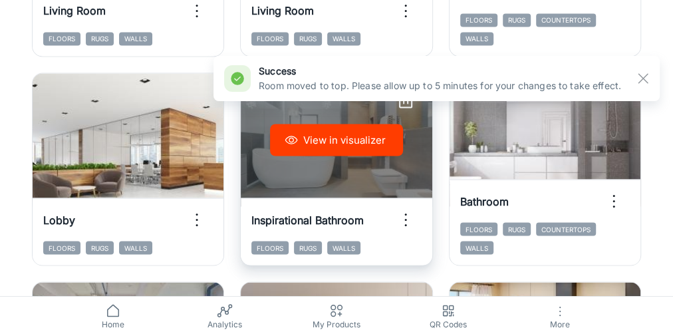
scroll to position [1118, 0]
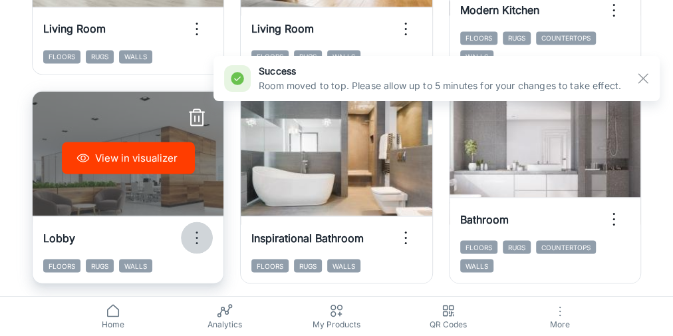
click at [192, 209] on icon "button" at bounding box center [196, 237] width 21 height 21
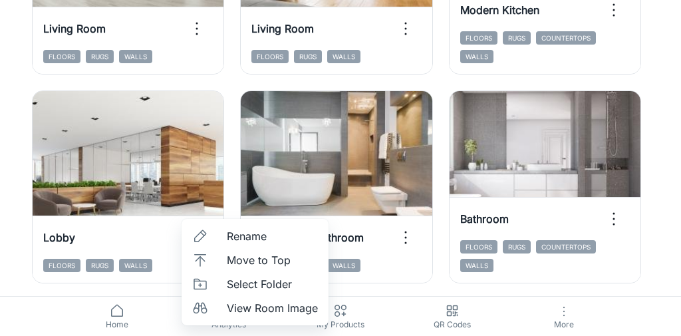
click at [420, 209] on div at bounding box center [340, 168] width 681 height 336
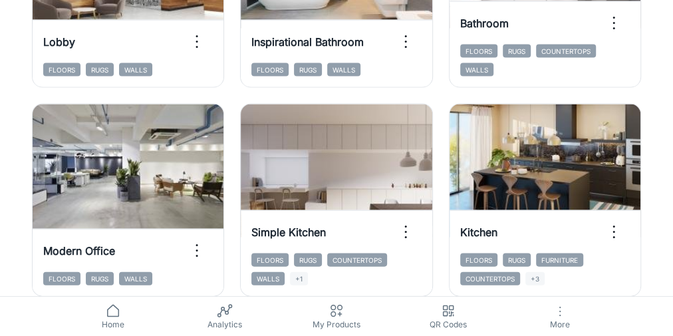
scroll to position [1331, 0]
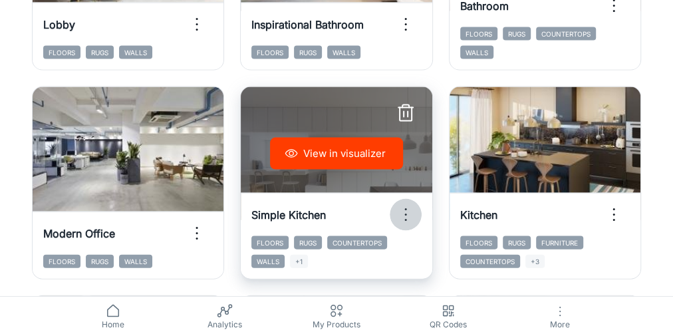
click at [403, 209] on icon "button" at bounding box center [405, 214] width 21 height 21
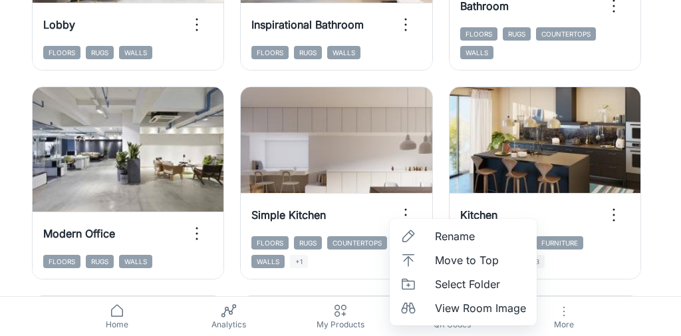
click at [379, 209] on div at bounding box center [340, 168] width 681 height 336
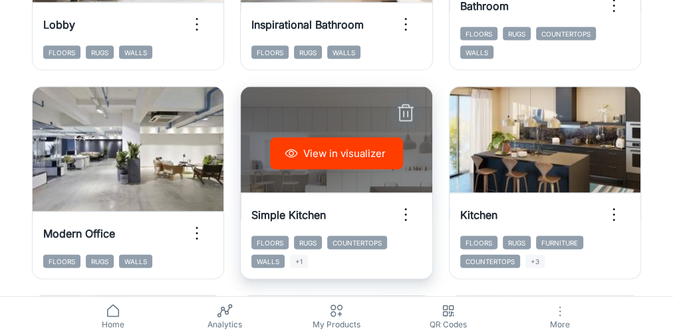
click at [404, 114] on line "button" at bounding box center [404, 114] width 0 height 5
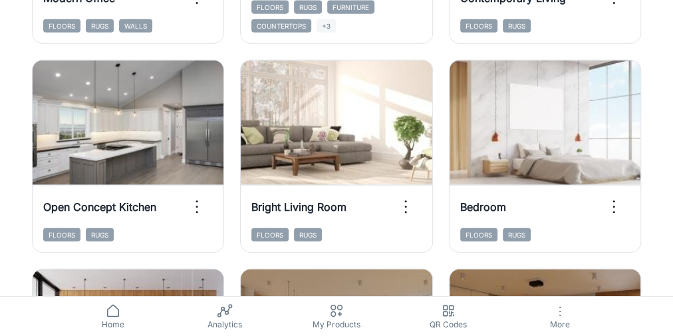
scroll to position [1571, 0]
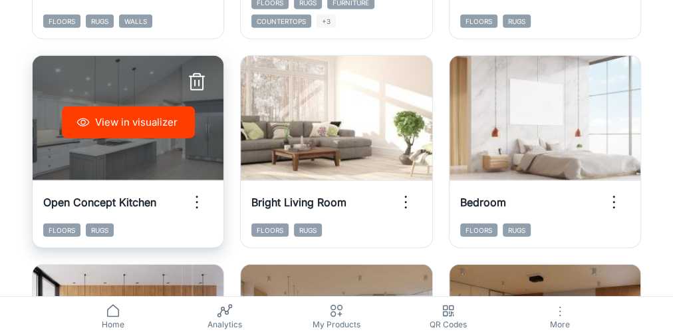
click at [196, 204] on icon "button" at bounding box center [196, 202] width 21 height 21
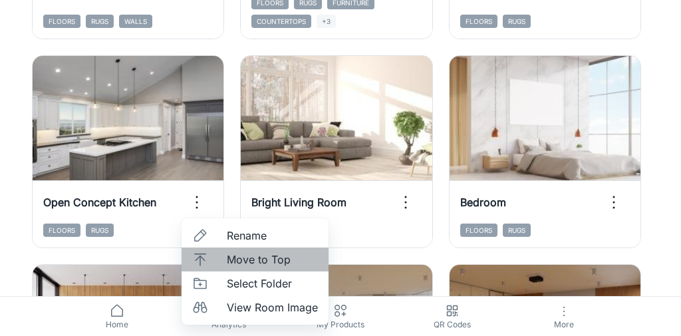
click at [230, 209] on span "Move to Top" at bounding box center [272, 260] width 91 height 16
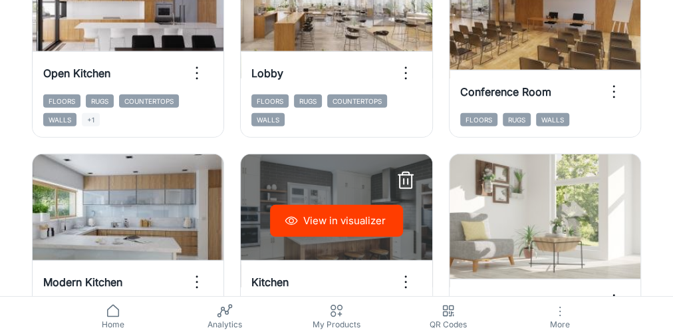
scroll to position [1944, 0]
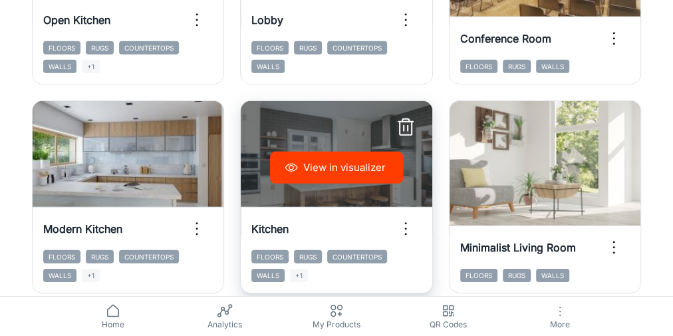
click at [397, 209] on icon "button" at bounding box center [405, 228] width 21 height 21
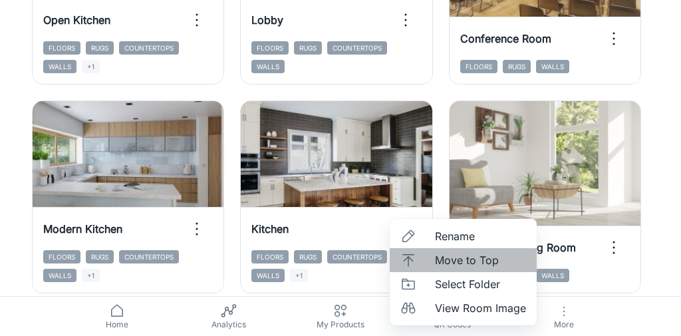
click at [420, 209] on li "Move to Top" at bounding box center [463, 260] width 147 height 24
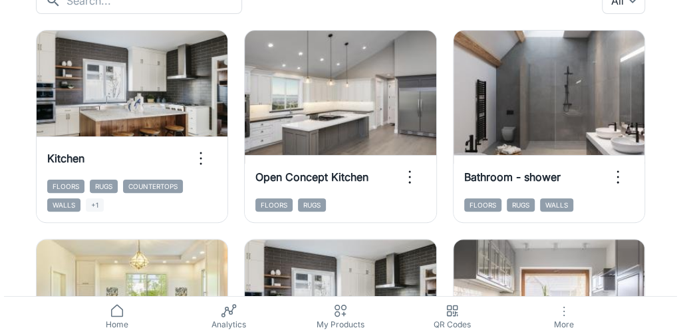
scroll to position [0, 0]
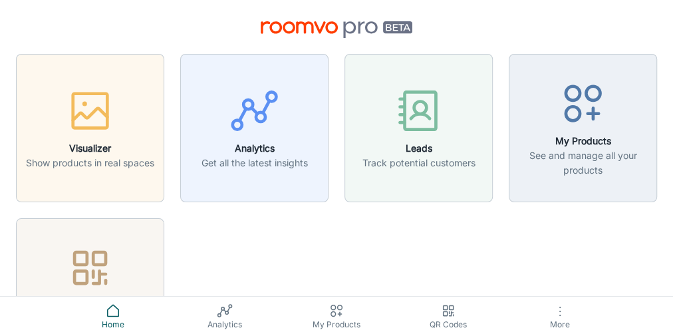
click at [420, 209] on icon "button" at bounding box center [560, 311] width 16 height 16
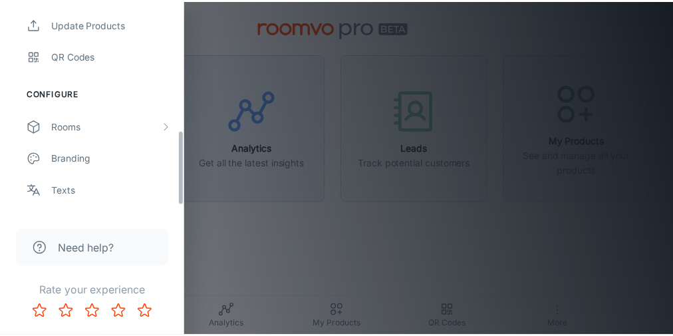
scroll to position [373, 0]
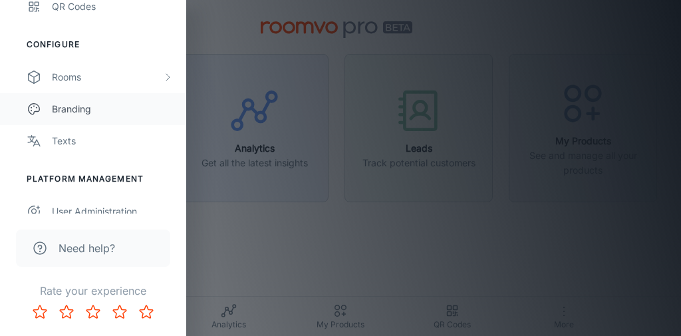
click at [68, 113] on div "Branding" at bounding box center [112, 109] width 121 height 15
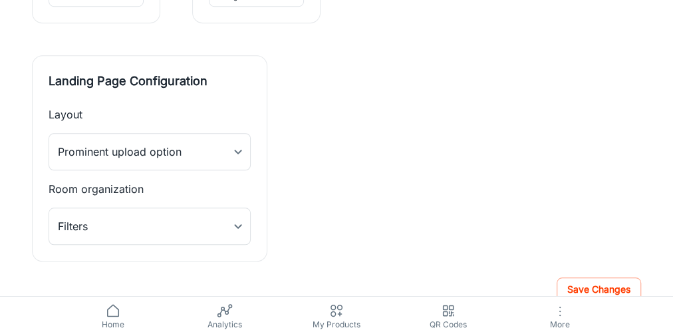
scroll to position [533, 0]
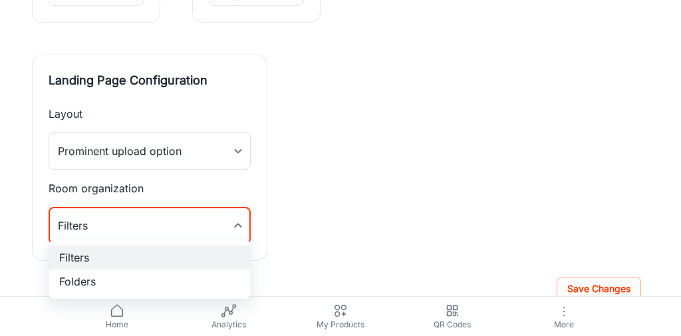
click at [238, 209] on div at bounding box center [340, 168] width 681 height 336
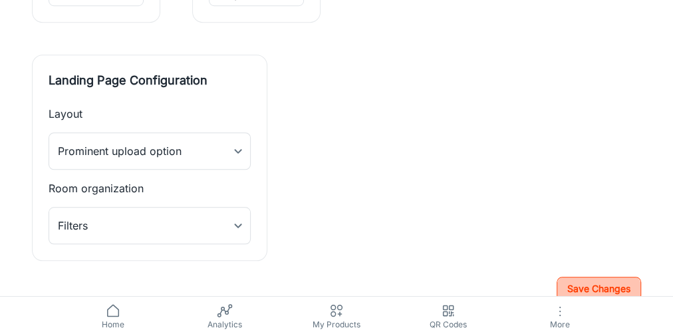
click at [420, 209] on button "Save Changes" at bounding box center [599, 289] width 85 height 24
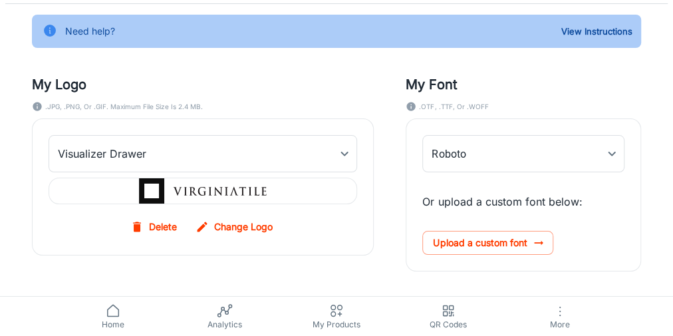
scroll to position [0, 0]
